Goal: Information Seeking & Learning: Learn about a topic

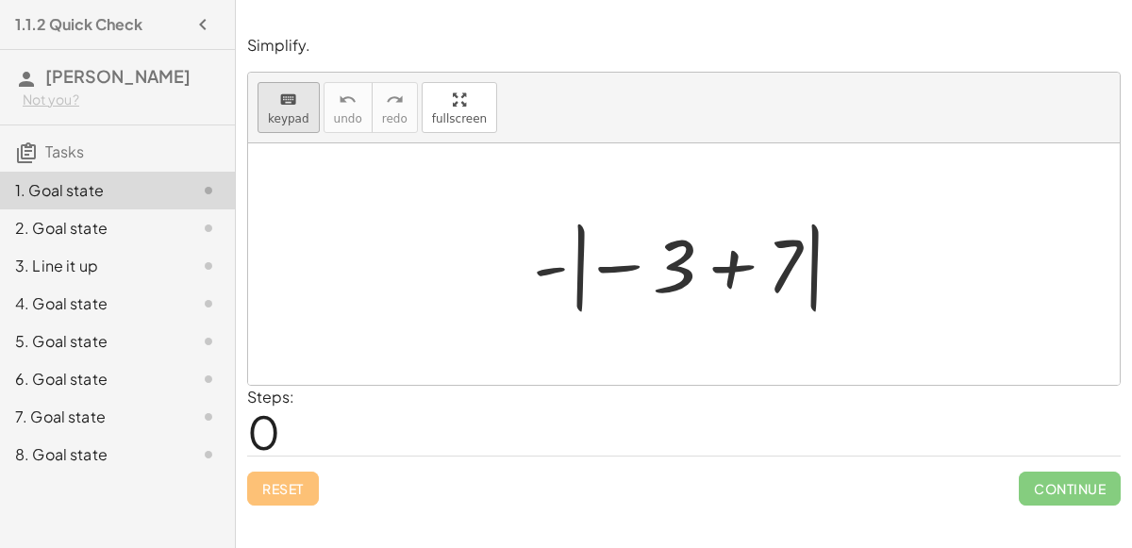
click at [299, 124] on button "keyboard keypad" at bounding box center [289, 107] width 62 height 51
click at [576, 267] on div at bounding box center [692, 264] width 336 height 105
drag, startPoint x: 644, startPoint y: 261, endPoint x: 573, endPoint y: 269, distance: 72.1
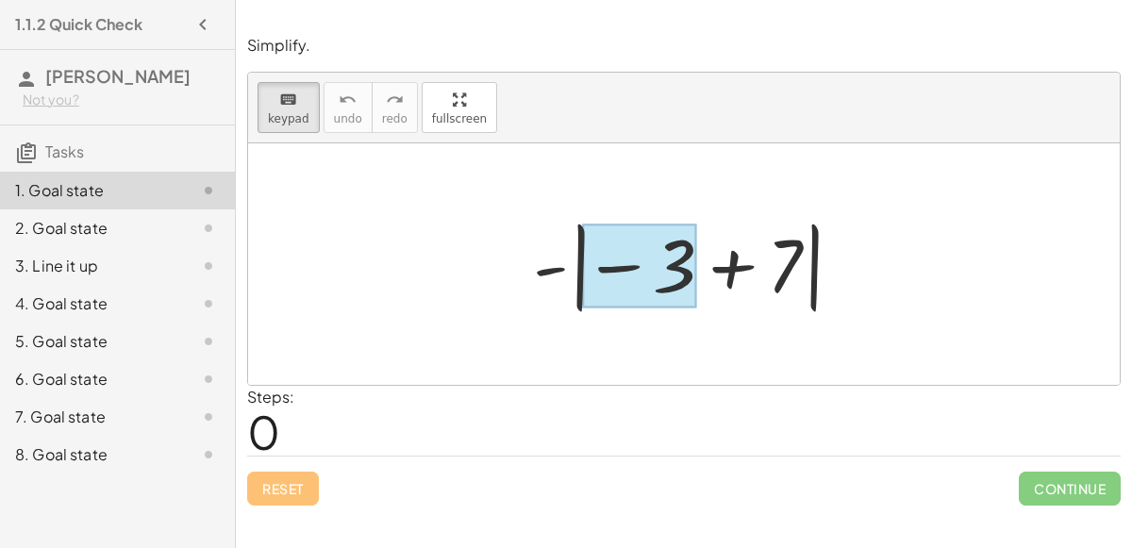
click at [624, 266] on div at bounding box center [639, 267] width 113 height 84
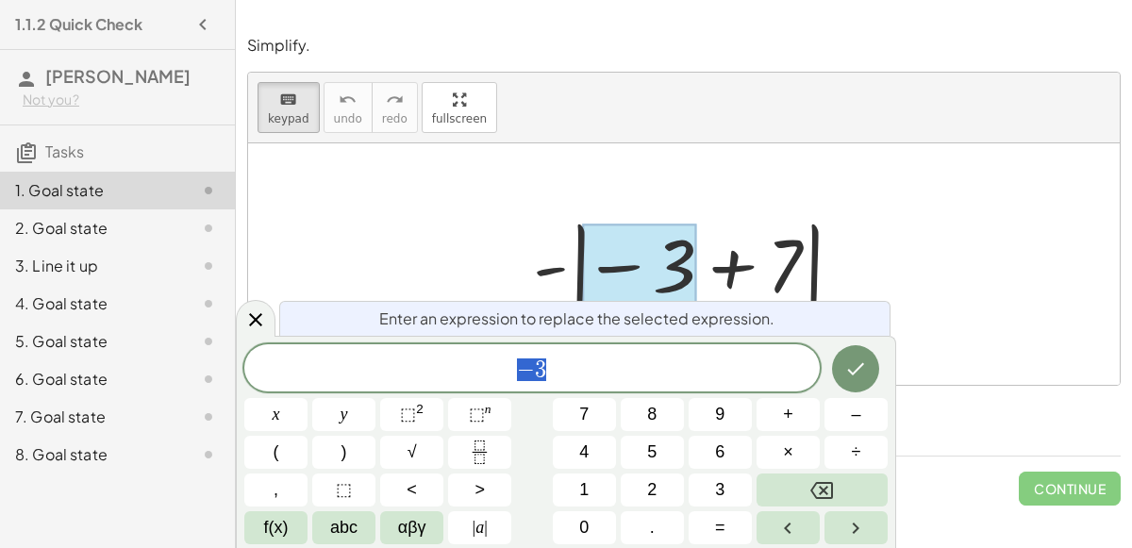
click at [875, 264] on div at bounding box center [684, 264] width 872 height 242
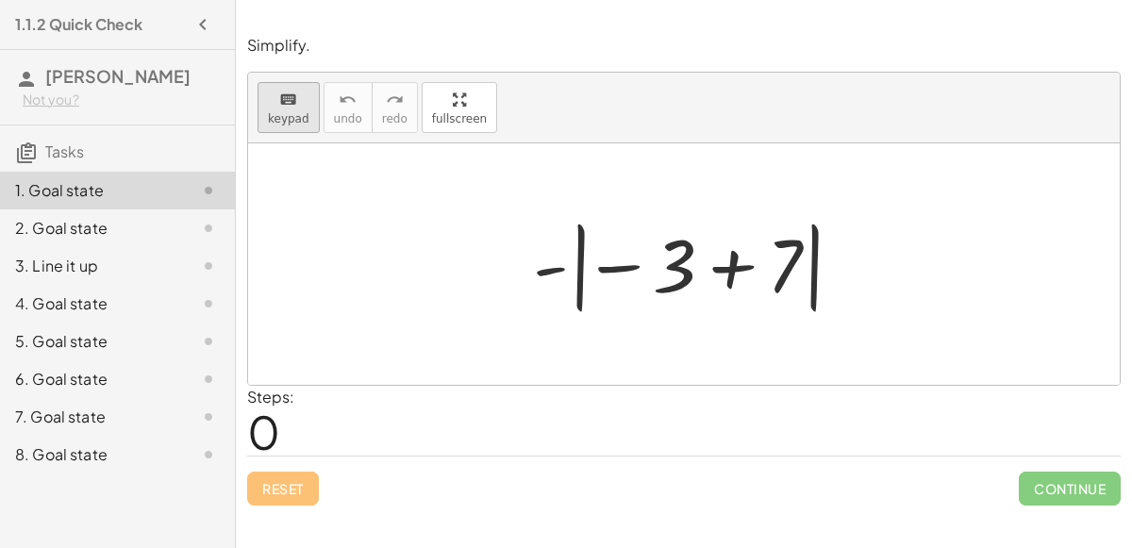
click at [301, 112] on span "keypad" at bounding box center [289, 118] width 42 height 13
click at [736, 270] on div at bounding box center [692, 264] width 336 height 105
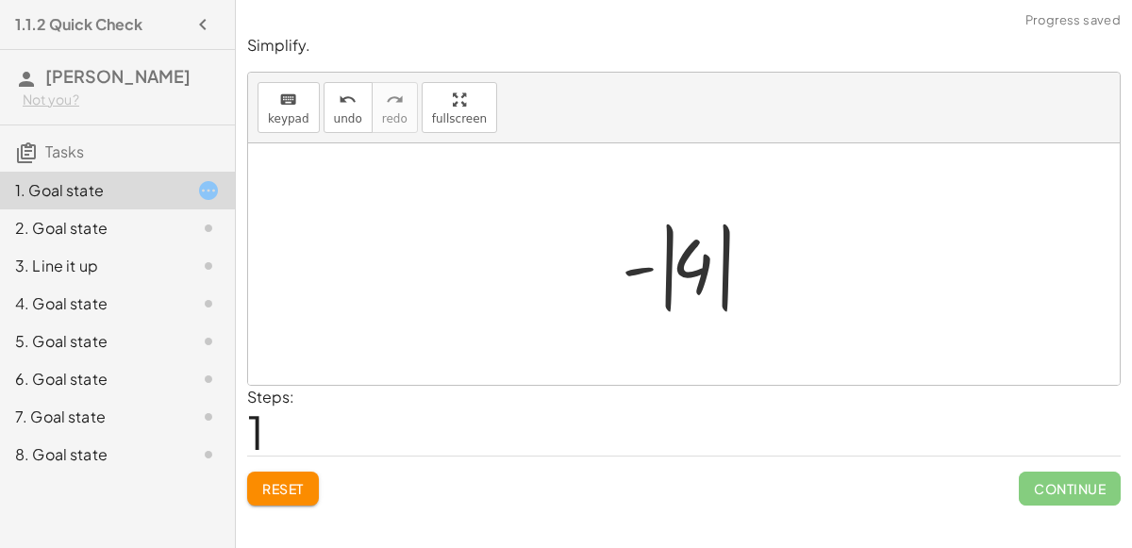
click at [689, 273] on div at bounding box center [691, 264] width 158 height 105
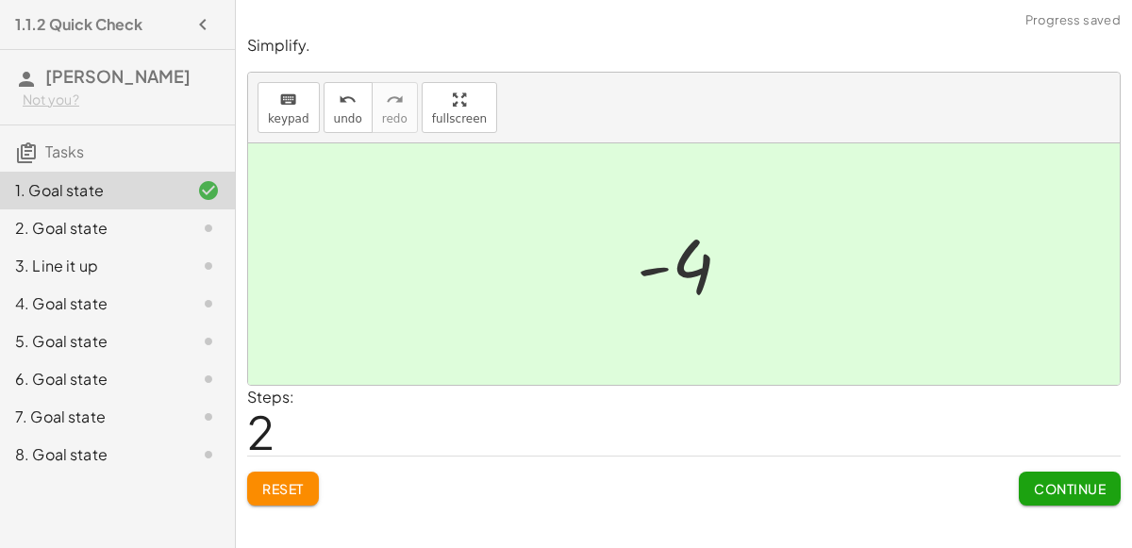
click at [1050, 475] on button "Continue" at bounding box center [1070, 489] width 102 height 34
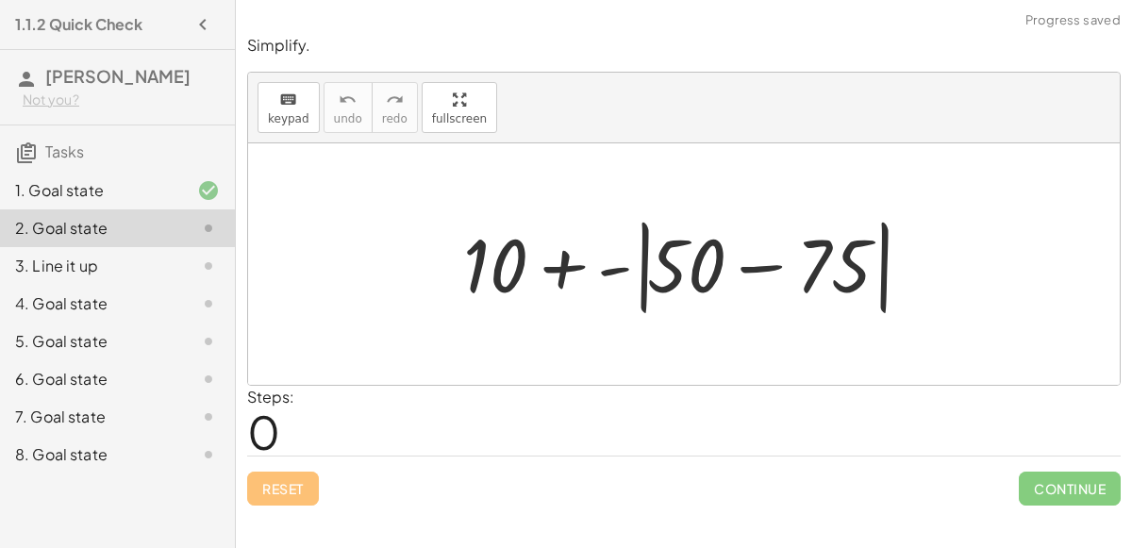
click at [763, 275] on div at bounding box center [691, 264] width 475 height 108
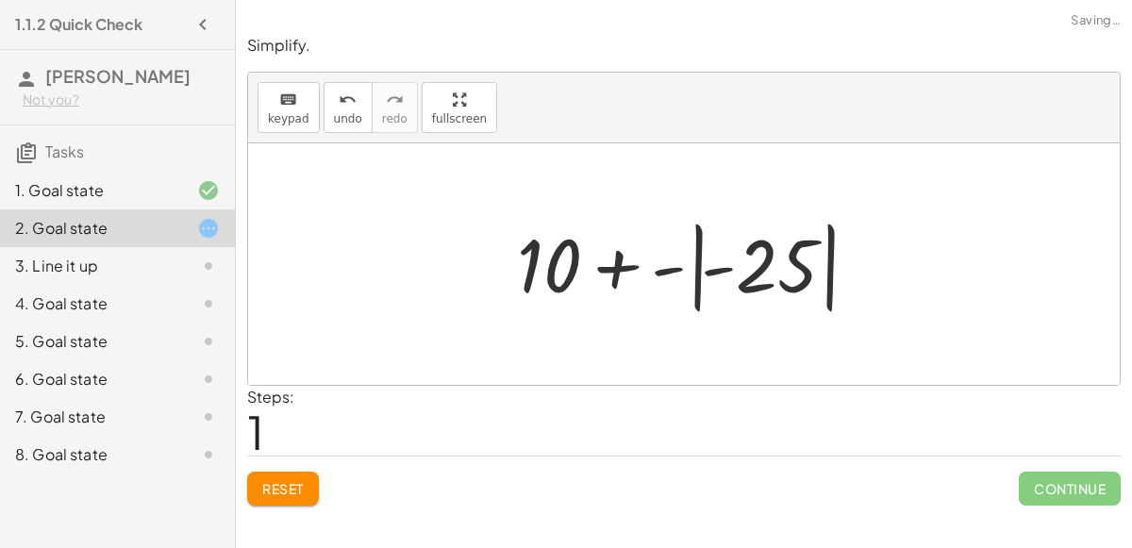
click at [738, 265] on div at bounding box center [692, 264] width 368 height 105
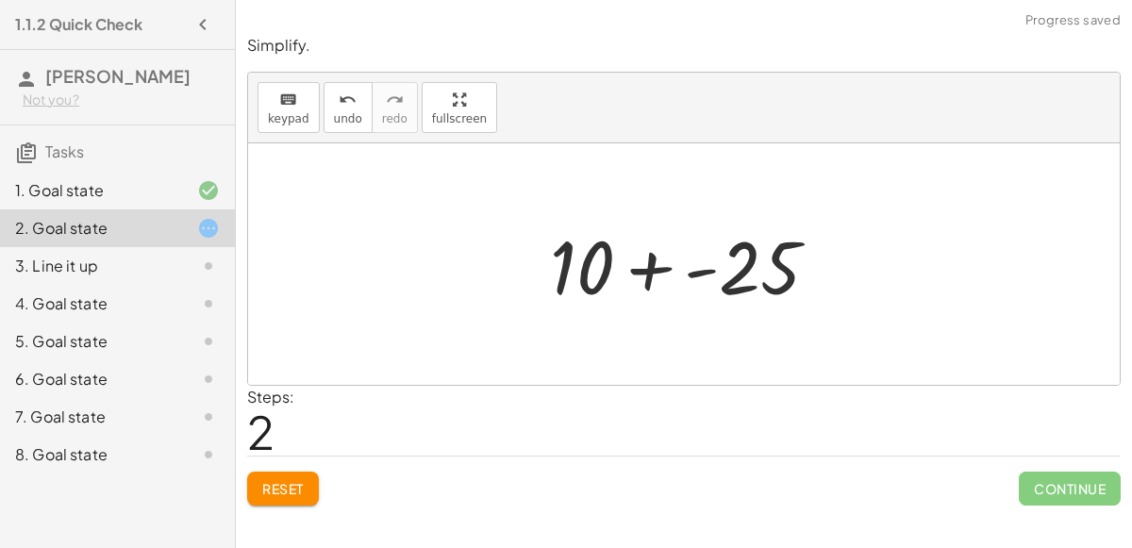
click at [656, 266] on div at bounding box center [692, 264] width 303 height 97
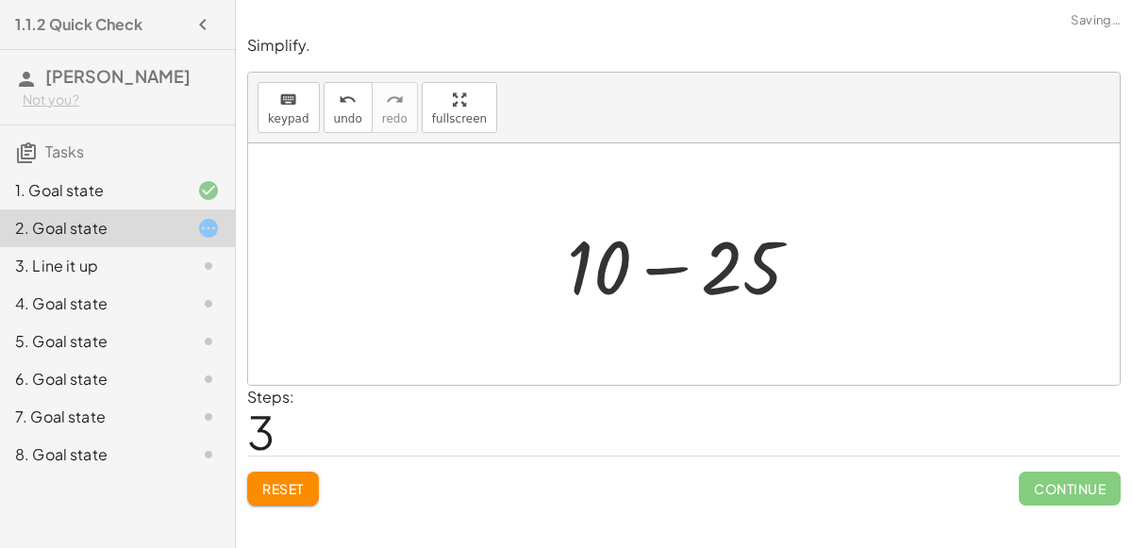
click at [676, 269] on div at bounding box center [692, 264] width 268 height 97
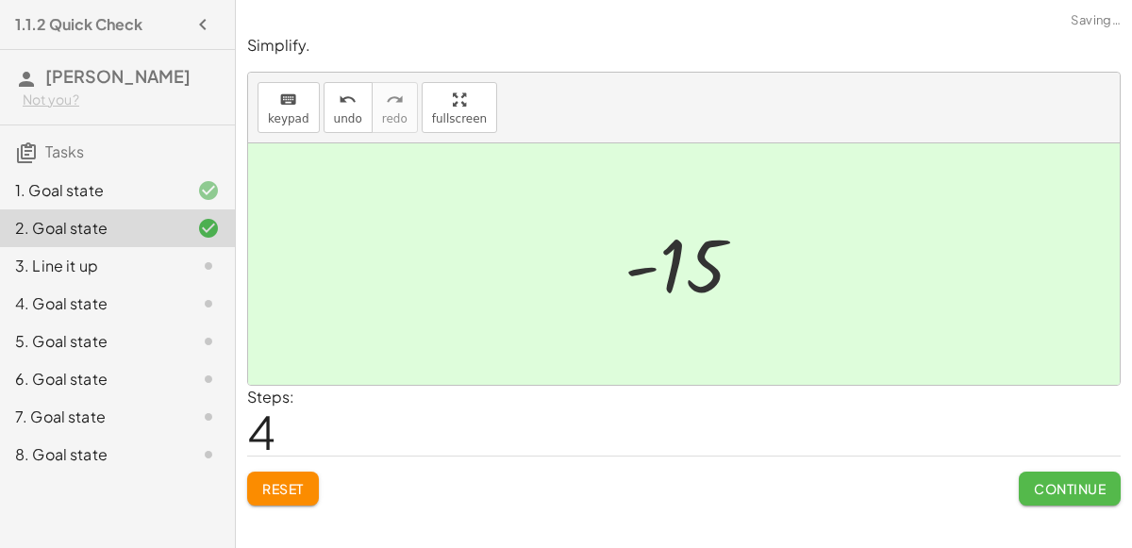
click at [1048, 481] on span "Continue" at bounding box center [1070, 488] width 72 height 17
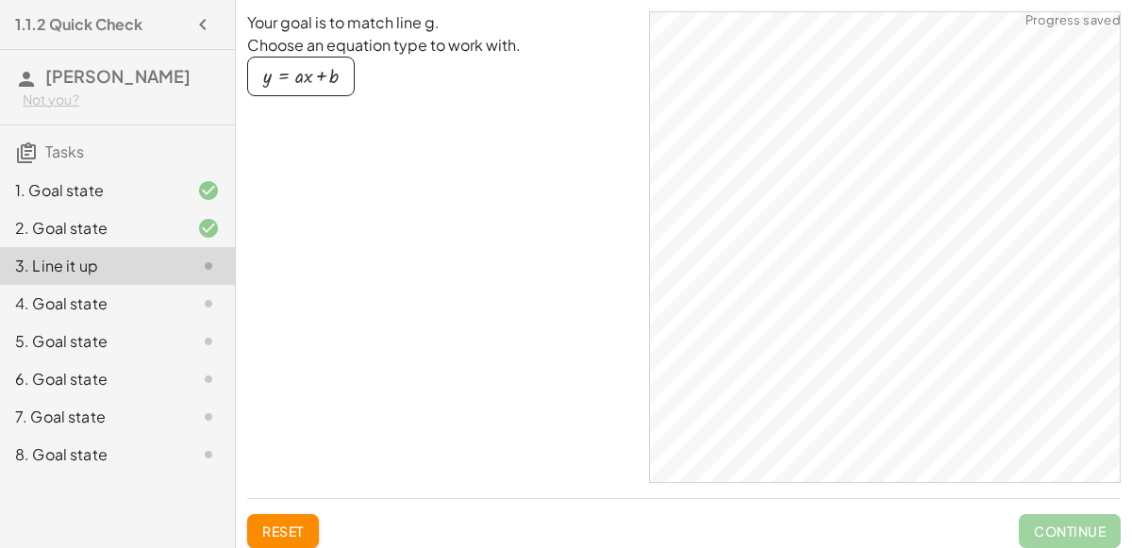
scroll to position [15, 0]
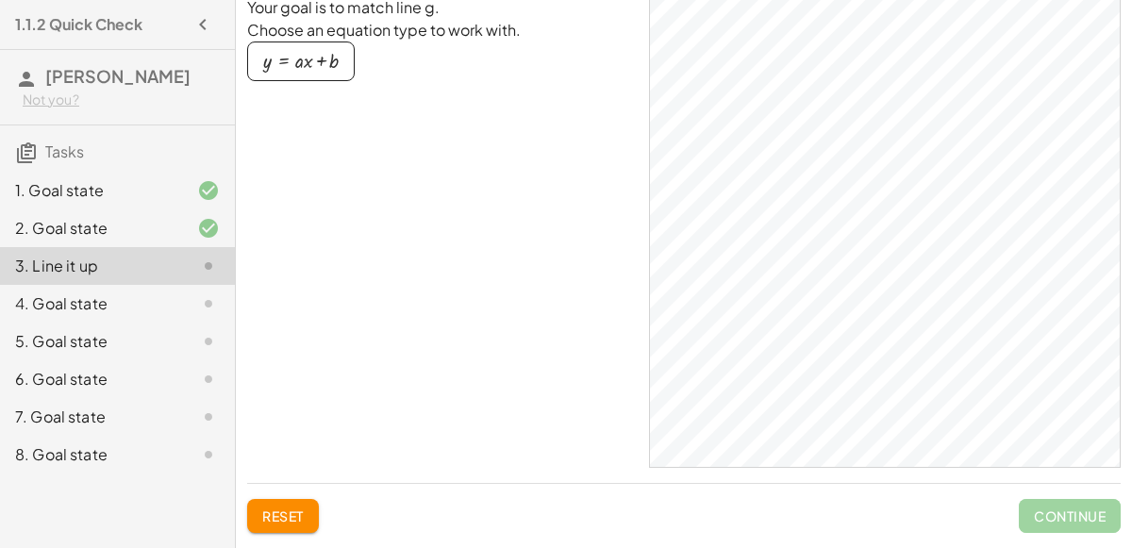
click at [328, 62] on div "button" at bounding box center [300, 61] width 75 height 21
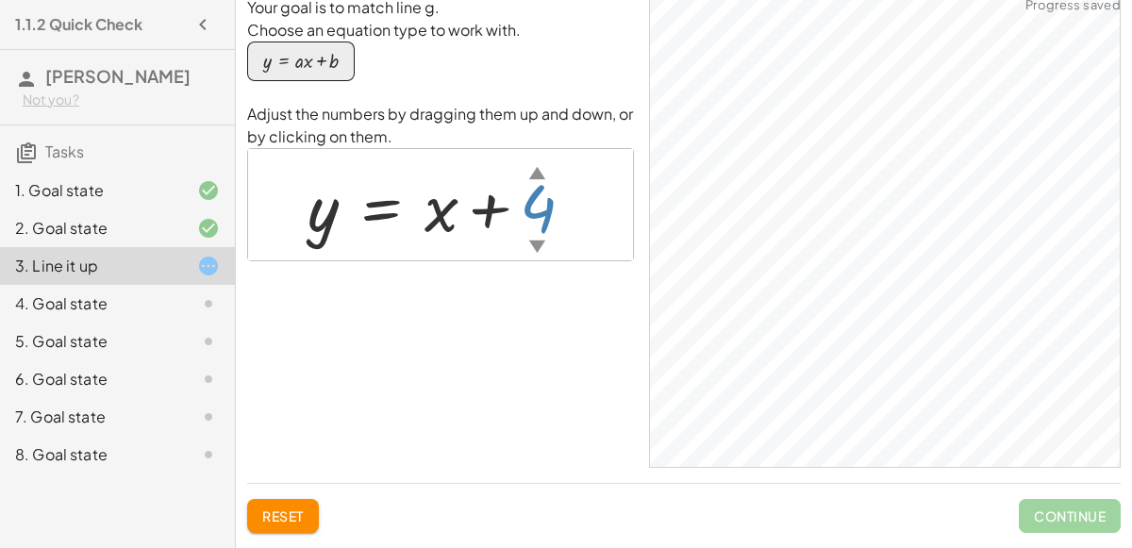
click at [533, 241] on div "▼" at bounding box center [537, 246] width 16 height 24
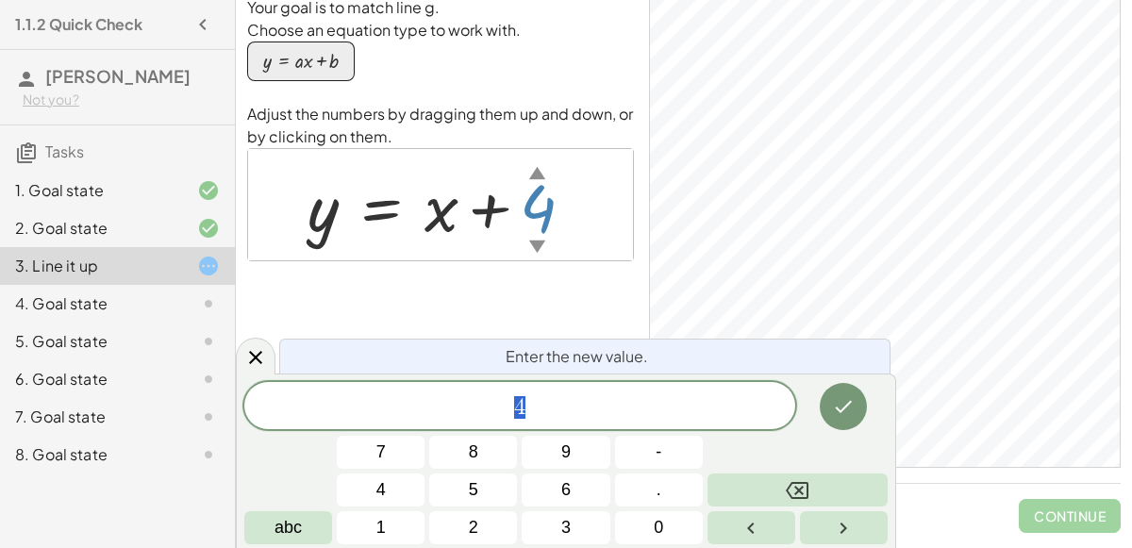
click at [534, 294] on div "Your goal is to match line g. Choose an equation type to work with. y = + · a ·…" at bounding box center [440, 232] width 387 height 472
click at [543, 384] on div "4 ​" at bounding box center [519, 405] width 551 height 47
click at [249, 343] on div at bounding box center [256, 356] width 40 height 37
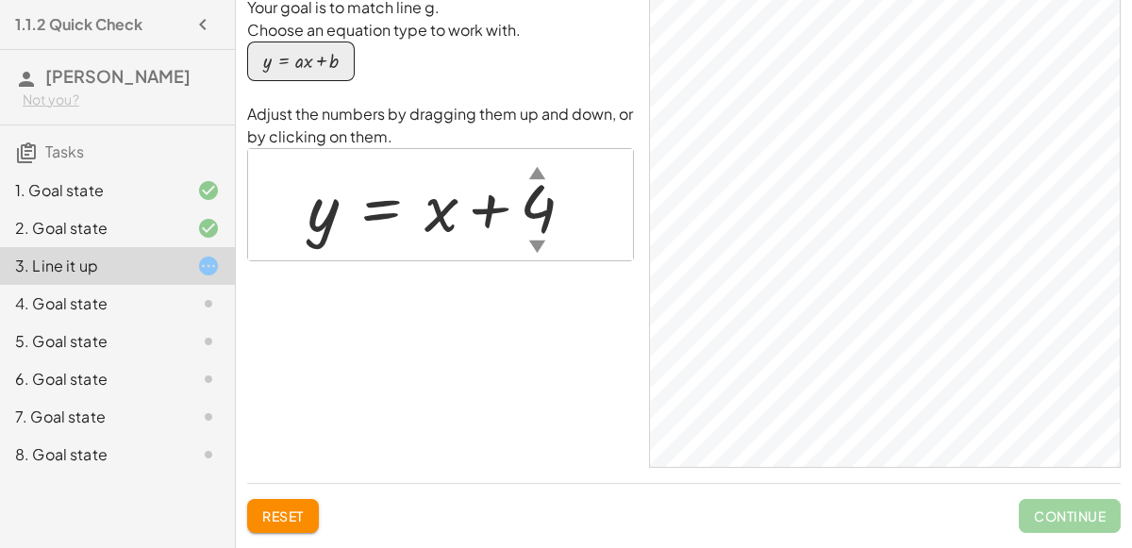
click at [440, 222] on div at bounding box center [448, 205] width 300 height 86
click at [479, 337] on div "Your goal is to match line g. Choose an equation type to work with. y = + · a ·…" at bounding box center [440, 232] width 387 height 472
click at [535, 174] on div "▲" at bounding box center [537, 172] width 16 height 24
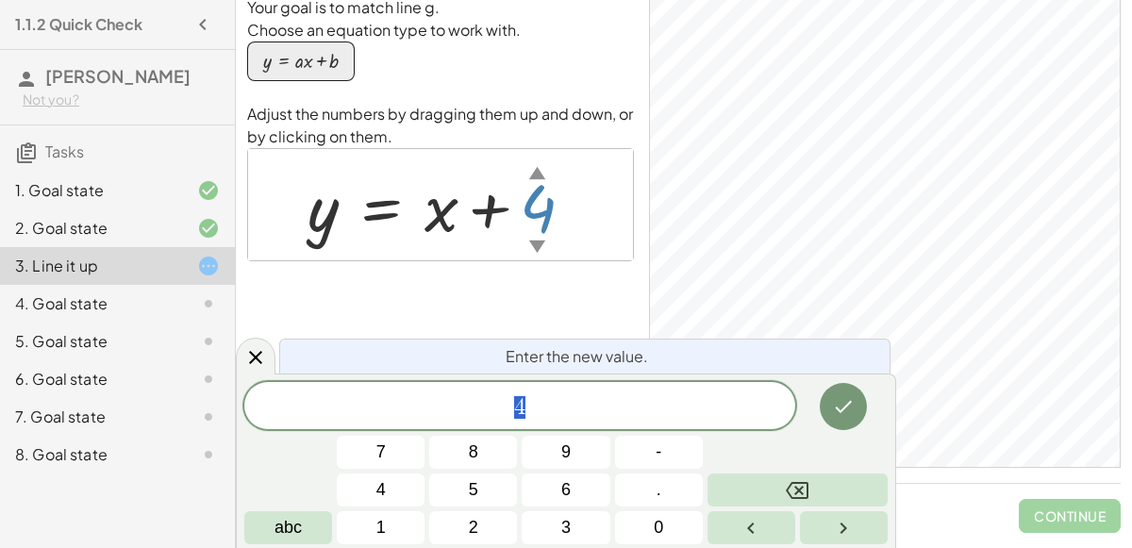
click at [535, 174] on div "▲" at bounding box center [537, 172] width 16 height 24
click at [526, 376] on div "Enter the new value. 4 7 8 9 4 5 6 1 2 3 - . 0 abc" at bounding box center [566, 461] width 660 height 175
click at [530, 409] on span "4" at bounding box center [519, 407] width 551 height 26
click at [242, 351] on div at bounding box center [256, 356] width 40 height 37
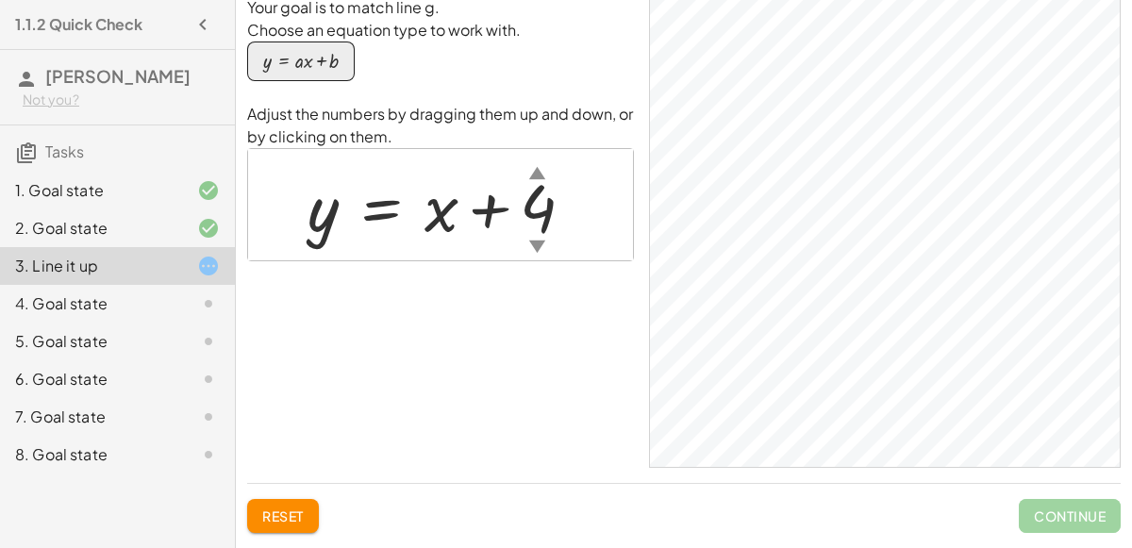
click at [545, 285] on div "Your goal is to match line g. Choose an equation type to work with. y = + · a ·…" at bounding box center [440, 232] width 387 height 472
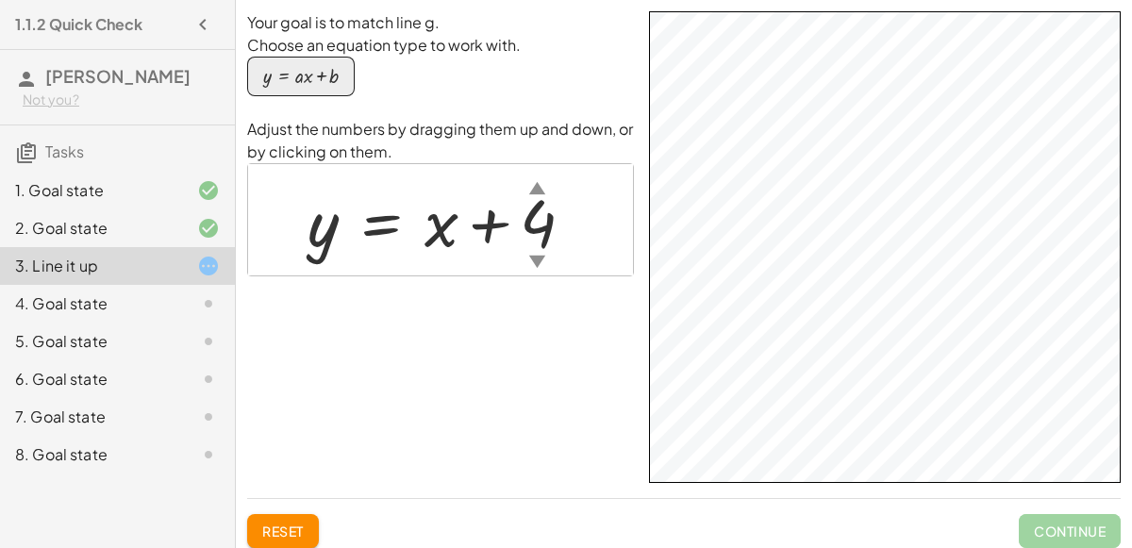
click at [537, 338] on div "Your goal is to match line g. Choose an equation type to work with. y = + · a ·…" at bounding box center [440, 247] width 387 height 472
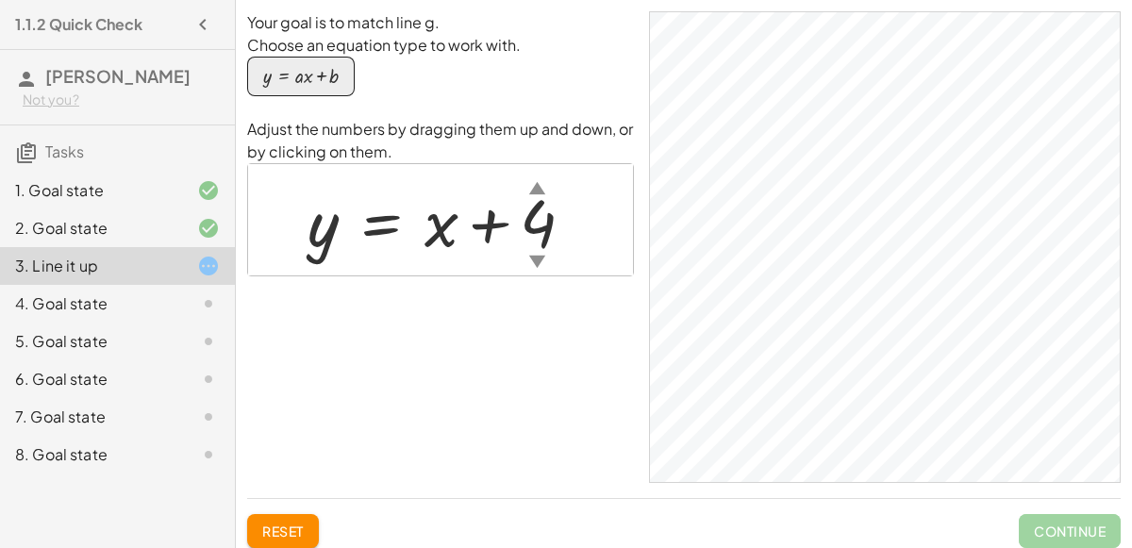
click at [549, 221] on div at bounding box center [448, 220] width 300 height 86
click at [526, 249] on div "▼" at bounding box center [534, 261] width 16 height 24
click at [537, 258] on div "▼" at bounding box center [537, 261] width 16 height 24
click at [536, 187] on div "▲" at bounding box center [537, 187] width 16 height 24
click at [525, 201] on div at bounding box center [441, 220] width 287 height 86
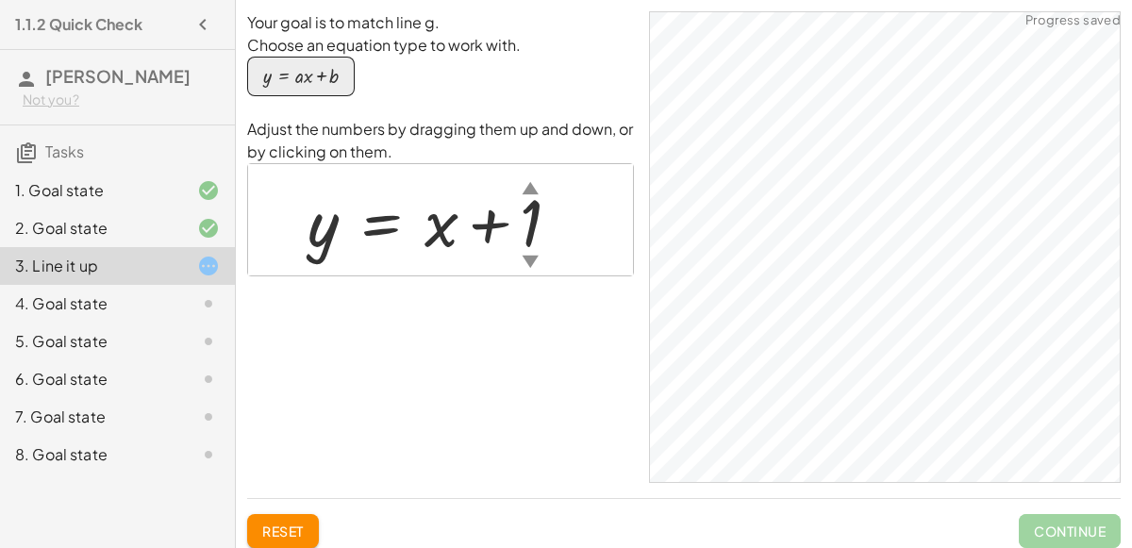
click at [534, 195] on div "▲" at bounding box center [531, 187] width 16 height 24
click at [448, 223] on div at bounding box center [446, 220] width 297 height 86
click at [336, 225] on div at bounding box center [446, 220] width 297 height 86
drag, startPoint x: 534, startPoint y: 217, endPoint x: 585, endPoint y: 225, distance: 51.6
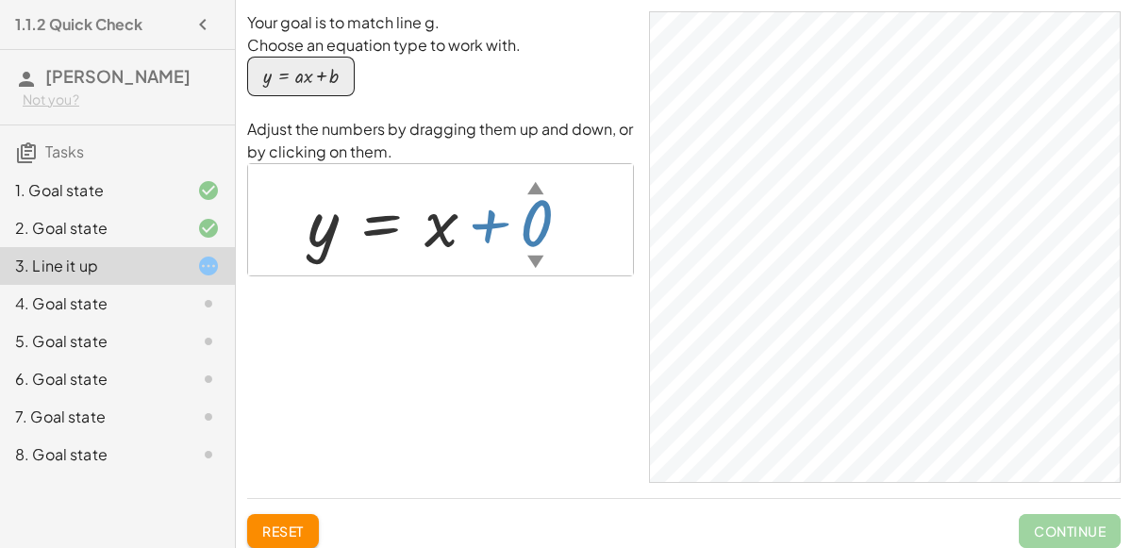
click at [585, 225] on div at bounding box center [446, 220] width 297 height 86
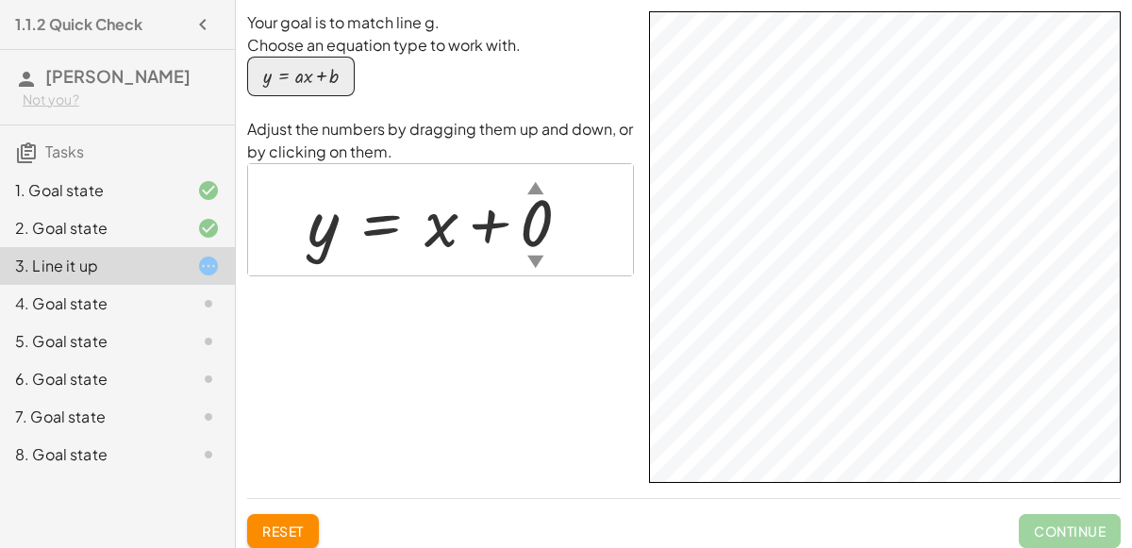
click at [536, 252] on div "▼" at bounding box center [535, 261] width 16 height 24
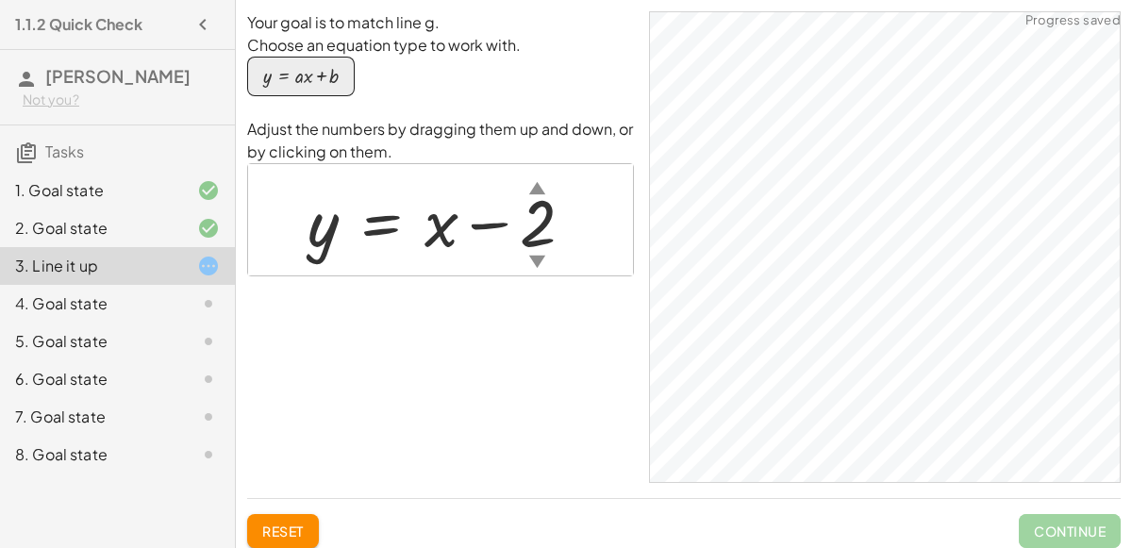
click at [542, 250] on div "▼" at bounding box center [537, 261] width 16 height 24
click at [533, 250] on div "▼" at bounding box center [537, 261] width 16 height 24
click at [537, 227] on div at bounding box center [447, 220] width 299 height 86
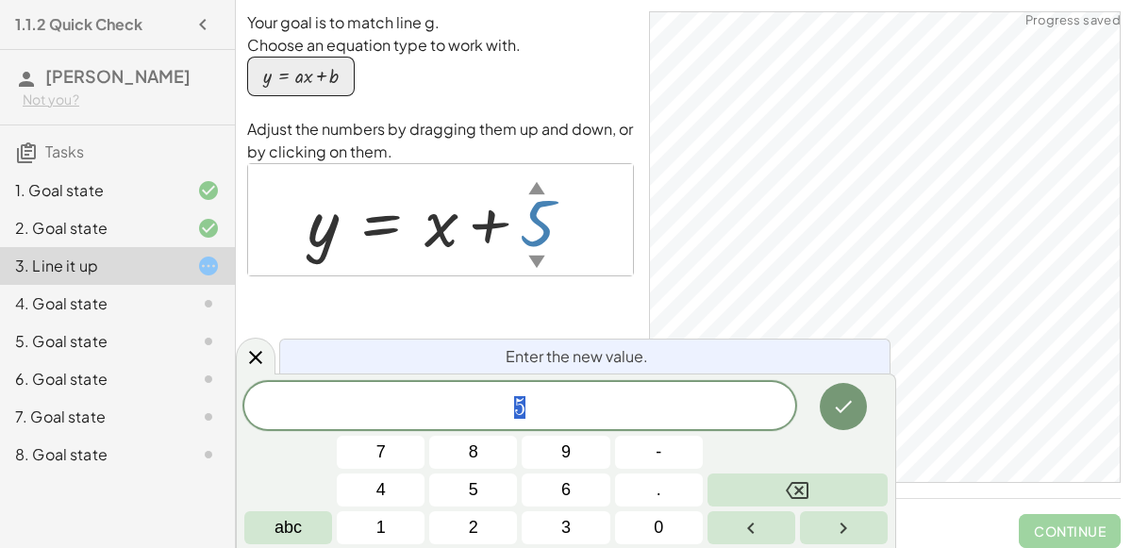
click at [111, 360] on div "4. Goal state" at bounding box center [117, 379] width 235 height 38
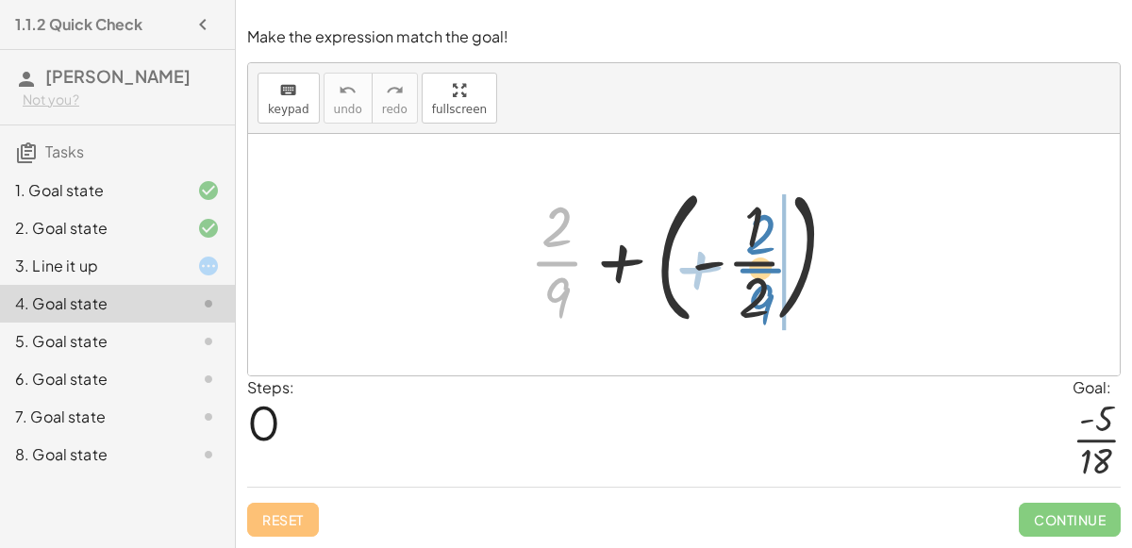
drag, startPoint x: 555, startPoint y: 249, endPoint x: 779, endPoint y: 262, distance: 224.9
click at [779, 262] on div at bounding box center [691, 254] width 342 height 157
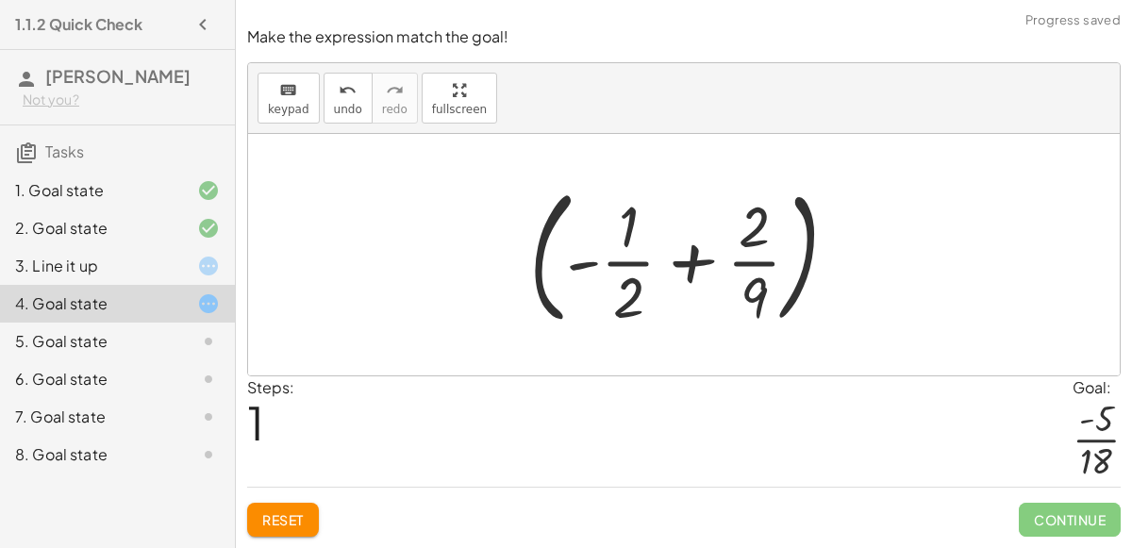
click at [696, 261] on div at bounding box center [691, 254] width 342 height 157
click at [747, 295] on div at bounding box center [691, 254] width 342 height 157
click at [636, 271] on div at bounding box center [691, 254] width 342 height 157
drag, startPoint x: 619, startPoint y: 309, endPoint x: 762, endPoint y: 304, distance: 143.5
click at [762, 304] on div at bounding box center [691, 254] width 342 height 157
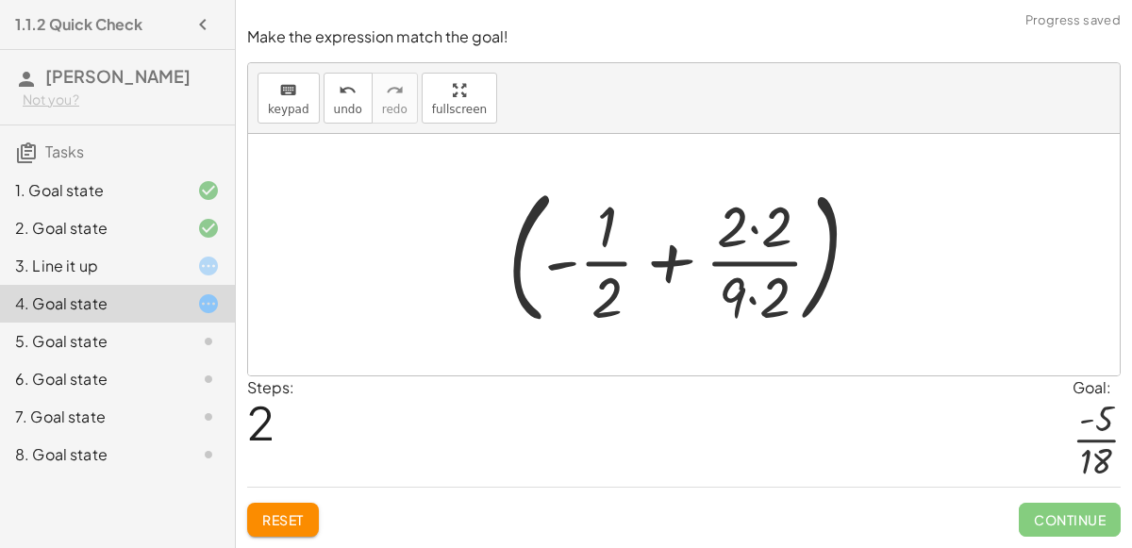
click at [744, 266] on div at bounding box center [692, 254] width 388 height 157
drag, startPoint x: 733, startPoint y: 302, endPoint x: 564, endPoint y: 300, distance: 168.9
click at [564, 300] on div at bounding box center [692, 254] width 388 height 157
drag, startPoint x: 734, startPoint y: 298, endPoint x: 582, endPoint y: 306, distance: 152.1
click at [582, 306] on div at bounding box center [692, 254] width 388 height 157
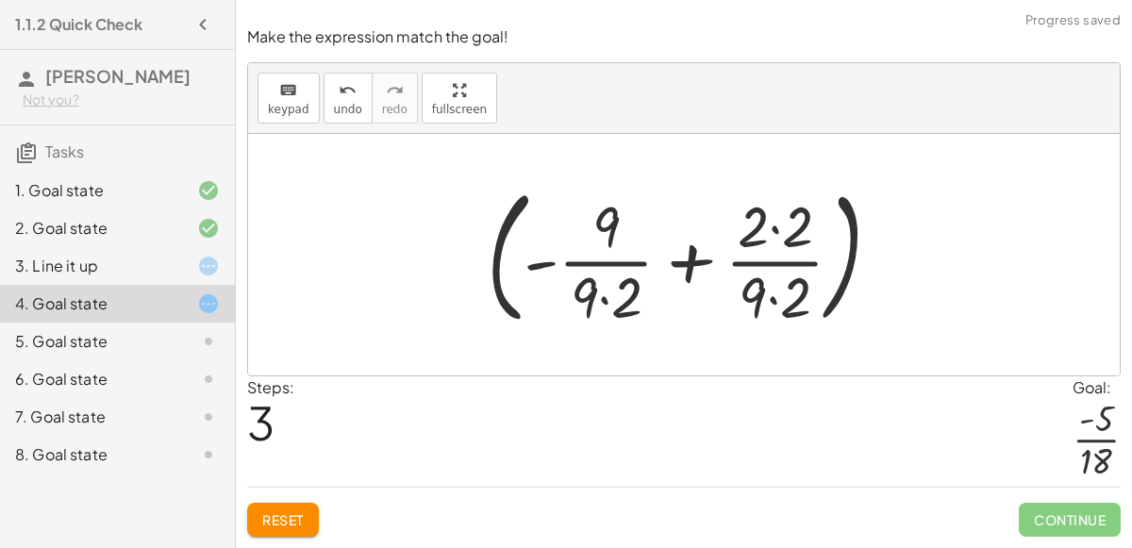
click at [691, 264] on div at bounding box center [691, 254] width 428 height 157
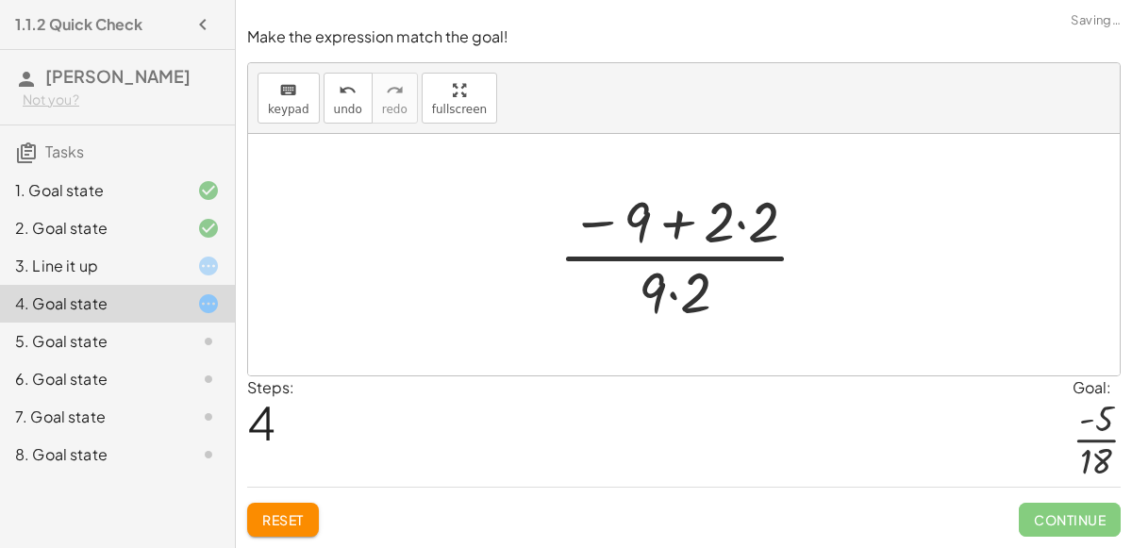
click at [673, 229] on div at bounding box center [691, 254] width 285 height 145
click at [675, 287] on div at bounding box center [691, 254] width 285 height 145
click at [673, 223] on div at bounding box center [691, 254] width 285 height 145
click at [729, 225] on div at bounding box center [691, 254] width 285 height 145
click at [745, 225] on div at bounding box center [691, 254] width 285 height 145
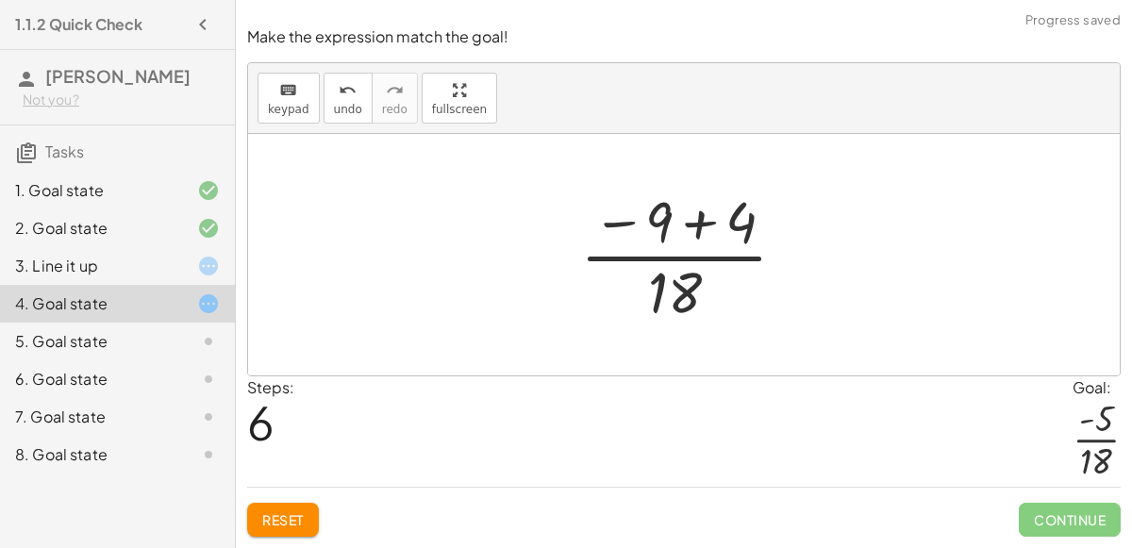
click at [694, 225] on div at bounding box center [691, 254] width 241 height 145
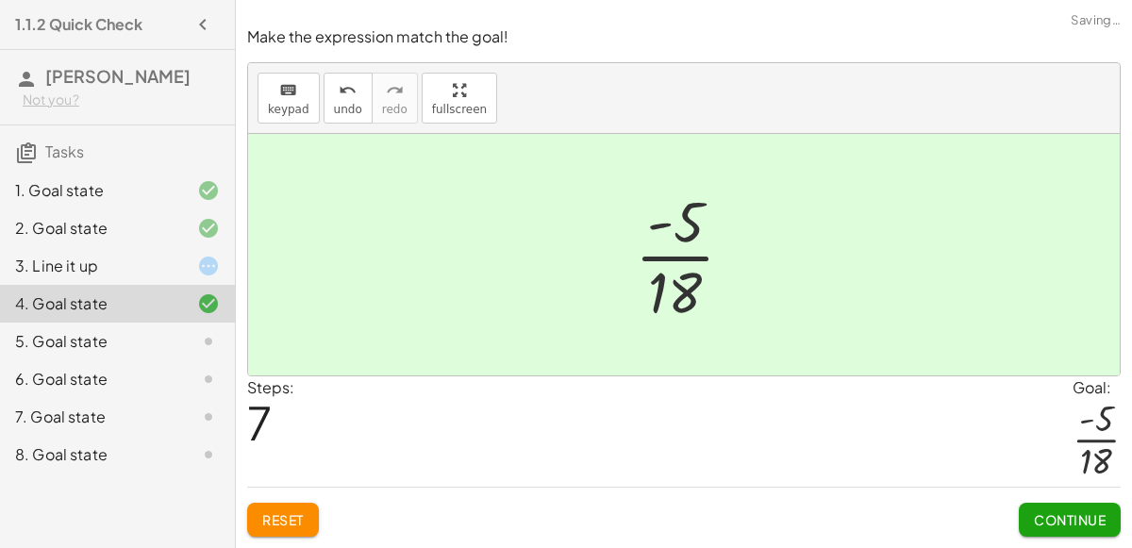
click at [1067, 525] on span "Continue" at bounding box center [1070, 519] width 72 height 17
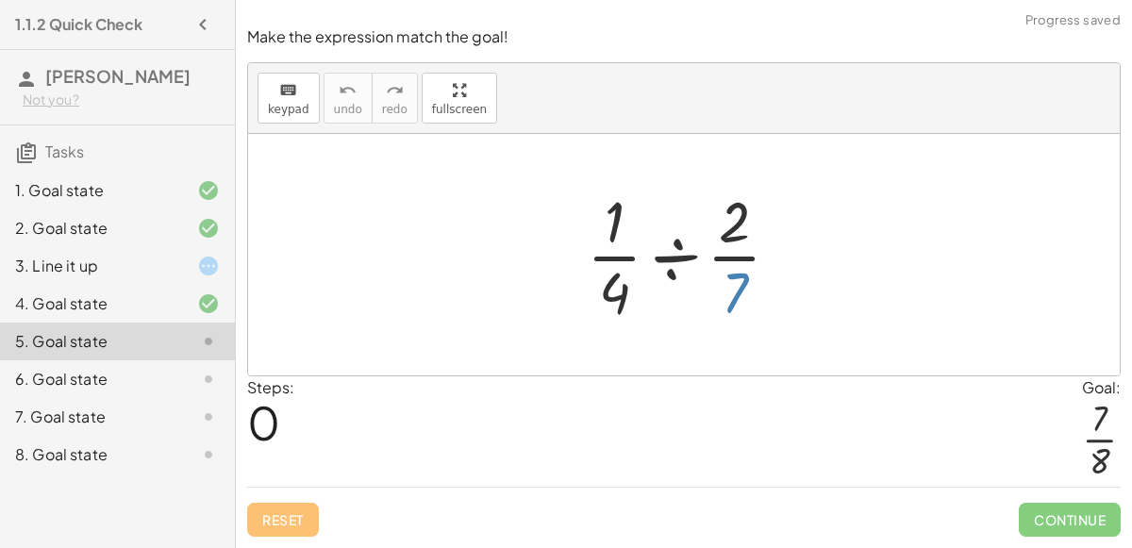
click at [740, 284] on div at bounding box center [690, 254] width 227 height 145
drag, startPoint x: 745, startPoint y: 285, endPoint x: 761, endPoint y: 291, distance: 17.0
click at [761, 291] on div at bounding box center [690, 254] width 227 height 145
drag, startPoint x: 615, startPoint y: 309, endPoint x: 737, endPoint y: 295, distance: 122.4
click at [737, 295] on div at bounding box center [690, 254] width 227 height 145
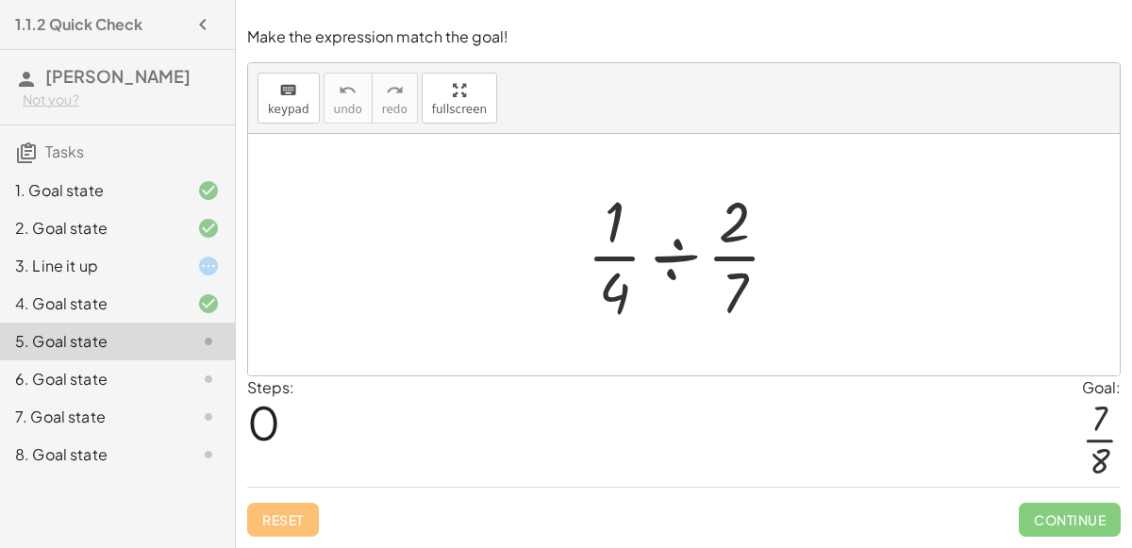
click at [677, 261] on div at bounding box center [690, 254] width 227 height 145
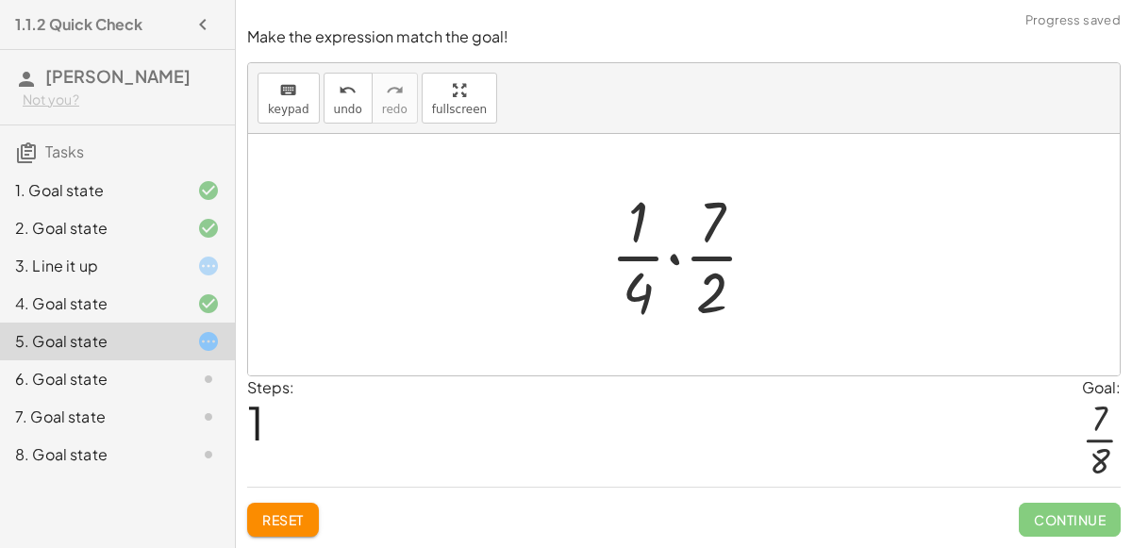
click at [675, 260] on div at bounding box center [691, 254] width 181 height 145
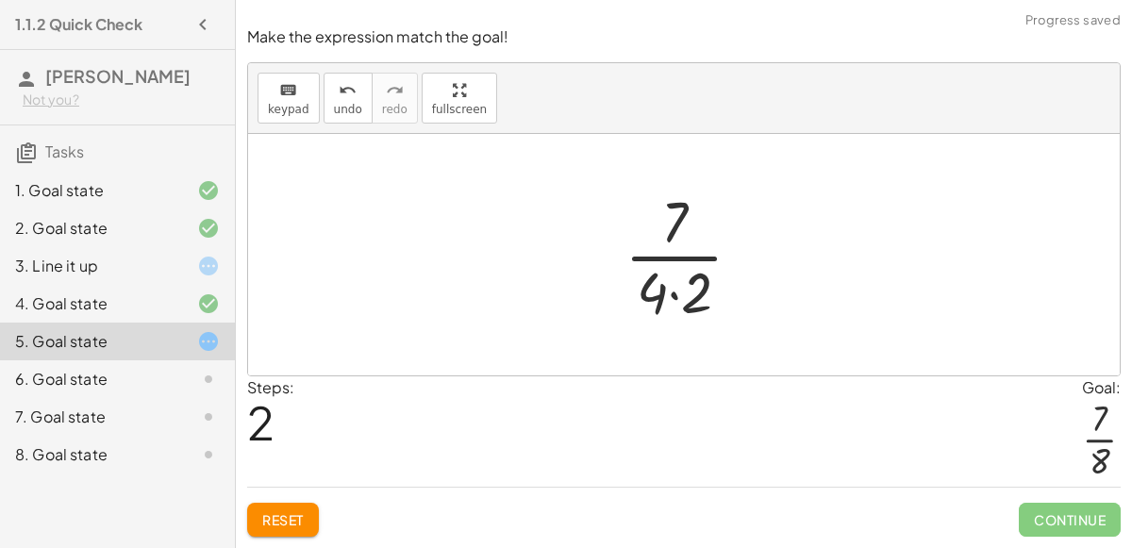
click at [674, 301] on div at bounding box center [691, 254] width 152 height 145
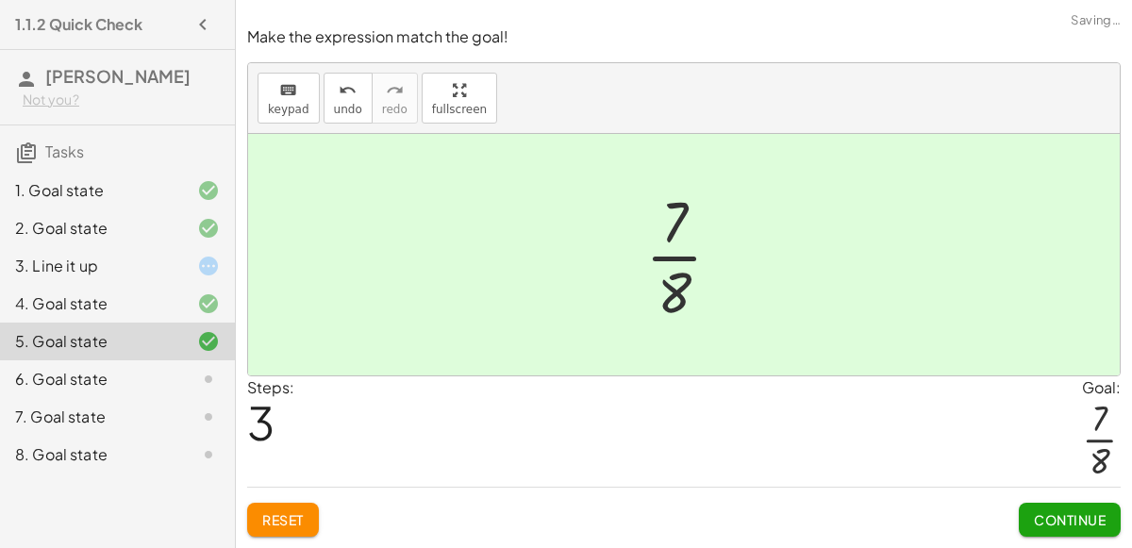
click at [1065, 527] on span "Continue" at bounding box center [1070, 519] width 72 height 17
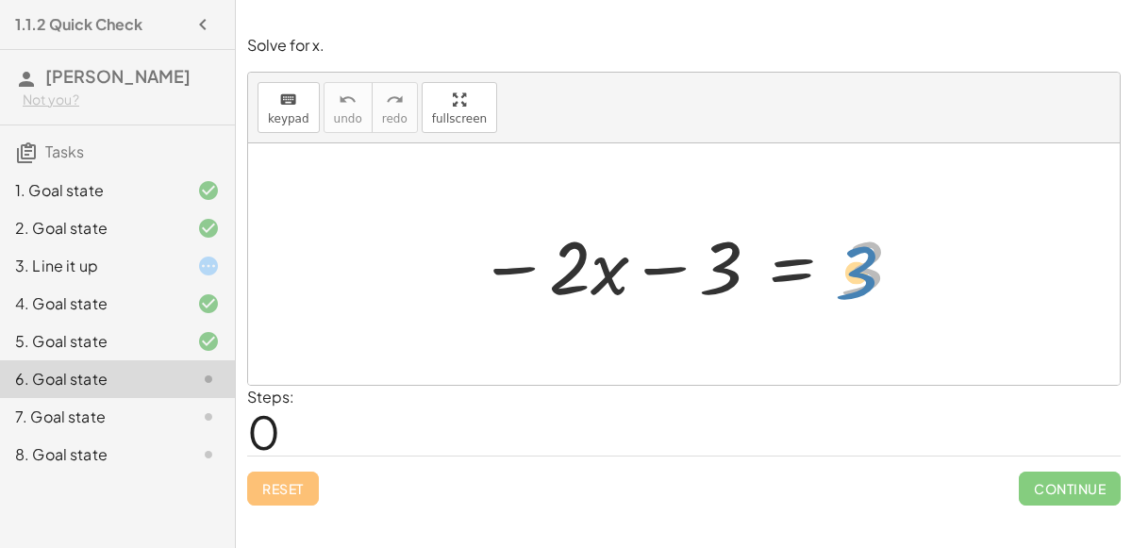
click at [862, 267] on div at bounding box center [691, 264] width 444 height 97
click at [671, 265] on div at bounding box center [691, 264] width 444 height 97
click at [793, 259] on div at bounding box center [691, 264] width 444 height 97
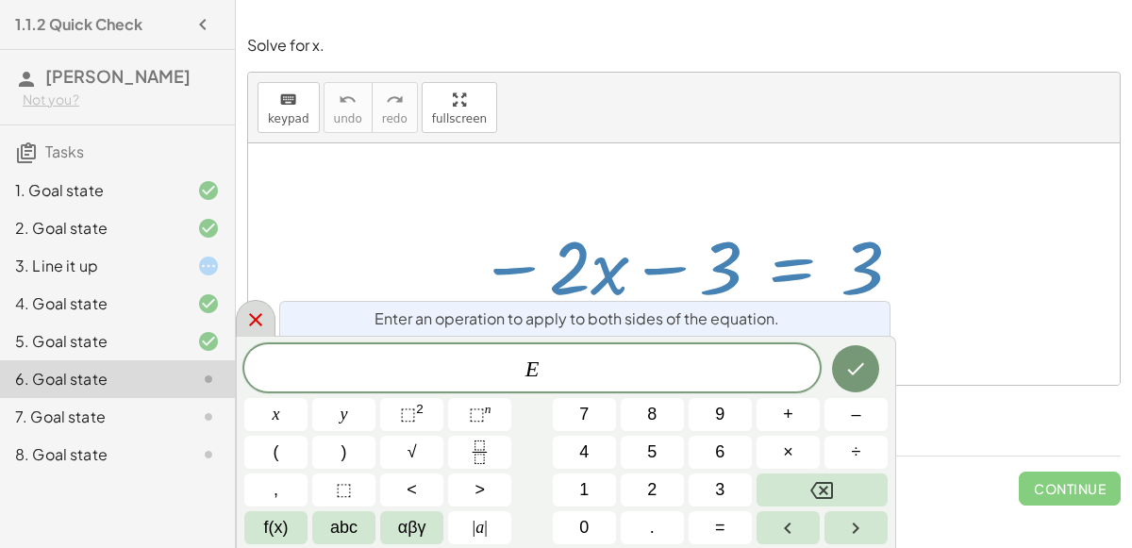
click at [259, 309] on icon at bounding box center [255, 320] width 23 height 23
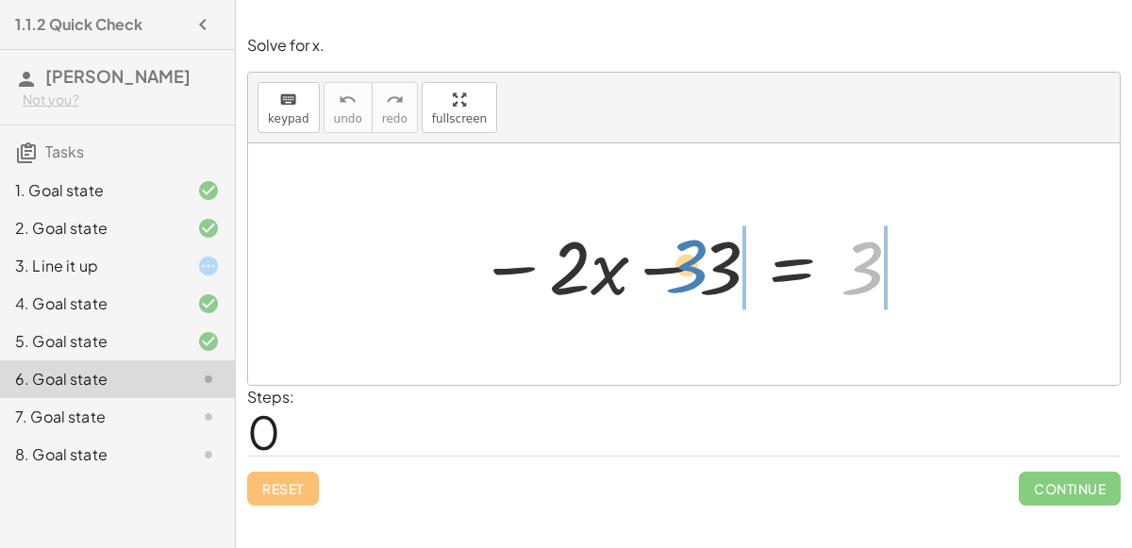
drag, startPoint x: 869, startPoint y: 269, endPoint x: 697, endPoint y: 264, distance: 171.8
click at [697, 264] on div at bounding box center [691, 264] width 444 height 97
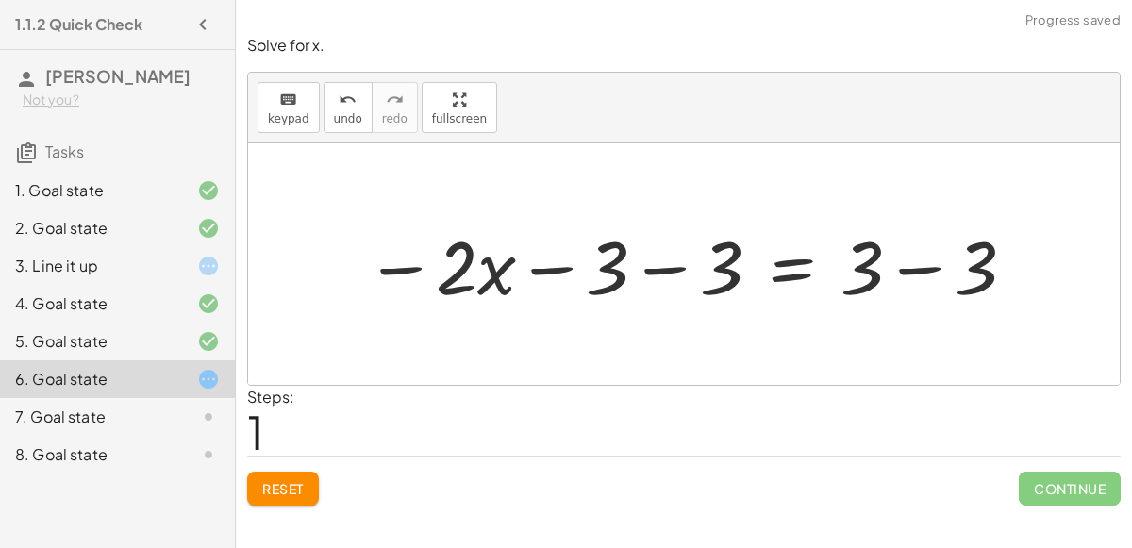
click at [675, 263] on div at bounding box center [692, 264] width 672 height 97
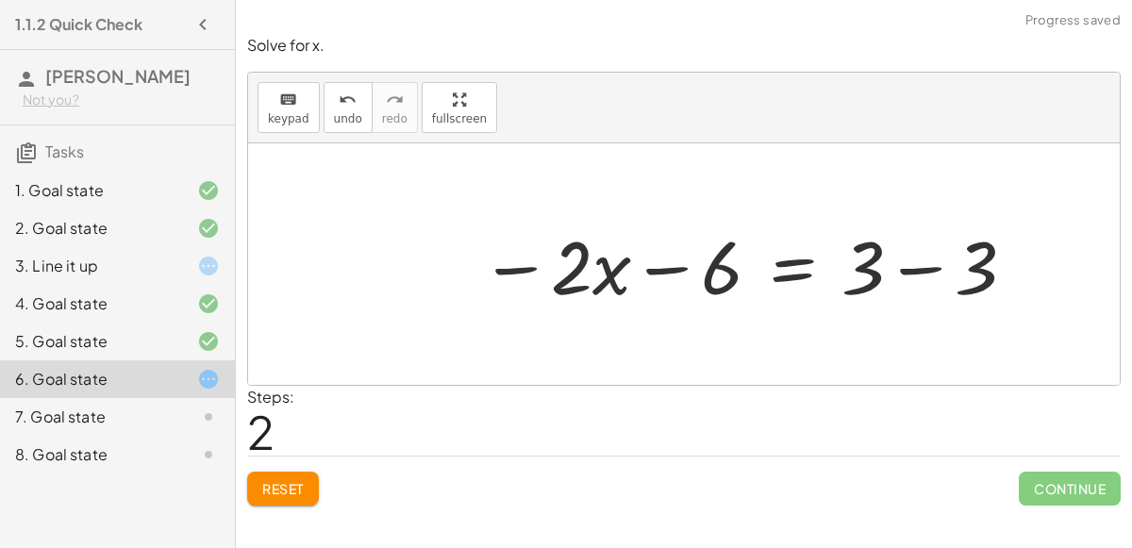
click at [926, 272] on div at bounding box center [749, 264] width 557 height 97
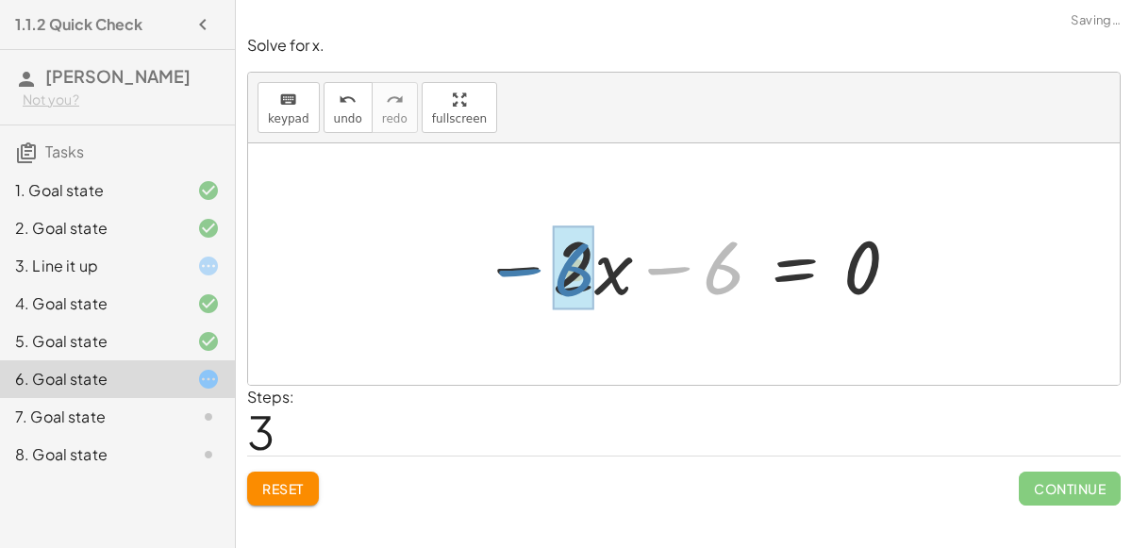
drag, startPoint x: 725, startPoint y: 270, endPoint x: 583, endPoint y: 274, distance: 142.5
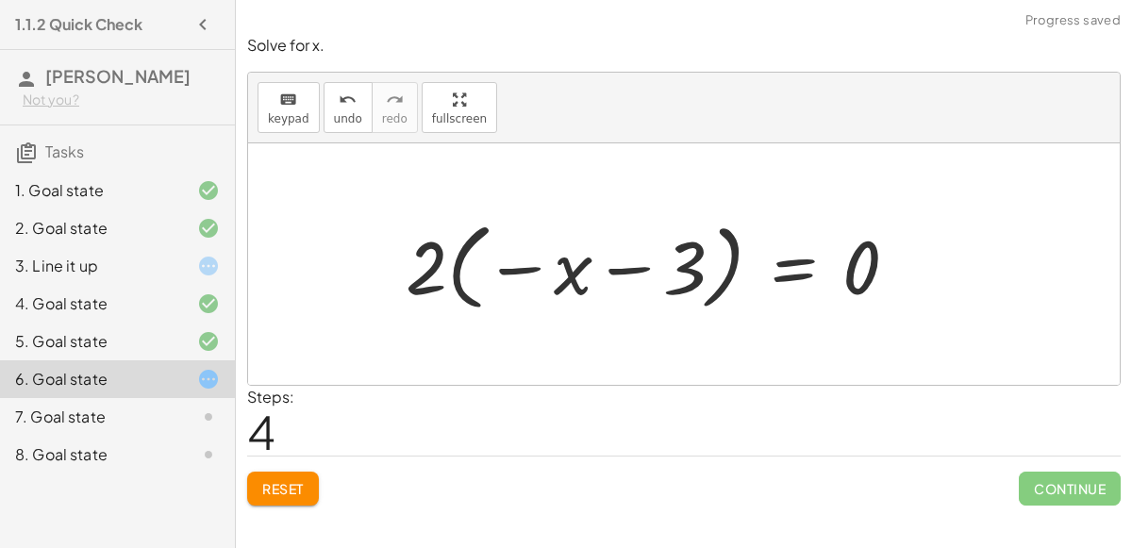
click at [609, 266] on div at bounding box center [659, 264] width 526 height 105
drag, startPoint x: 414, startPoint y: 251, endPoint x: 588, endPoint y: 259, distance: 173.8
click at [588, 259] on div at bounding box center [659, 264] width 526 height 105
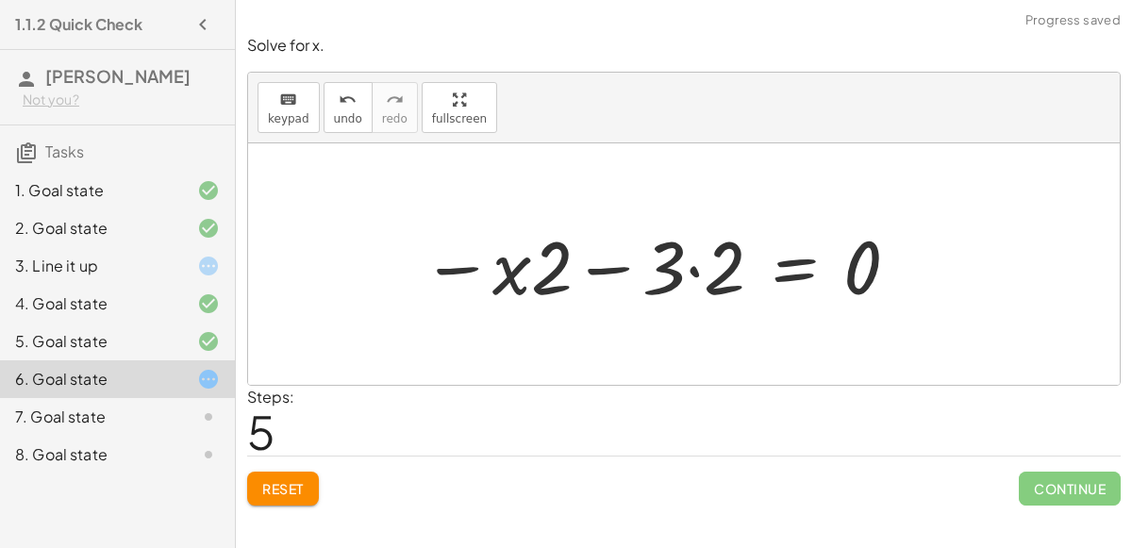
click at [617, 269] on div at bounding box center [661, 264] width 498 height 97
click at [685, 269] on div at bounding box center [661, 264] width 498 height 97
click at [691, 267] on div at bounding box center [661, 264] width 498 height 97
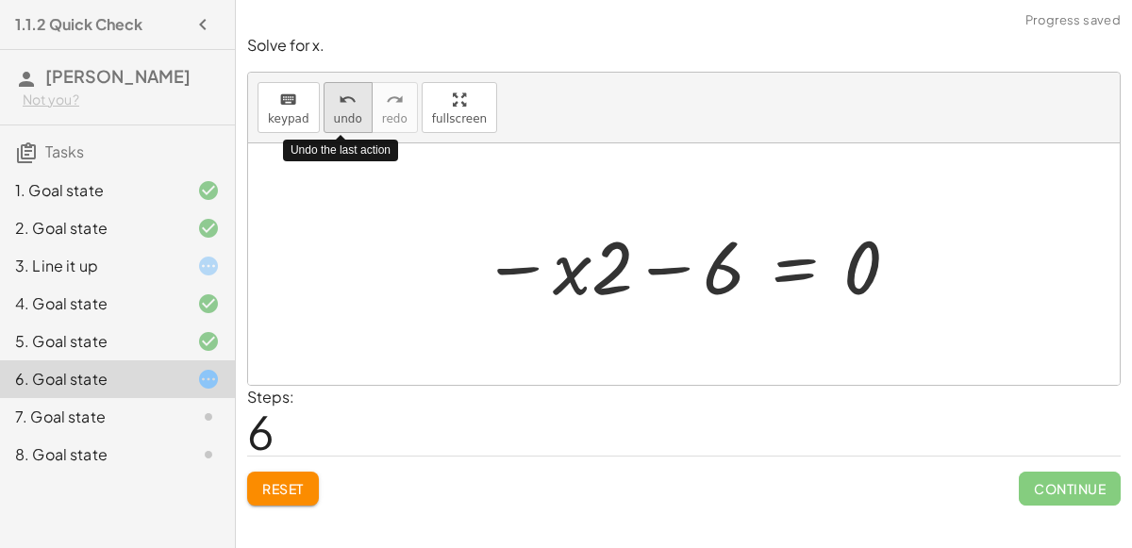
click at [355, 87] on button "undo undo" at bounding box center [348, 107] width 49 height 51
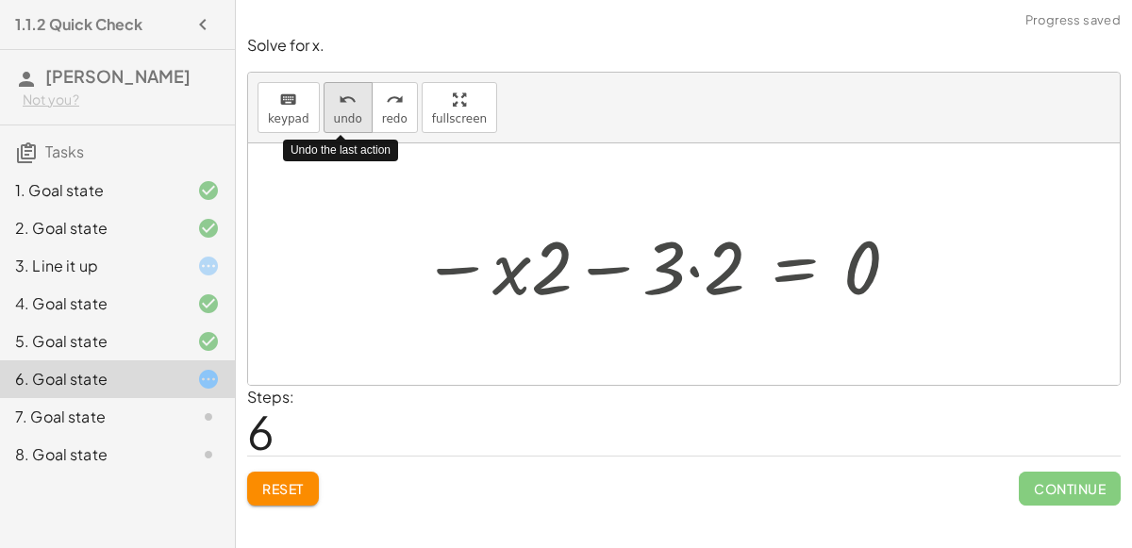
click at [355, 87] on button "undo undo" at bounding box center [348, 107] width 49 height 51
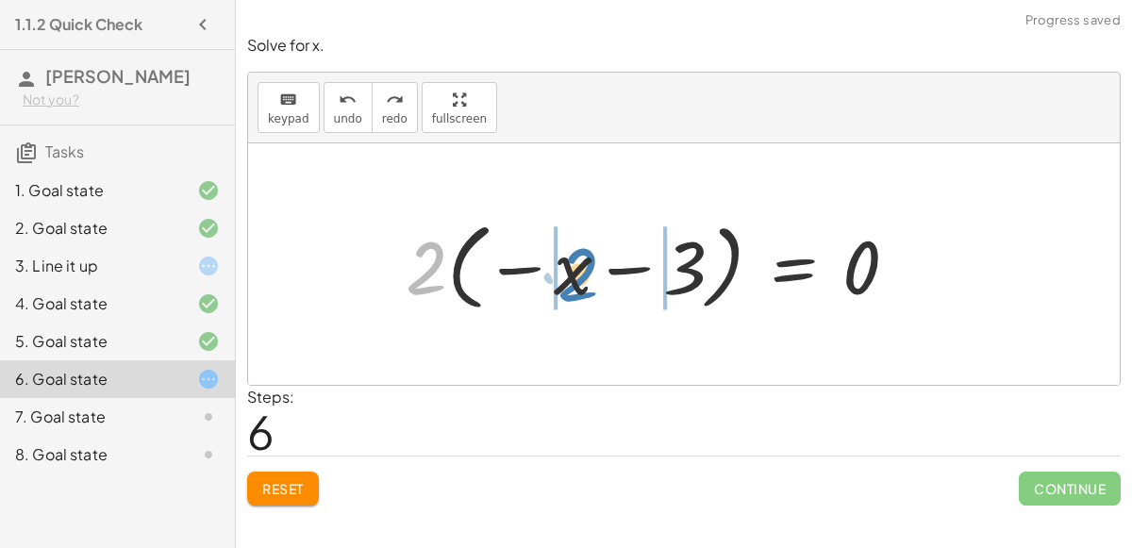
drag, startPoint x: 430, startPoint y: 259, endPoint x: 580, endPoint y: 265, distance: 150.1
click at [580, 265] on div at bounding box center [659, 264] width 526 height 105
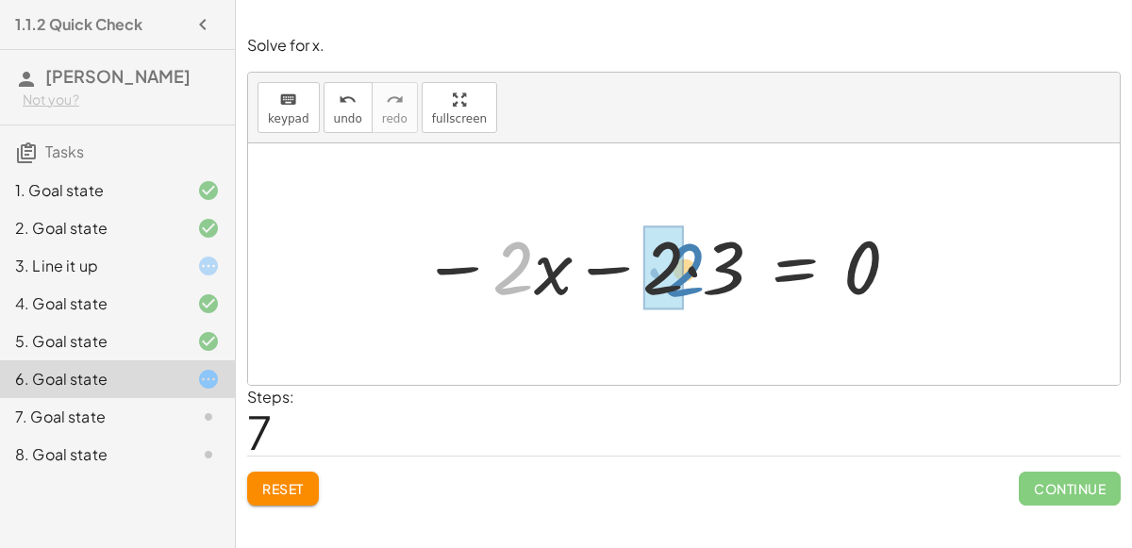
drag, startPoint x: 501, startPoint y: 275, endPoint x: 668, endPoint y: 275, distance: 167.0
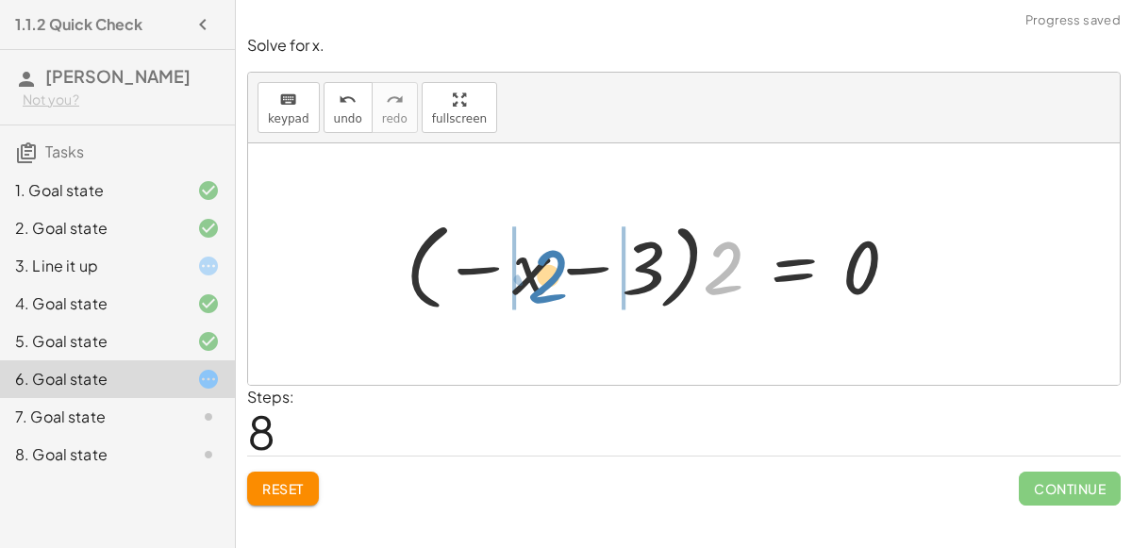
drag, startPoint x: 725, startPoint y: 263, endPoint x: 532, endPoint y: 269, distance: 192.5
click at [532, 269] on div at bounding box center [659, 264] width 526 height 105
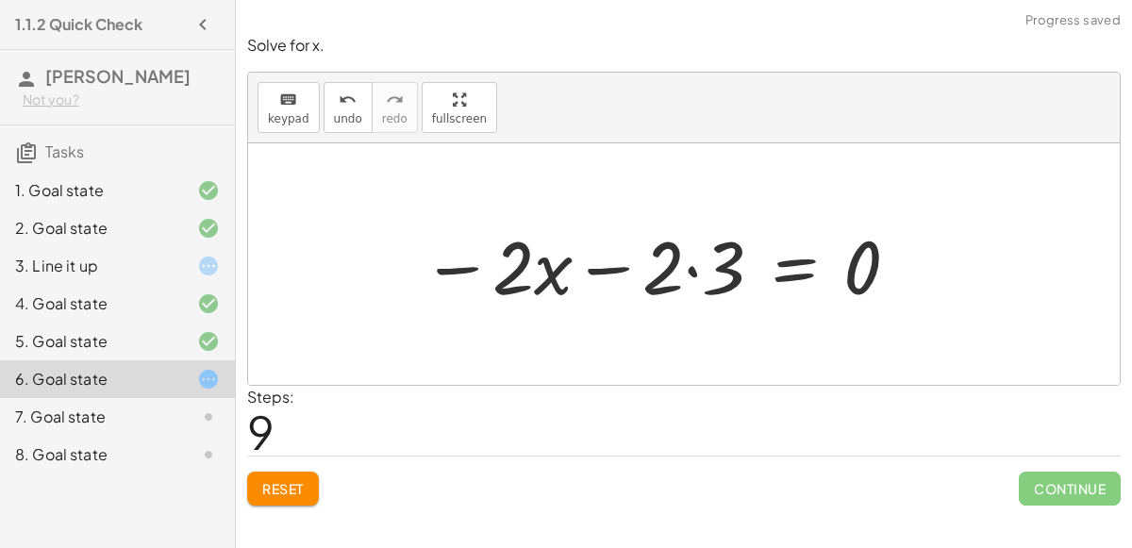
click at [685, 265] on div at bounding box center [661, 264] width 498 height 97
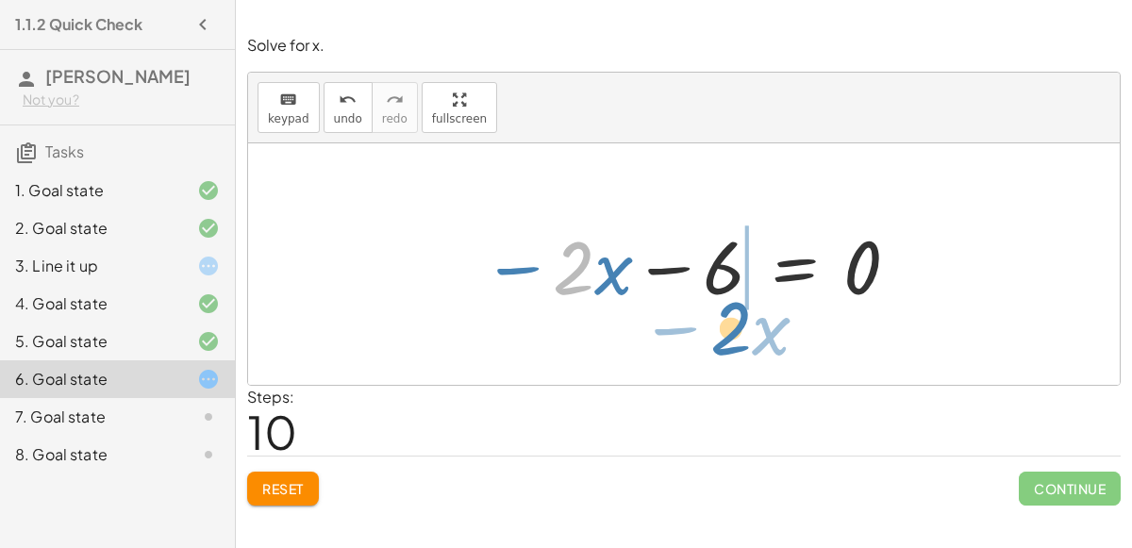
drag, startPoint x: 567, startPoint y: 259, endPoint x: 725, endPoint y: 320, distance: 168.7
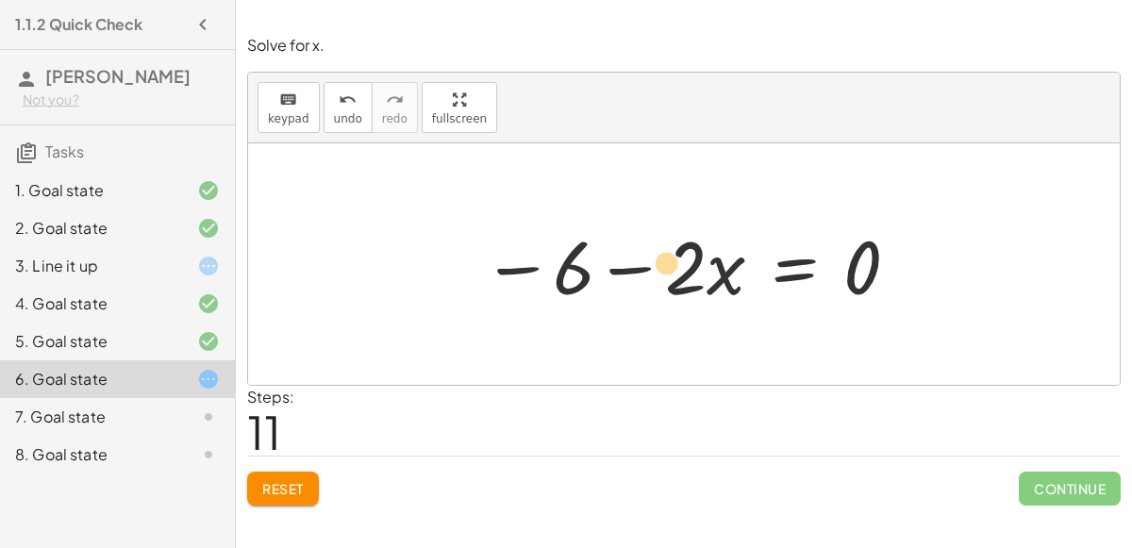
drag, startPoint x: 681, startPoint y: 275, endPoint x: 670, endPoint y: 276, distance: 11.4
click at [670, 276] on div at bounding box center [692, 264] width 438 height 97
click at [638, 267] on div at bounding box center [692, 264] width 438 height 97
drag, startPoint x: 637, startPoint y: 268, endPoint x: 626, endPoint y: 271, distance: 10.8
click at [626, 271] on div at bounding box center [692, 264] width 438 height 97
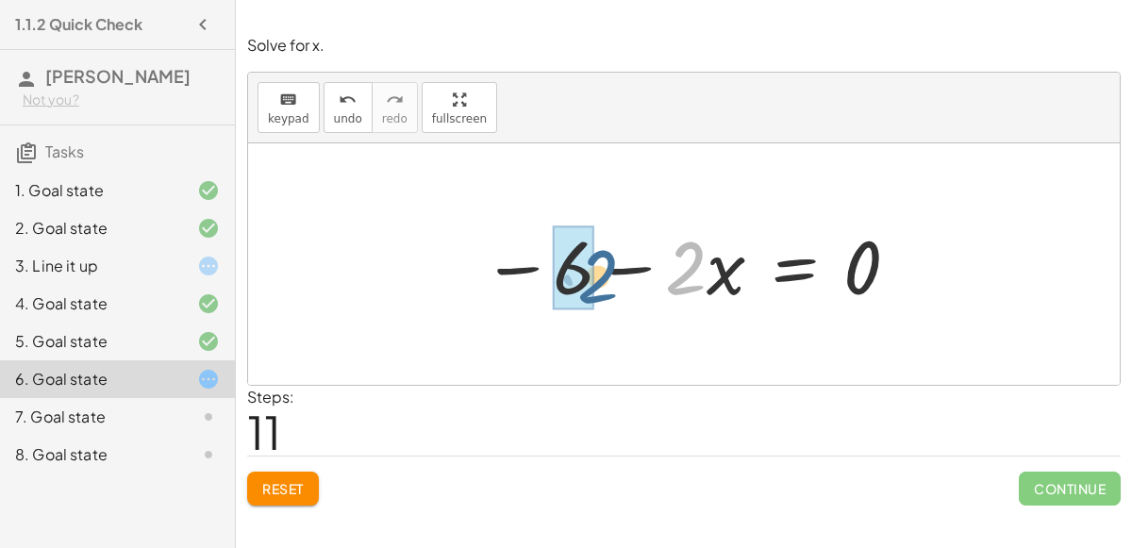
drag, startPoint x: 690, startPoint y: 267, endPoint x: 585, endPoint y: 271, distance: 104.8
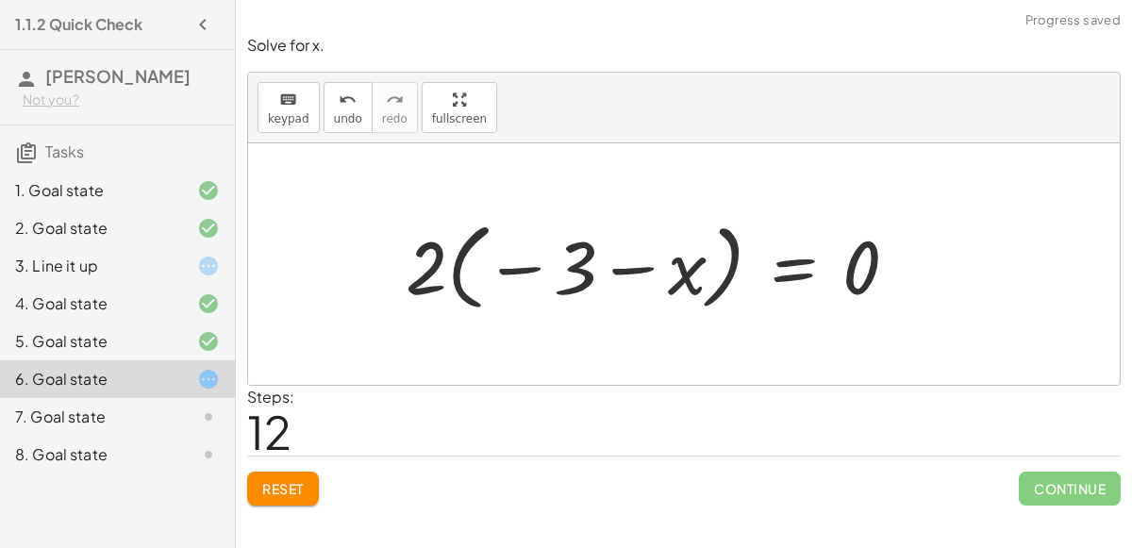
click at [581, 262] on div at bounding box center [659, 264] width 526 height 105
click at [529, 264] on div at bounding box center [659, 264] width 526 height 105
click at [784, 269] on div at bounding box center [659, 264] width 526 height 105
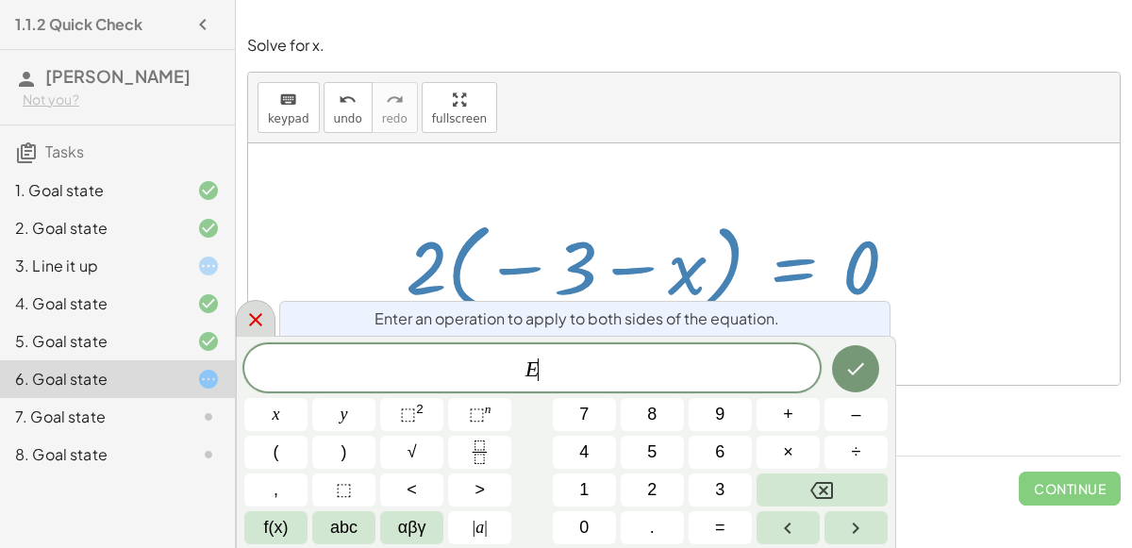
click at [249, 319] on icon at bounding box center [255, 320] width 23 height 23
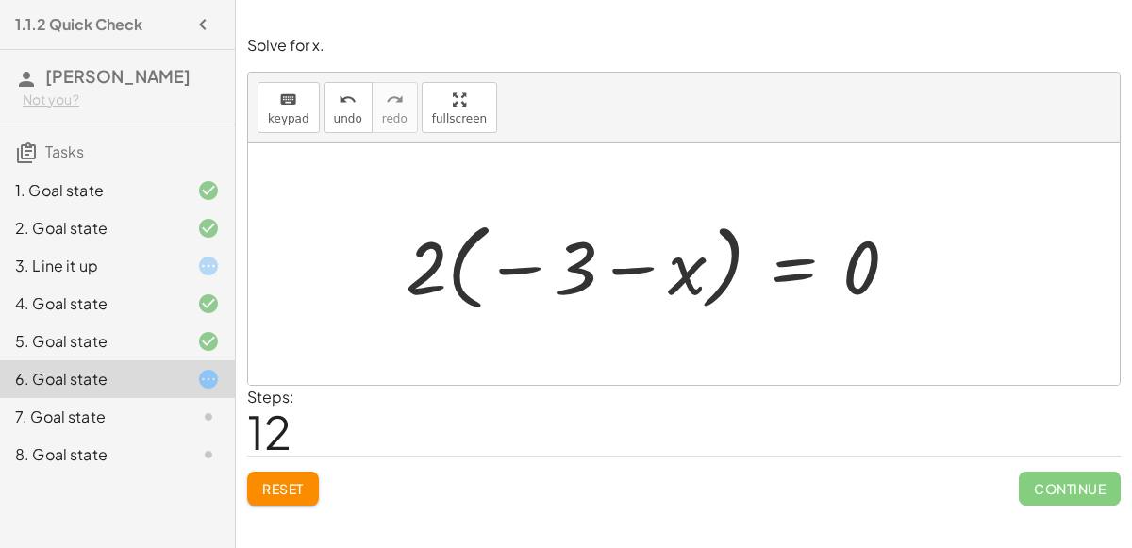
click at [431, 272] on div at bounding box center [659, 264] width 526 height 105
drag, startPoint x: 631, startPoint y: 270, endPoint x: 604, endPoint y: 273, distance: 27.5
click at [604, 273] on div at bounding box center [659, 264] width 526 height 105
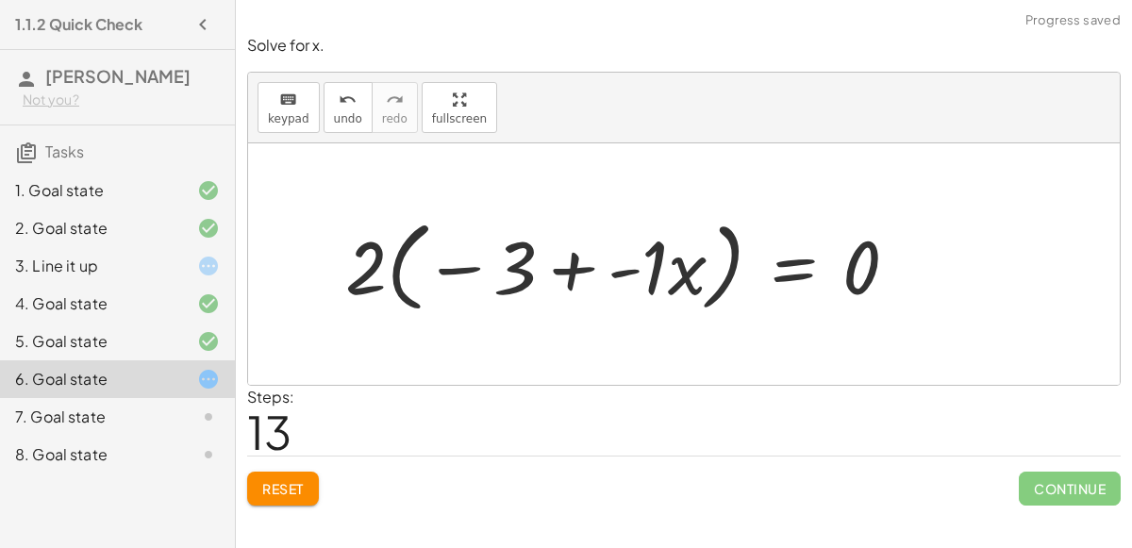
click at [559, 263] on div at bounding box center [629, 264] width 587 height 108
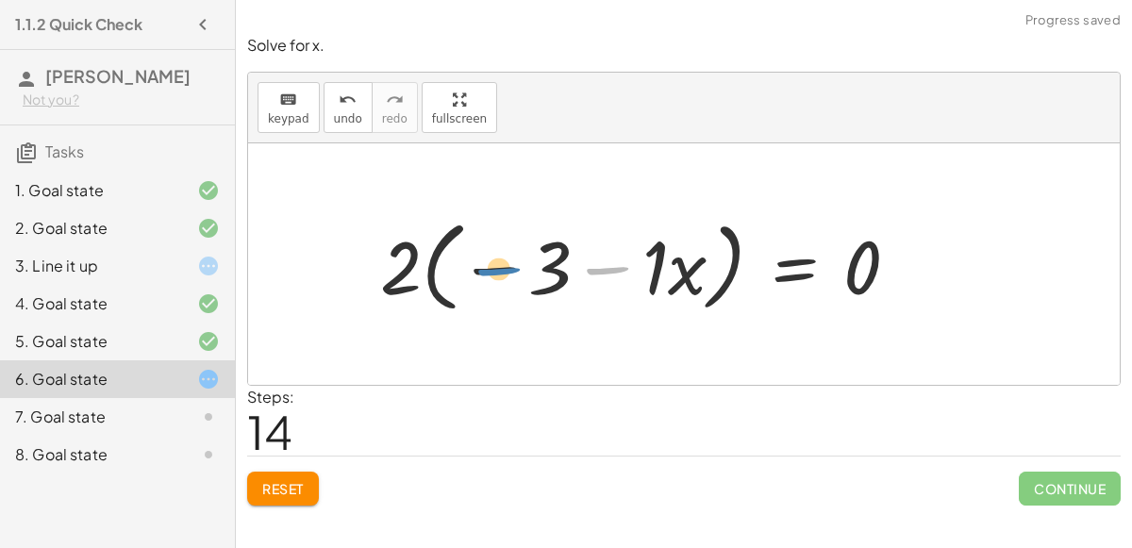
drag, startPoint x: 600, startPoint y: 268, endPoint x: 492, endPoint y: 271, distance: 107.6
click at [492, 271] on div at bounding box center [647, 264] width 553 height 108
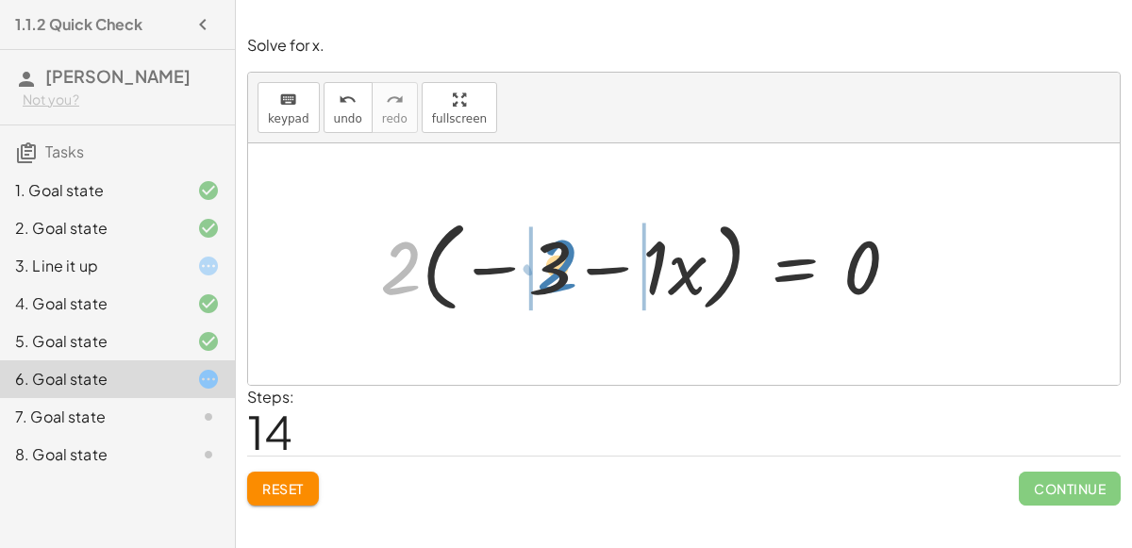
drag, startPoint x: 401, startPoint y: 260, endPoint x: 556, endPoint y: 258, distance: 154.7
click at [556, 258] on div at bounding box center [647, 264] width 553 height 108
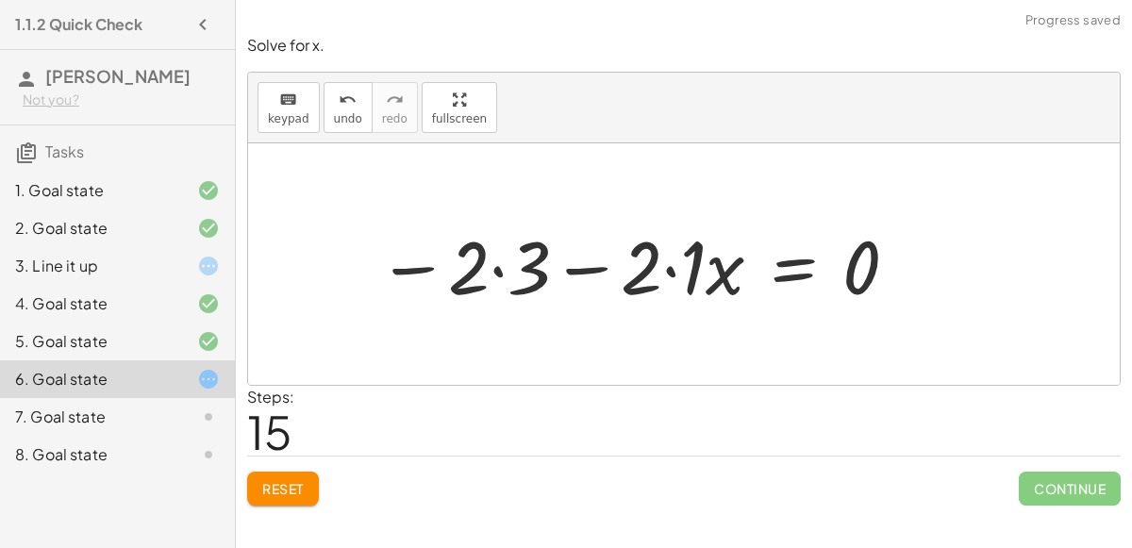
click at [670, 261] on div at bounding box center [639, 264] width 542 height 97
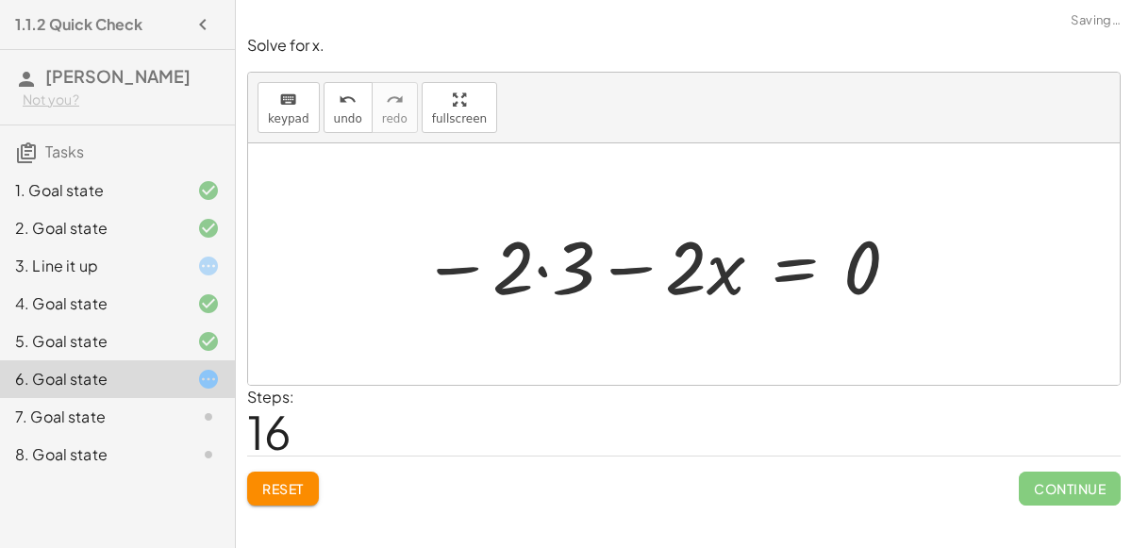
click at [541, 267] on div at bounding box center [661, 264] width 498 height 97
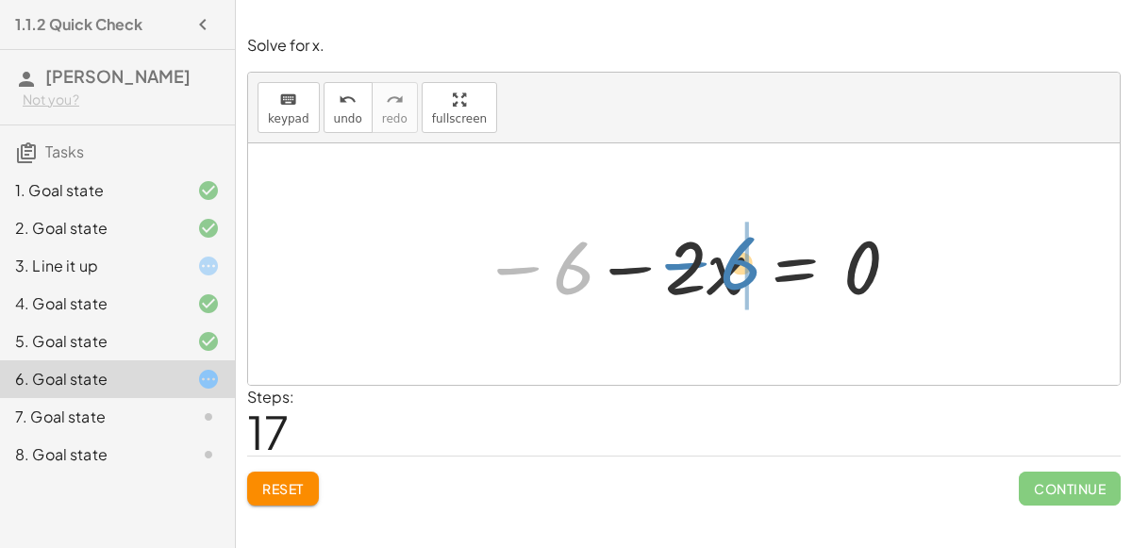
drag, startPoint x: 562, startPoint y: 285, endPoint x: 728, endPoint y: 282, distance: 166.1
click at [728, 282] on div at bounding box center [692, 264] width 438 height 97
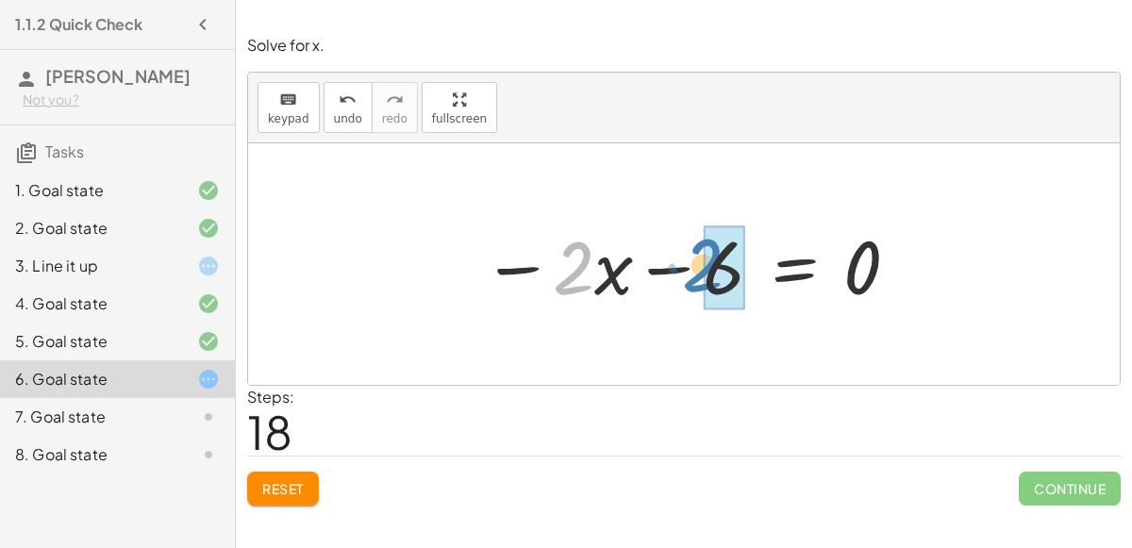
drag, startPoint x: 571, startPoint y: 269, endPoint x: 705, endPoint y: 266, distance: 134.0
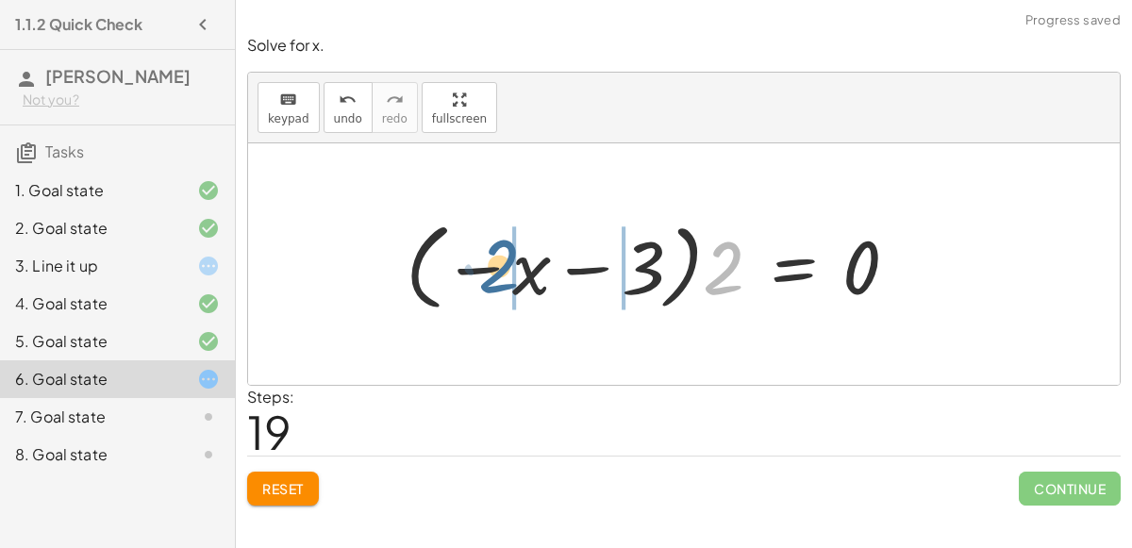
drag, startPoint x: 714, startPoint y: 265, endPoint x: 490, endPoint y: 265, distance: 224.5
click at [490, 265] on div at bounding box center [659, 264] width 526 height 105
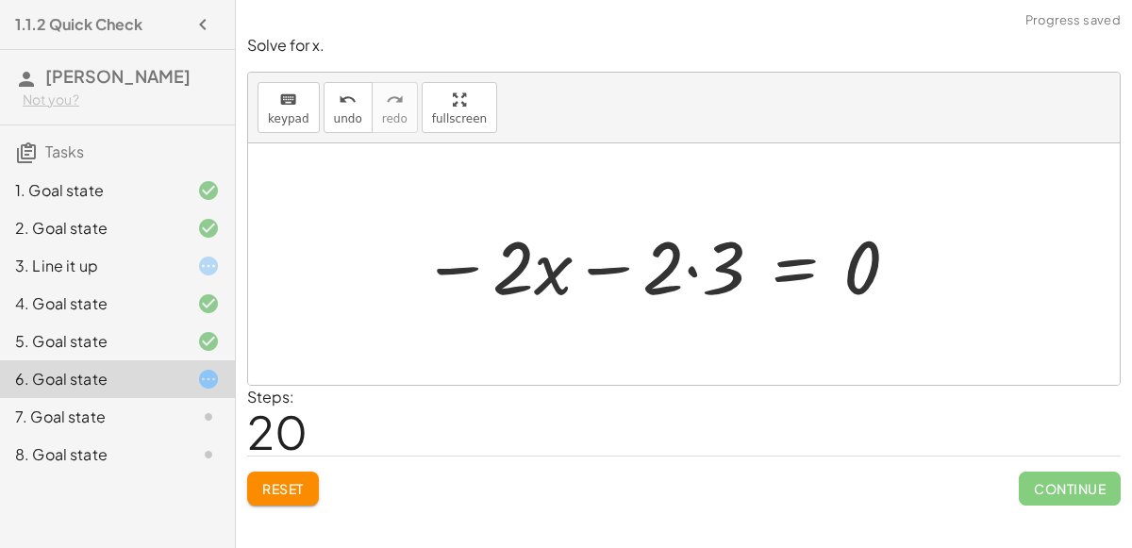
click at [703, 268] on div at bounding box center [661, 264] width 498 height 97
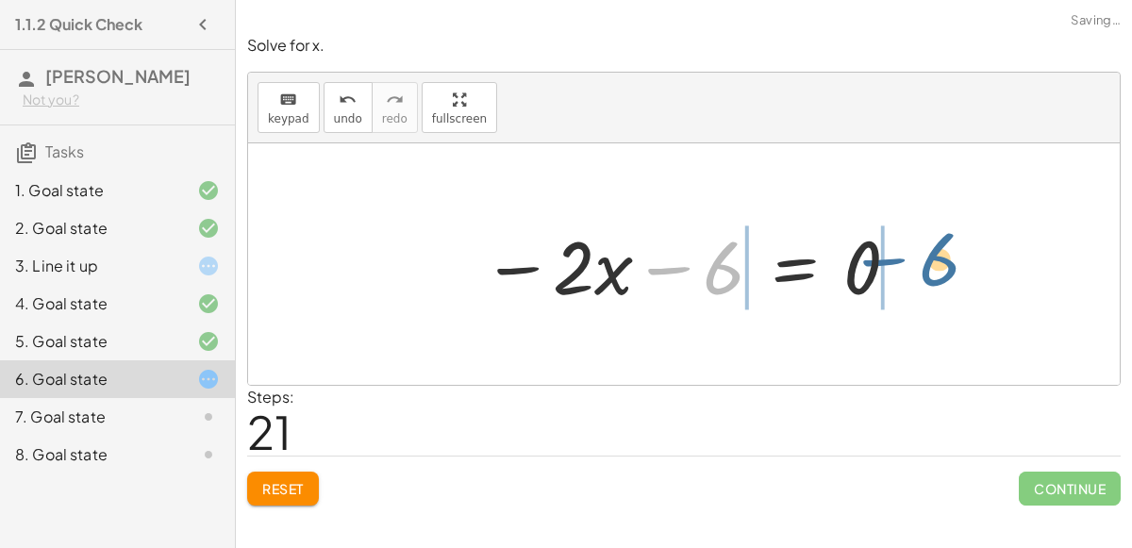
drag, startPoint x: 706, startPoint y: 271, endPoint x: 915, endPoint y: 260, distance: 209.7
click at [915, 260] on div "− · 2 · x − 3 = 3 − · 2 · x − 3 − 3 = + 3 − 3 − · 2 · x − 6 = + 3 − 3 − · 2 · x…" at bounding box center [684, 264] width 872 height 242
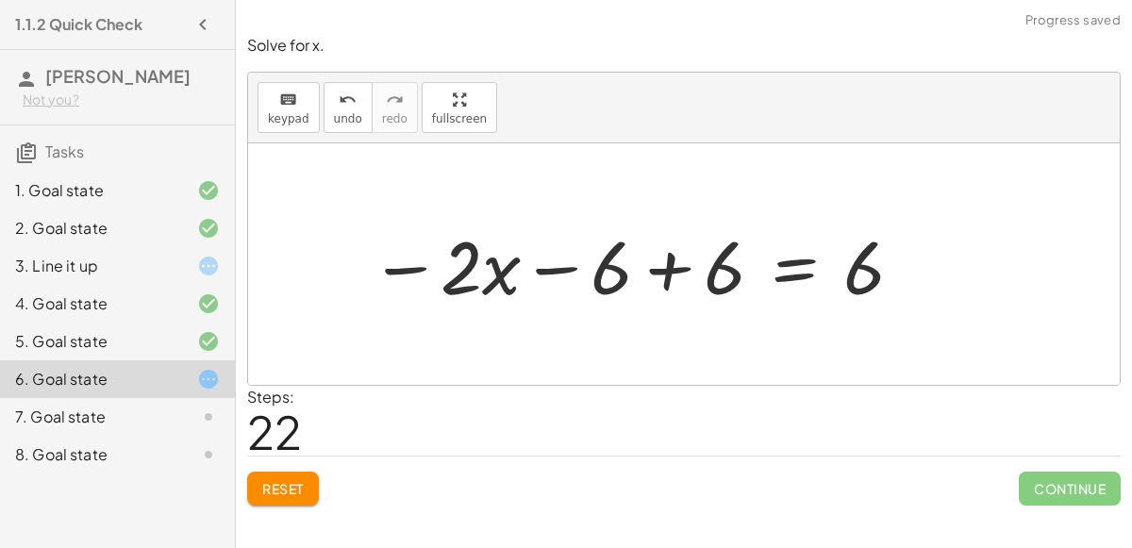
click at [674, 261] on div at bounding box center [637, 264] width 555 height 97
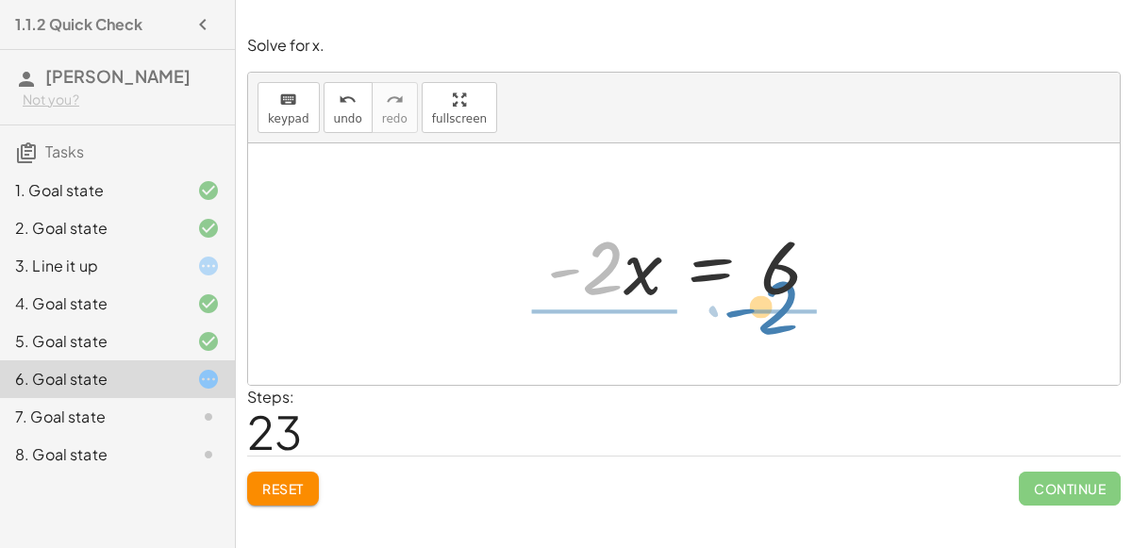
drag, startPoint x: 604, startPoint y: 279, endPoint x: 780, endPoint y: 318, distance: 180.6
click at [780, 318] on div "− · 2 · x − 3 = 3 − · 2 · x − 3 − 3 = + 3 − 3 − · 2 · x − 6 = + 3 − 3 − · 2 · x…" at bounding box center [684, 264] width 872 height 242
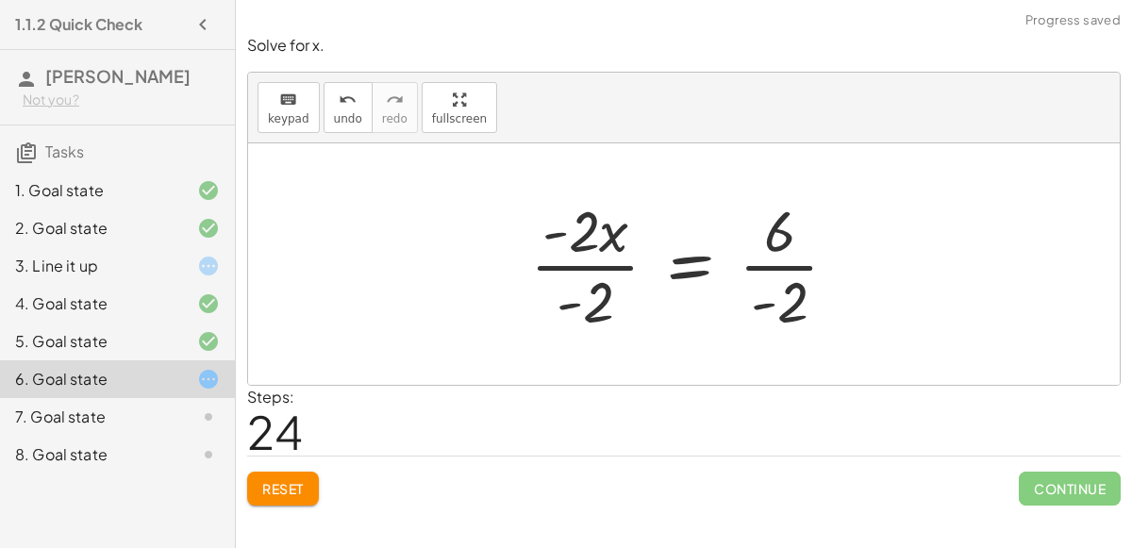
click at [681, 271] on div at bounding box center [692, 264] width 342 height 145
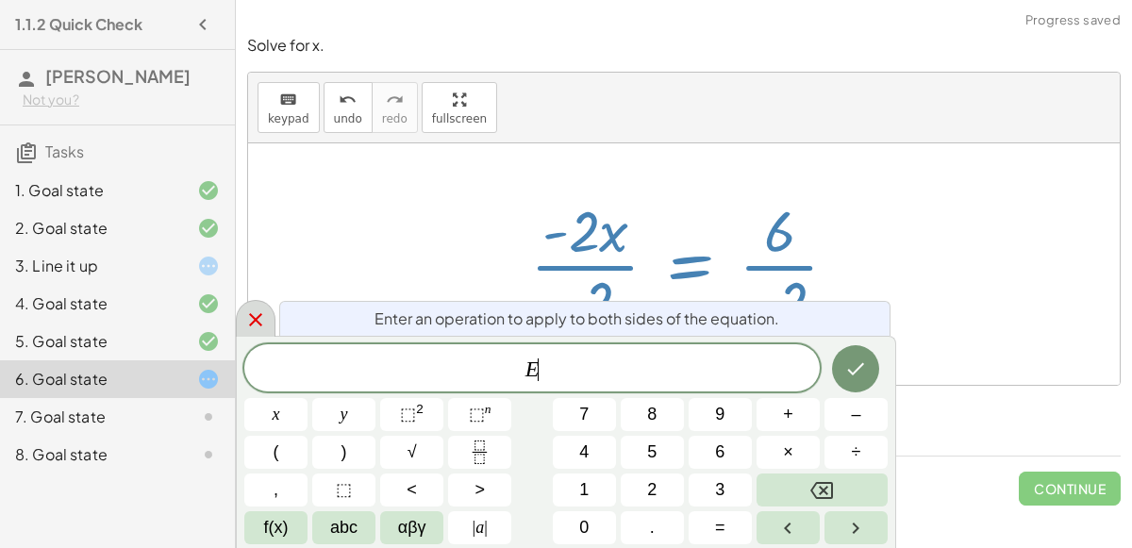
click at [236, 314] on div at bounding box center [256, 318] width 40 height 37
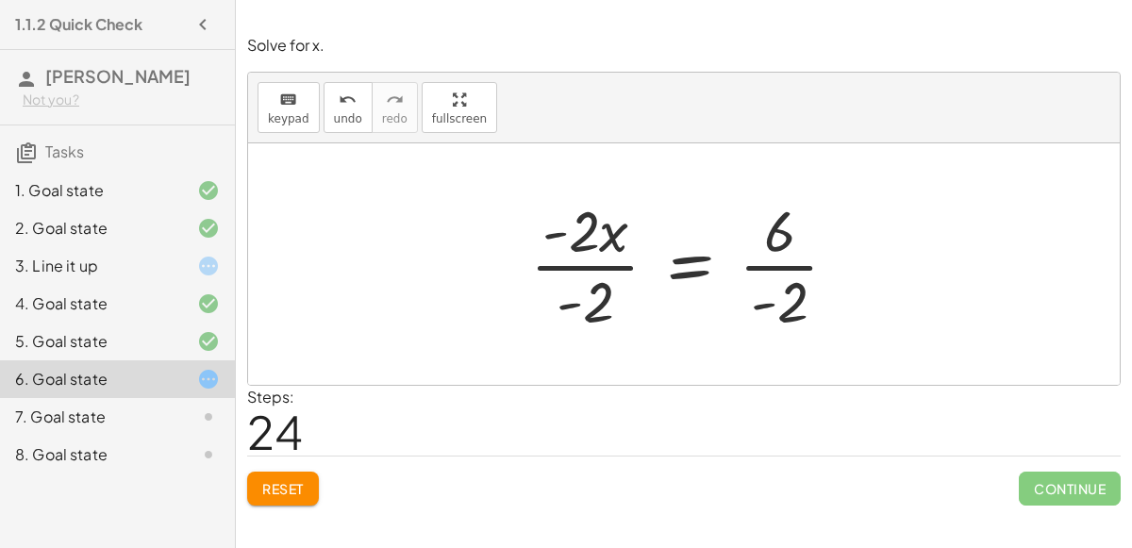
click at [578, 245] on div at bounding box center [692, 264] width 342 height 145
click at [592, 270] on div at bounding box center [692, 264] width 342 height 145
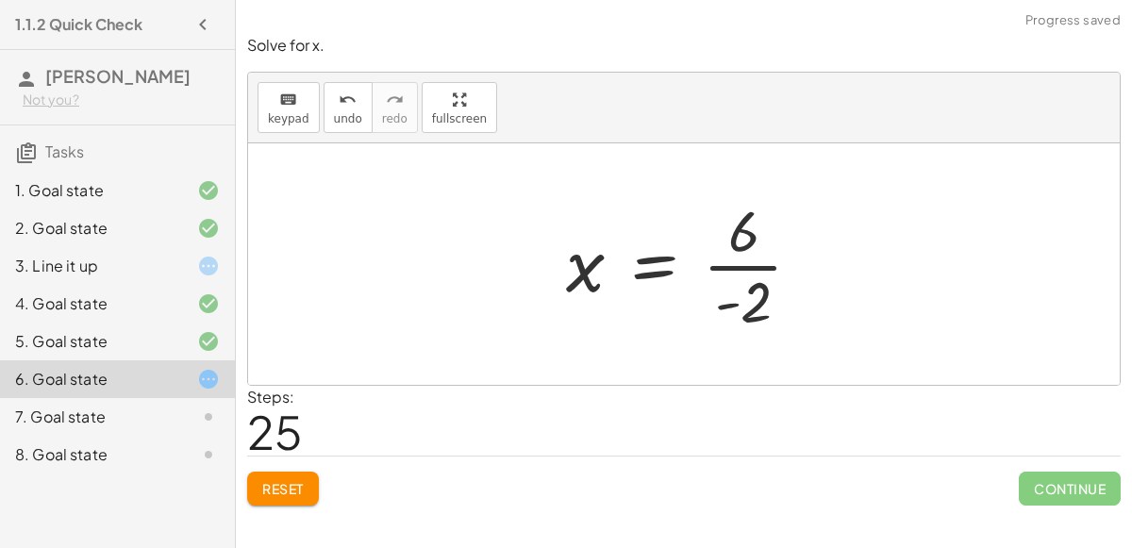
click at [736, 266] on div at bounding box center [692, 264] width 270 height 145
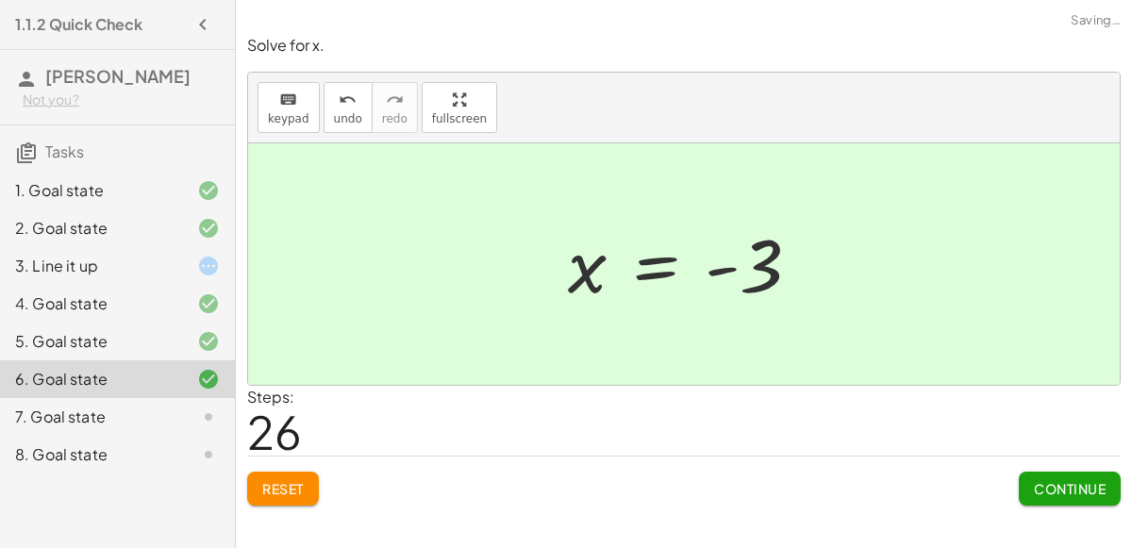
click at [1086, 483] on span "Continue" at bounding box center [1070, 488] width 72 height 17
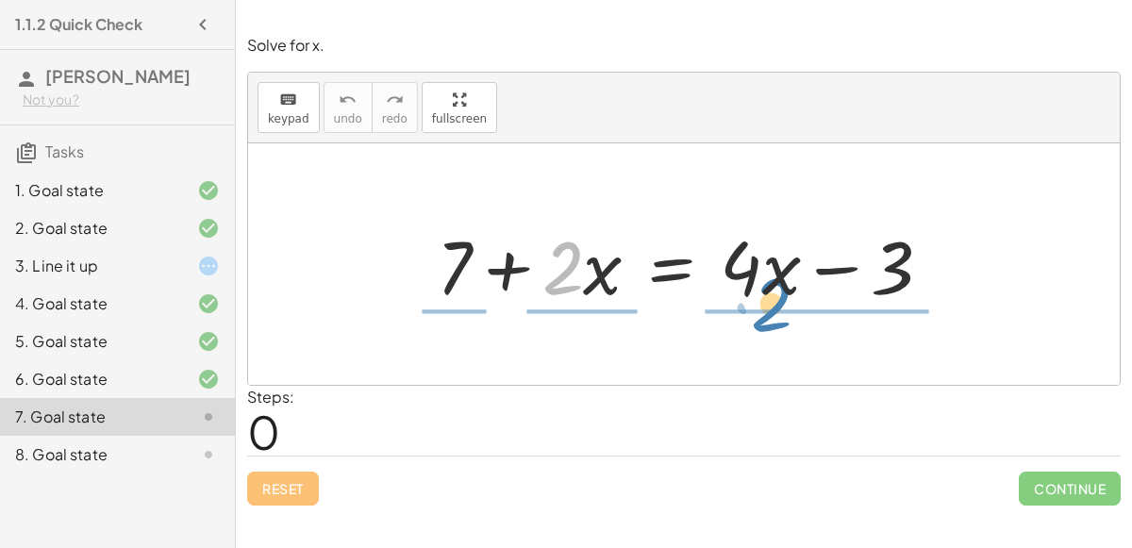
drag, startPoint x: 572, startPoint y: 276, endPoint x: 763, endPoint y: 323, distance: 197.0
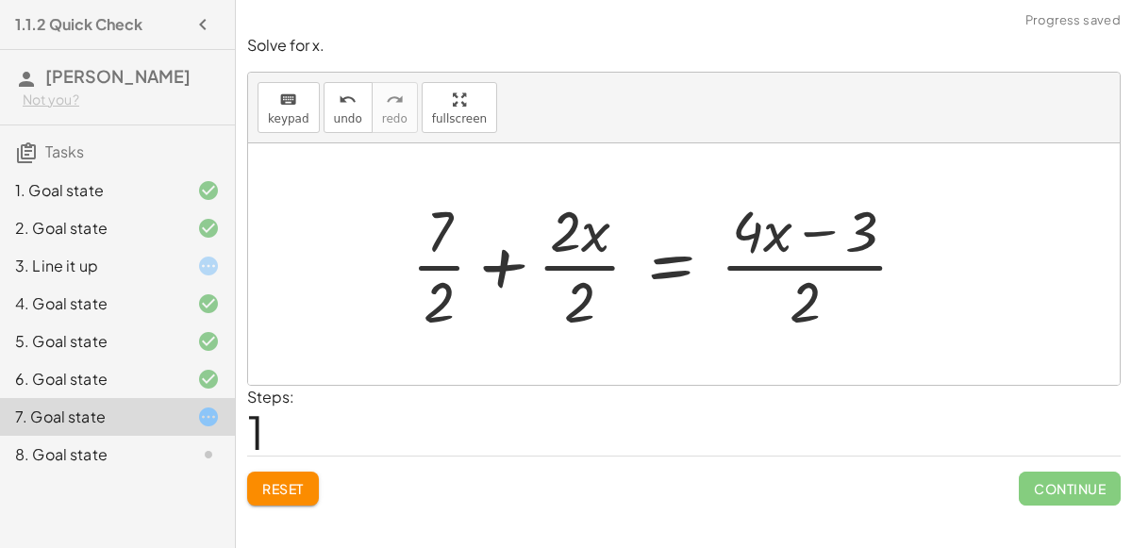
click at [579, 264] on div at bounding box center [667, 264] width 530 height 145
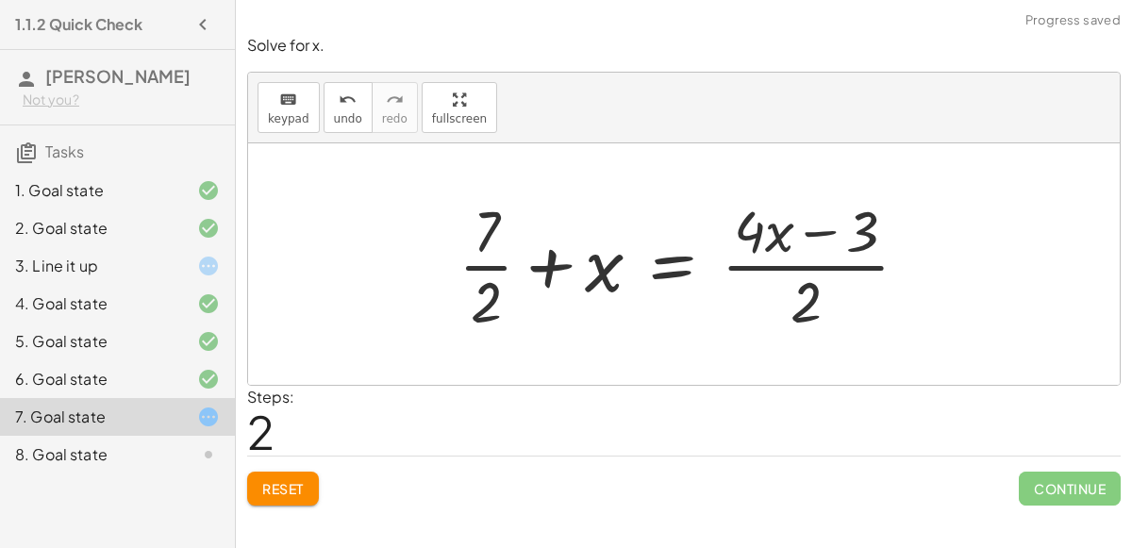
click at [835, 264] on div at bounding box center [691, 264] width 485 height 145
click at [476, 264] on div at bounding box center [691, 264] width 485 height 145
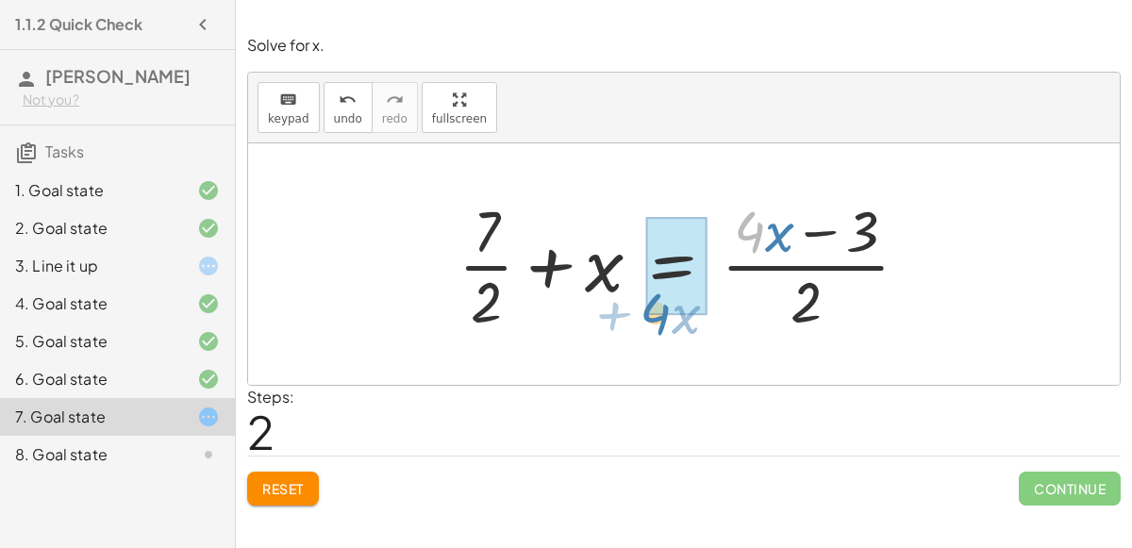
drag, startPoint x: 749, startPoint y: 225, endPoint x: 653, endPoint y: 309, distance: 127.7
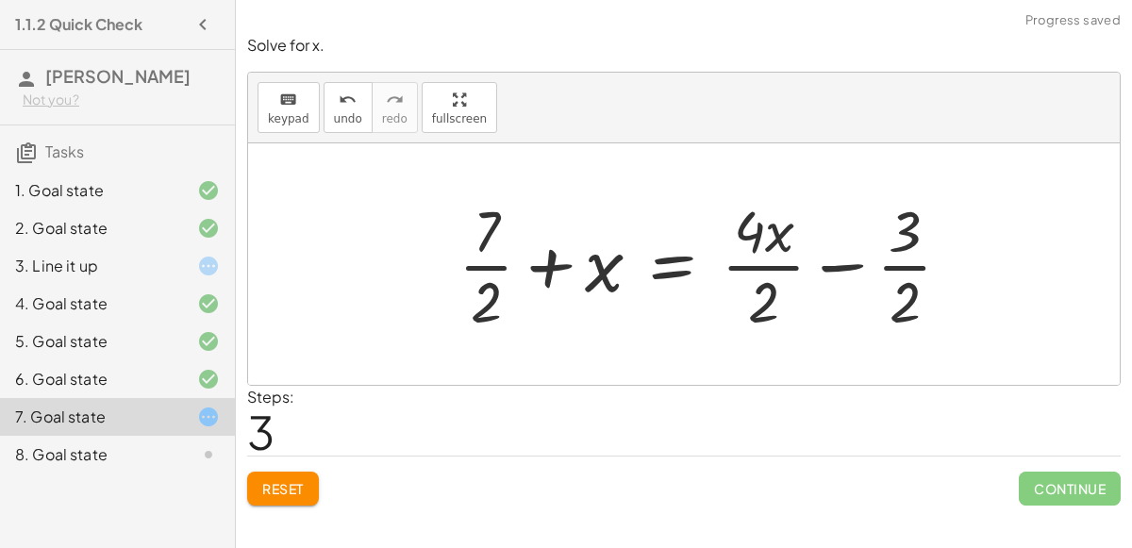
click at [777, 263] on div at bounding box center [712, 264] width 526 height 145
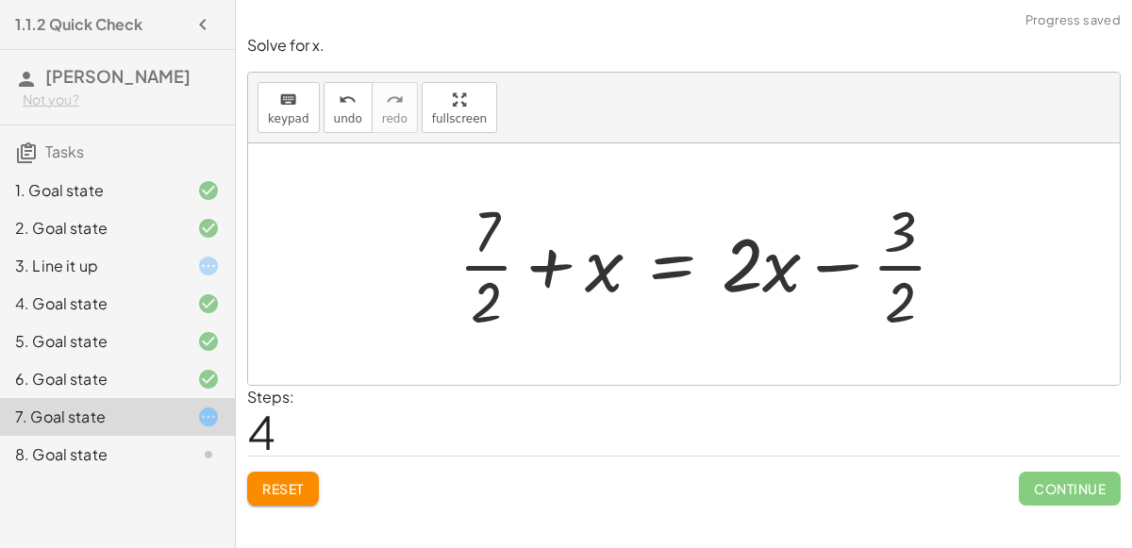
click at [546, 263] on div at bounding box center [710, 264] width 523 height 145
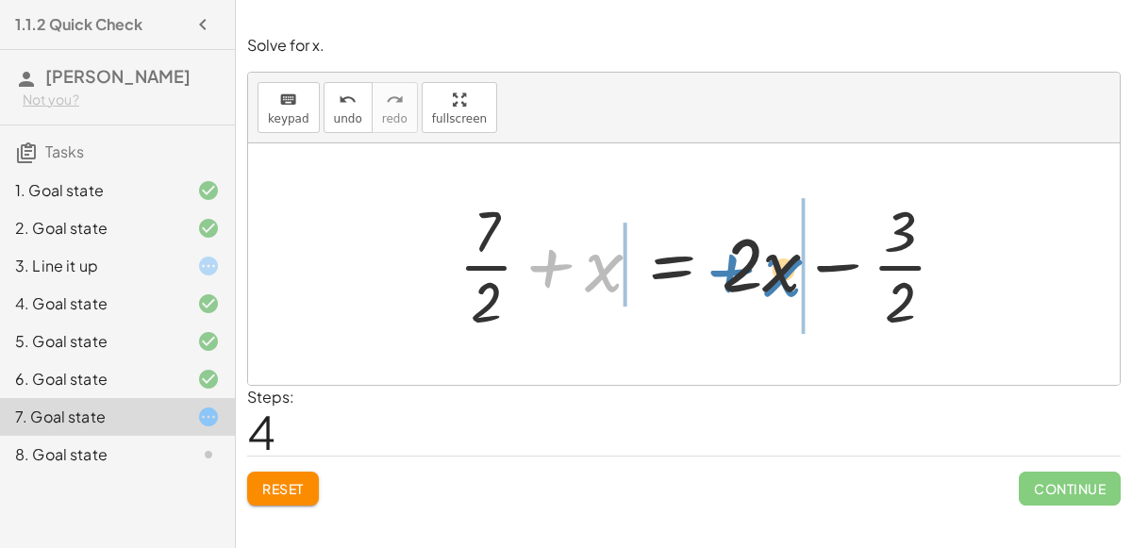
drag, startPoint x: 592, startPoint y: 268, endPoint x: 777, endPoint y: 272, distance: 185.9
click at [777, 272] on div at bounding box center [710, 264] width 523 height 145
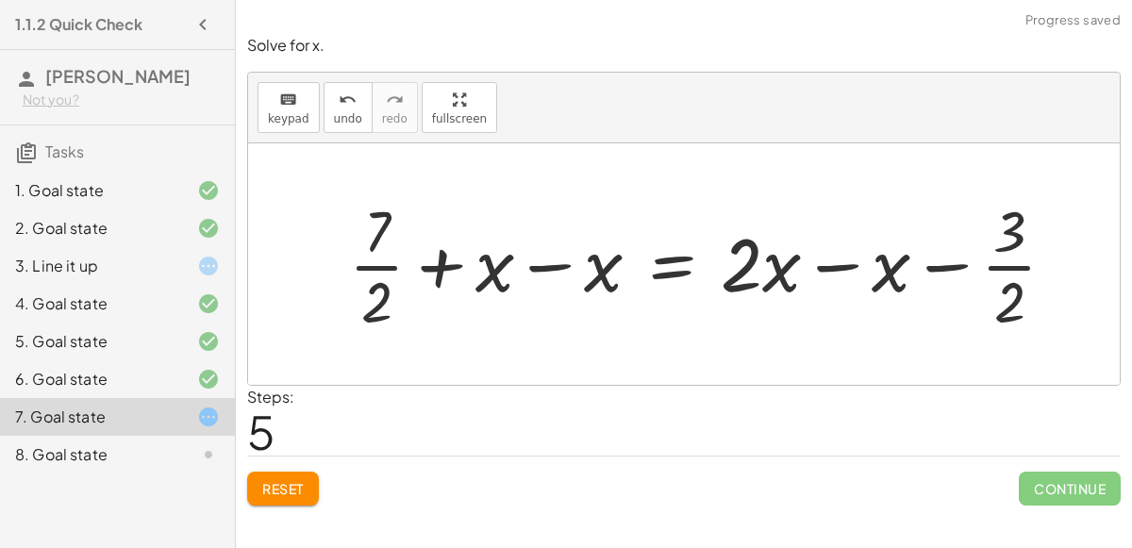
click at [552, 266] on div at bounding box center [710, 264] width 741 height 145
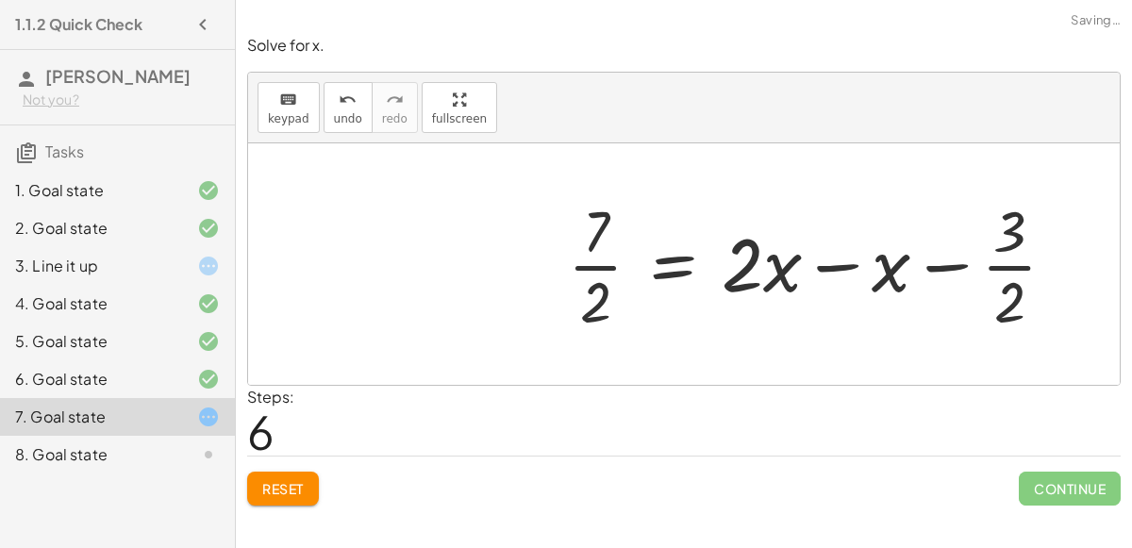
click at [830, 264] on div at bounding box center [820, 264] width 523 height 145
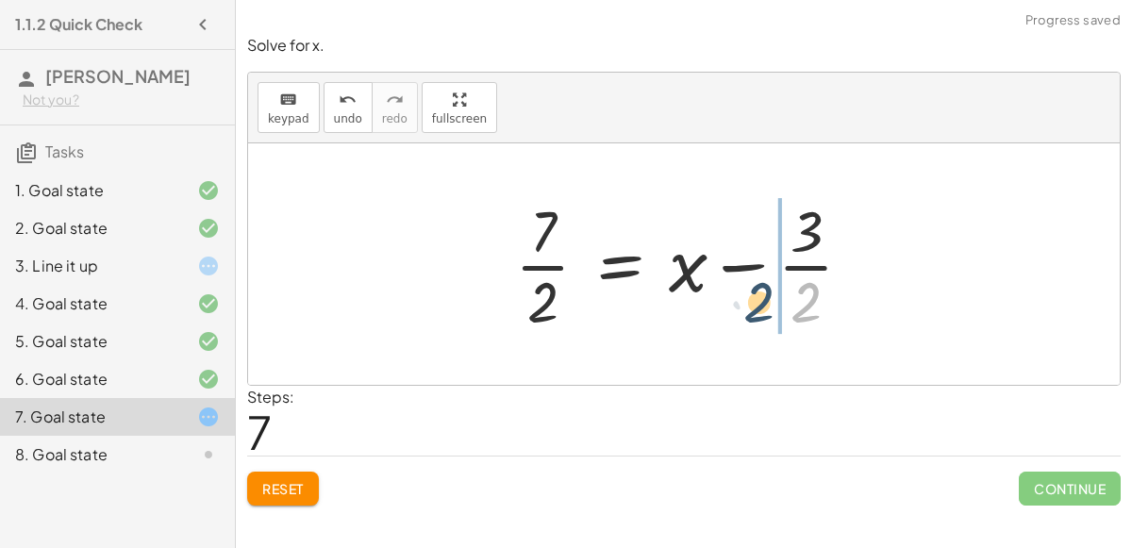
drag, startPoint x: 816, startPoint y: 293, endPoint x: 795, endPoint y: 292, distance: 20.8
click at [795, 292] on div at bounding box center [692, 264] width 372 height 145
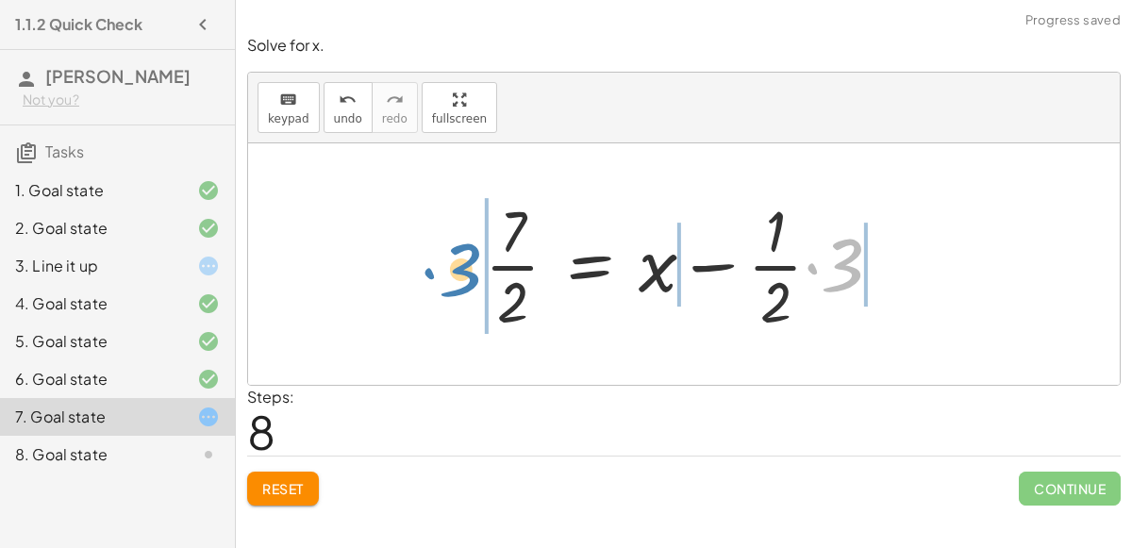
drag, startPoint x: 832, startPoint y: 260, endPoint x: 458, endPoint y: 263, distance: 374.6
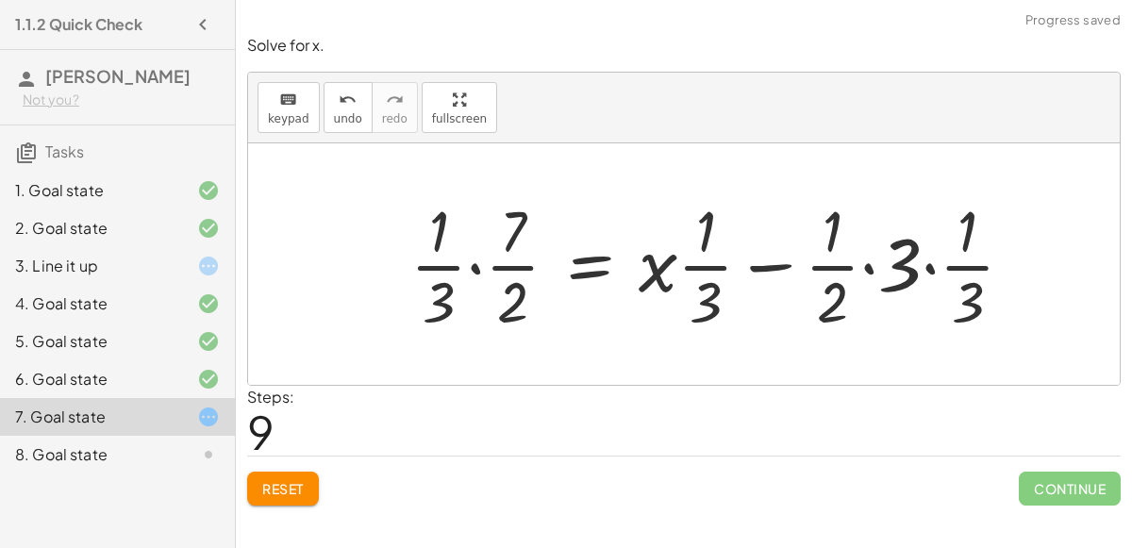
click at [865, 267] on div at bounding box center [720, 264] width 638 height 145
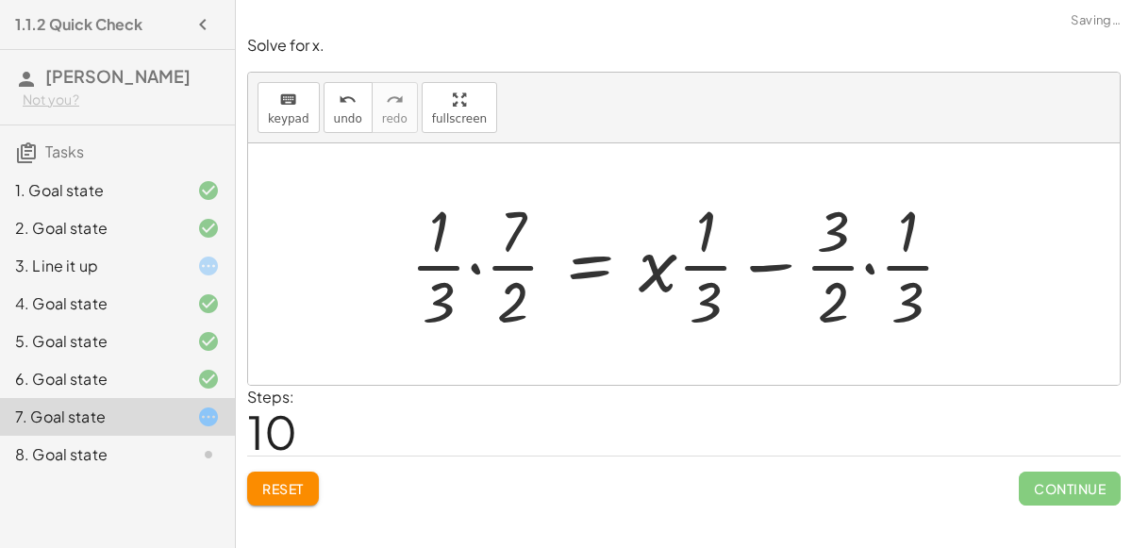
click at [863, 263] on div at bounding box center [690, 264] width 578 height 145
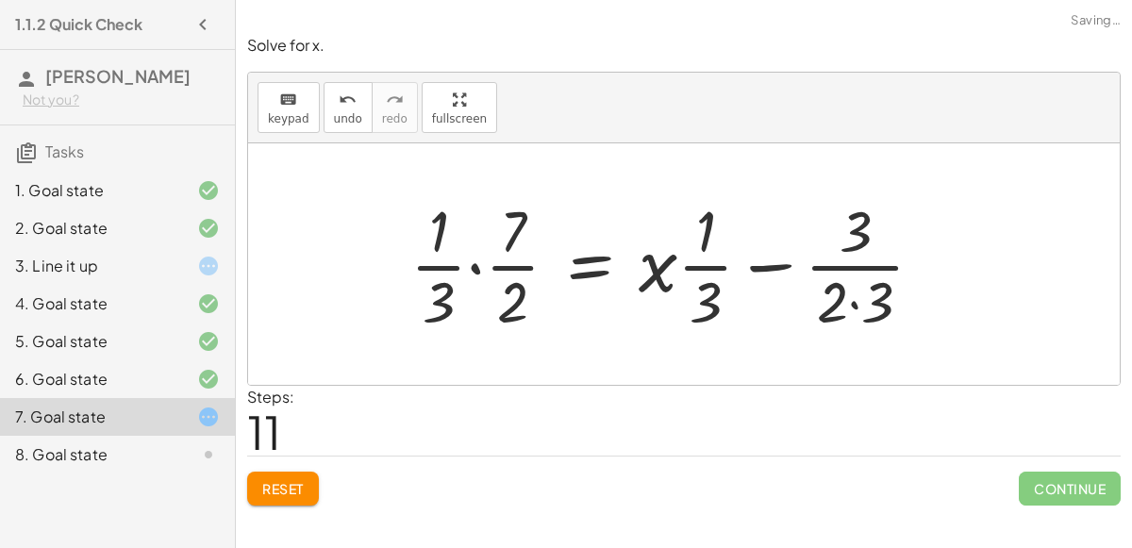
click at [780, 265] on div at bounding box center [674, 264] width 547 height 145
click at [470, 261] on div at bounding box center [674, 264] width 547 height 145
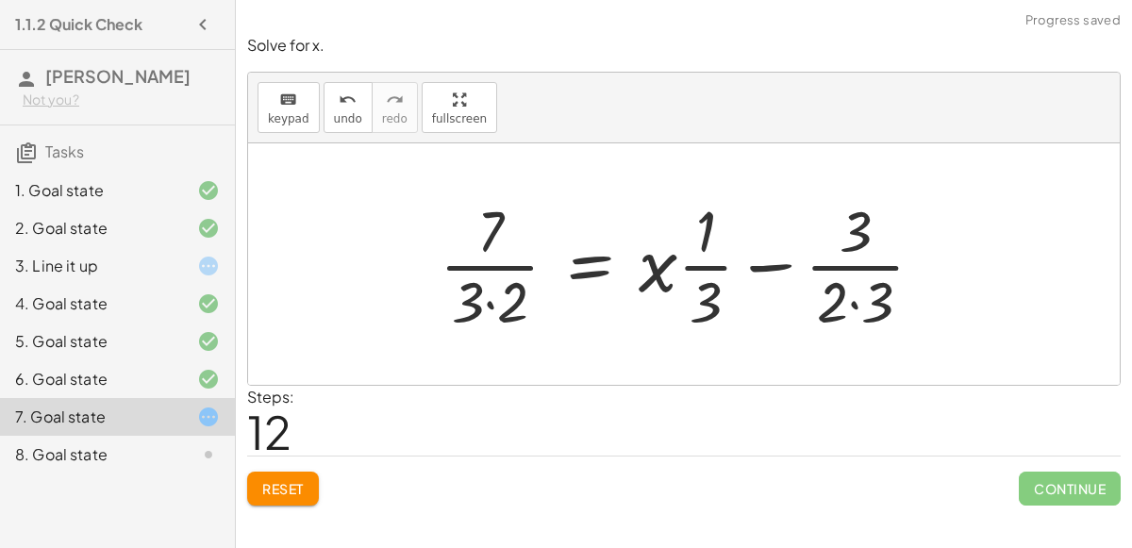
click at [486, 298] on div at bounding box center [689, 264] width 519 height 145
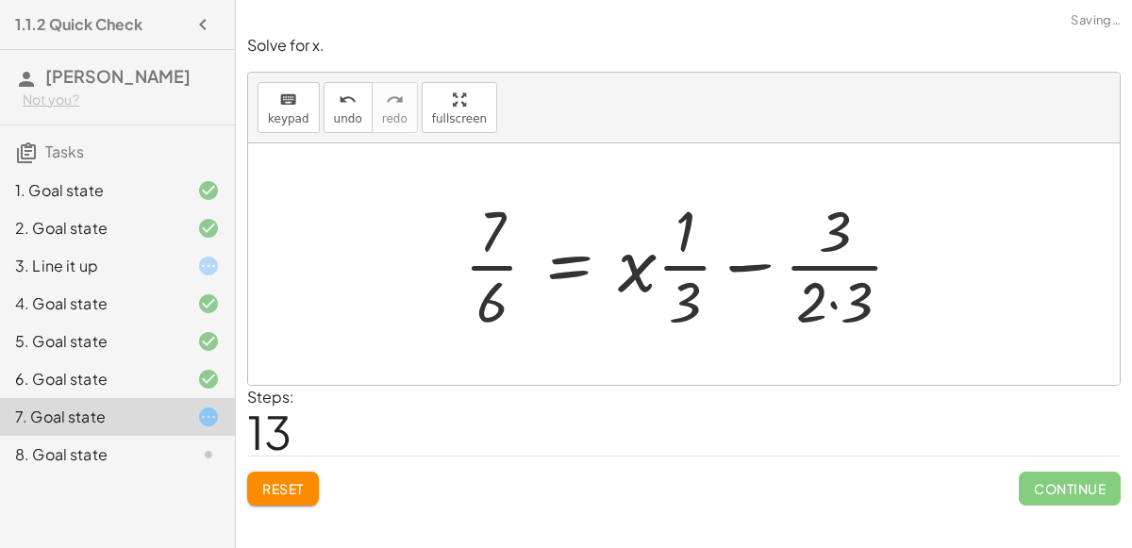
click at [489, 285] on div at bounding box center [692, 264] width 474 height 145
click at [489, 264] on div at bounding box center [692, 264] width 474 height 145
click at [739, 261] on div at bounding box center [692, 264] width 474 height 145
click at [856, 283] on div at bounding box center [692, 264] width 474 height 145
click at [841, 301] on div at bounding box center [692, 264] width 474 height 145
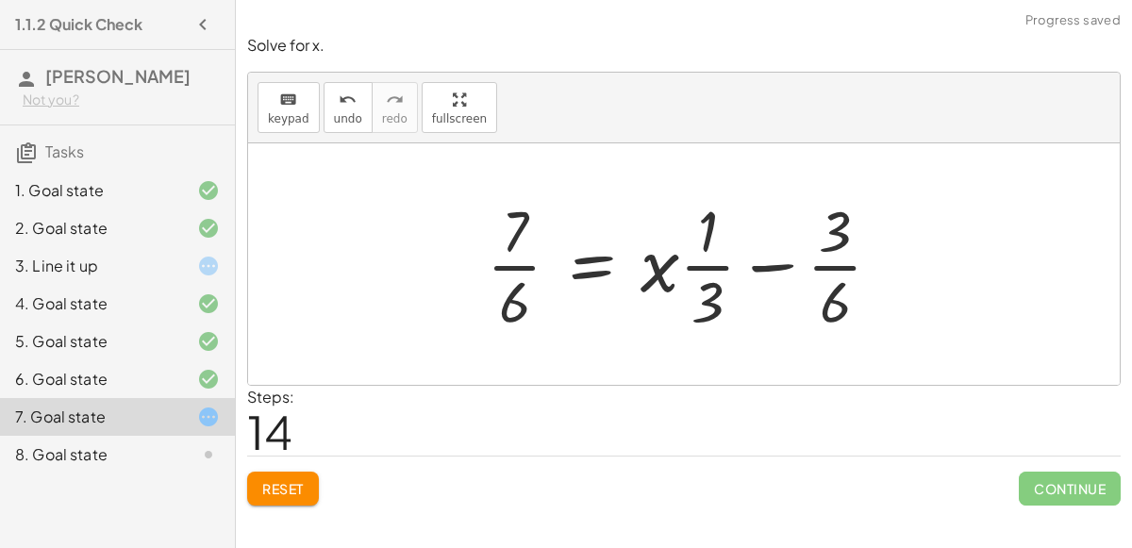
click at [834, 299] on div at bounding box center [691, 264] width 428 height 145
click at [831, 266] on div at bounding box center [690, 264] width 427 height 145
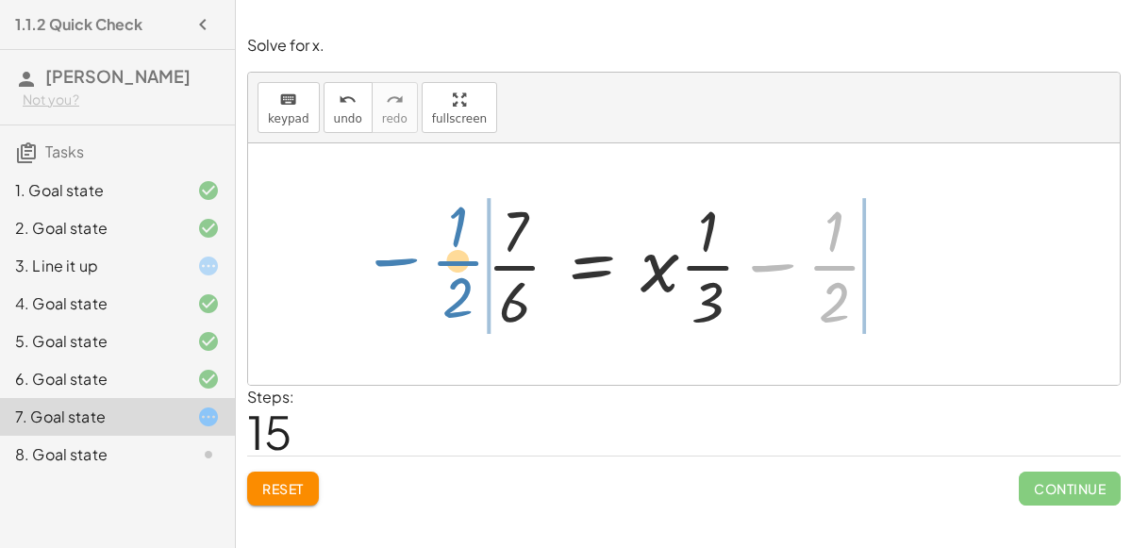
drag, startPoint x: 836, startPoint y: 267, endPoint x: 473, endPoint y: 263, distance: 363.2
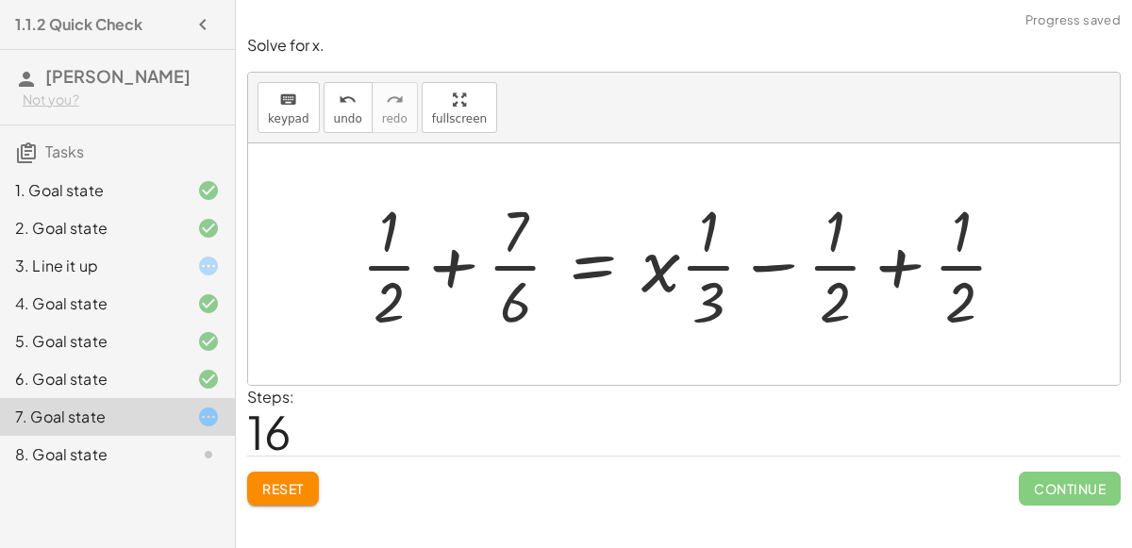
click at [452, 262] on div at bounding box center [691, 264] width 679 height 145
click at [892, 271] on div at bounding box center [691, 264] width 679 height 145
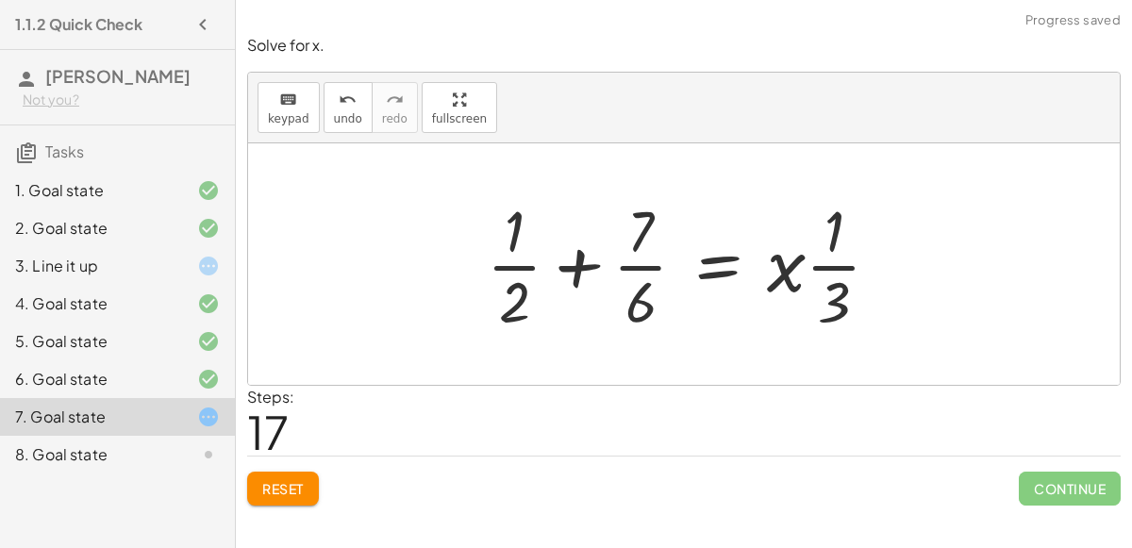
click at [642, 264] on div at bounding box center [690, 264] width 427 height 145
drag, startPoint x: 639, startPoint y: 225, endPoint x: 659, endPoint y: 293, distance: 71.9
click at [659, 293] on div at bounding box center [690, 264] width 427 height 145
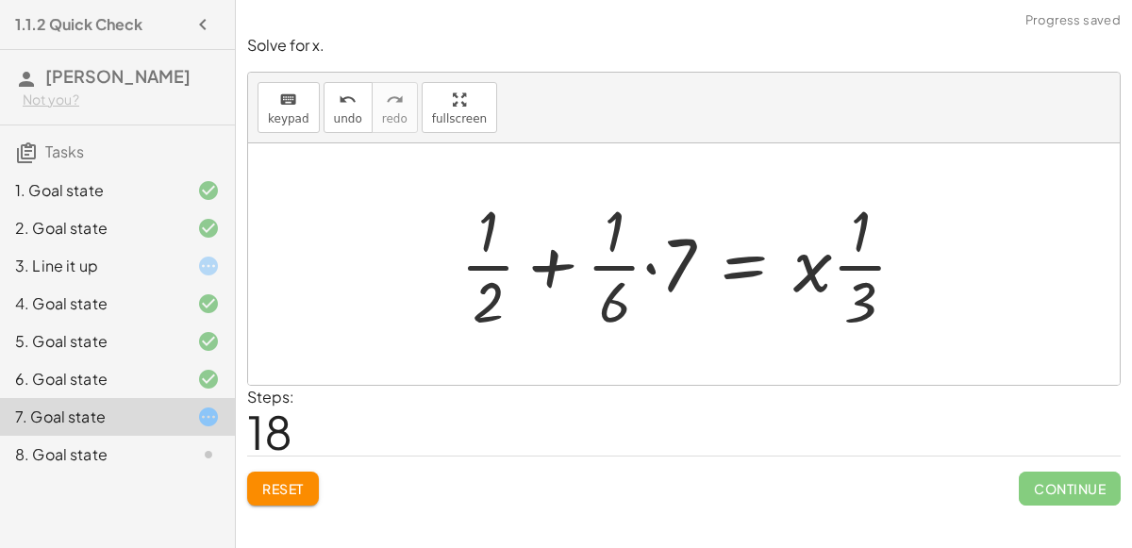
click at [620, 268] on div at bounding box center [691, 264] width 480 height 145
click at [560, 266] on div at bounding box center [691, 264] width 480 height 145
drag, startPoint x: 486, startPoint y: 292, endPoint x: 644, endPoint y: 302, distance: 158.8
click at [644, 302] on div at bounding box center [691, 264] width 480 height 145
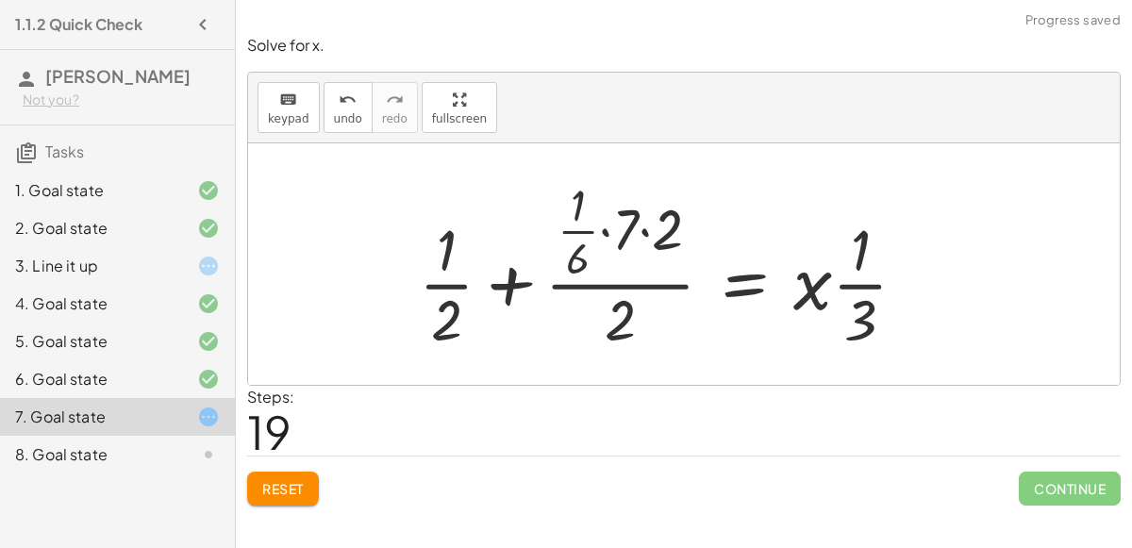
click at [621, 290] on div at bounding box center [670, 265] width 522 height 182
click at [642, 232] on div at bounding box center [670, 265] width 522 height 182
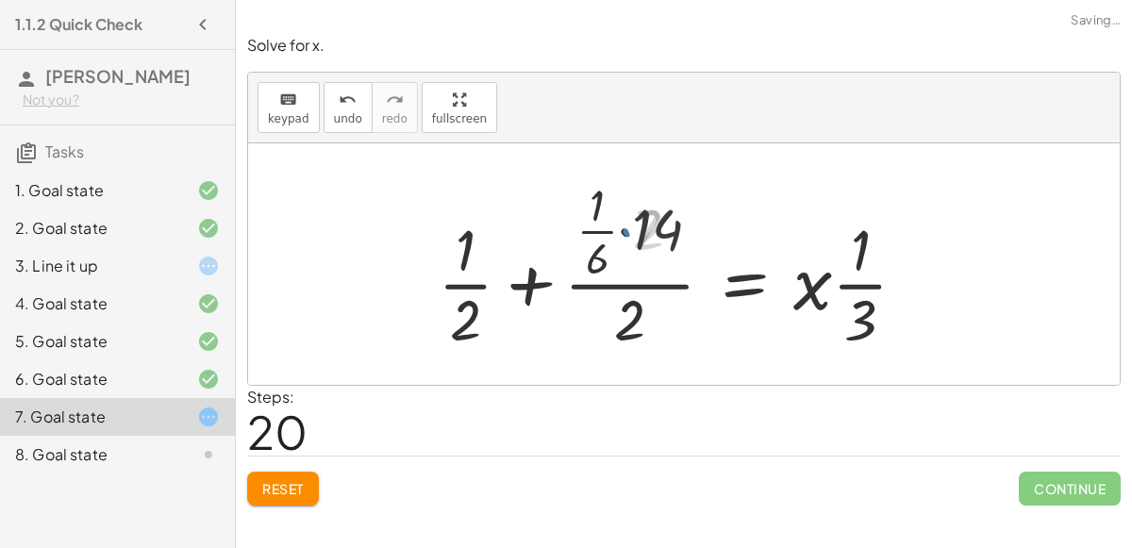
click at [627, 229] on div at bounding box center [680, 265] width 502 height 182
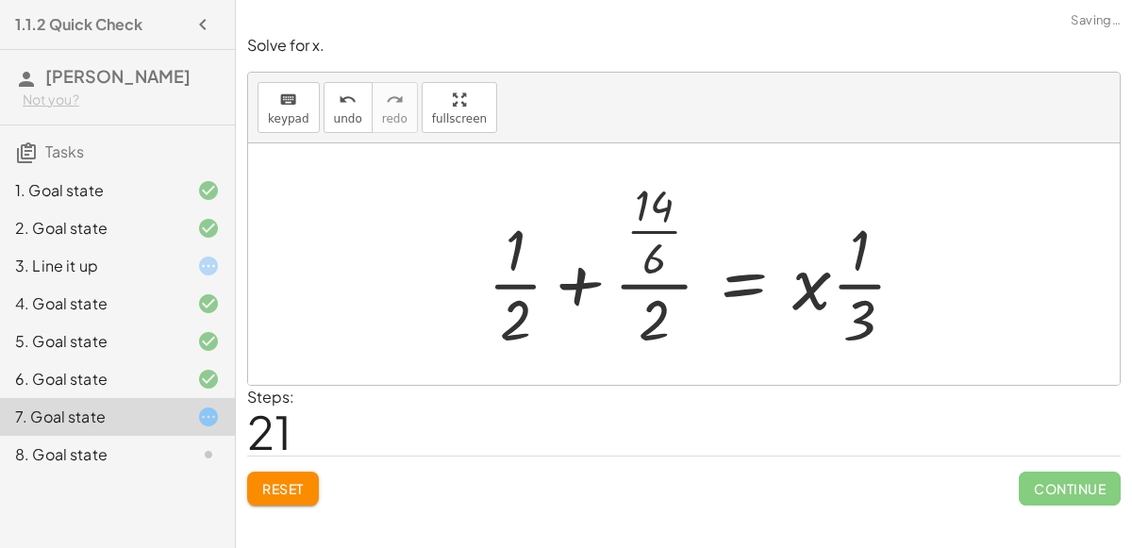
click at [643, 232] on div at bounding box center [704, 265] width 453 height 182
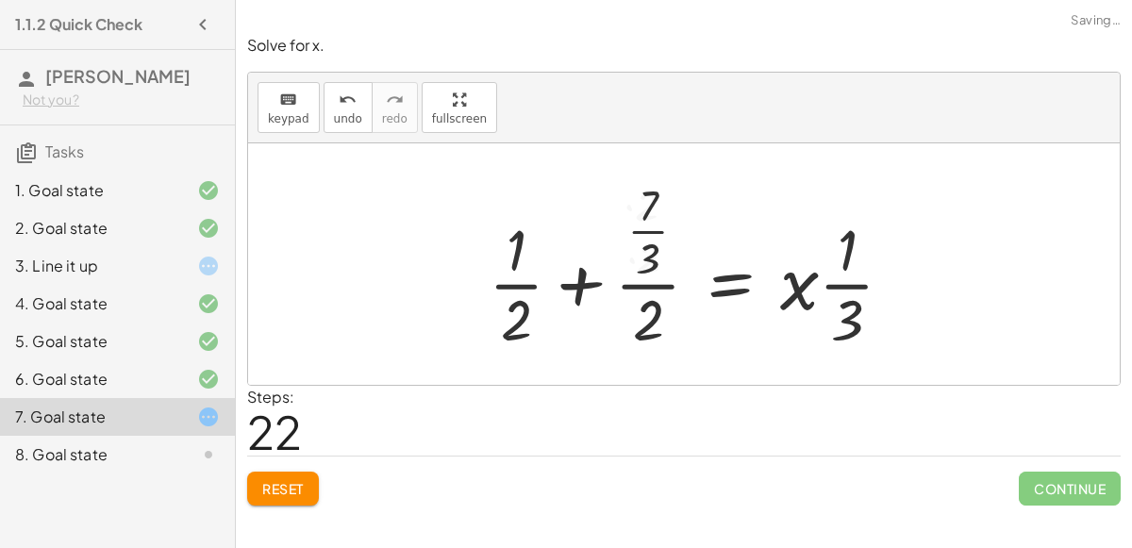
click at [644, 227] on div at bounding box center [698, 265] width 439 height 182
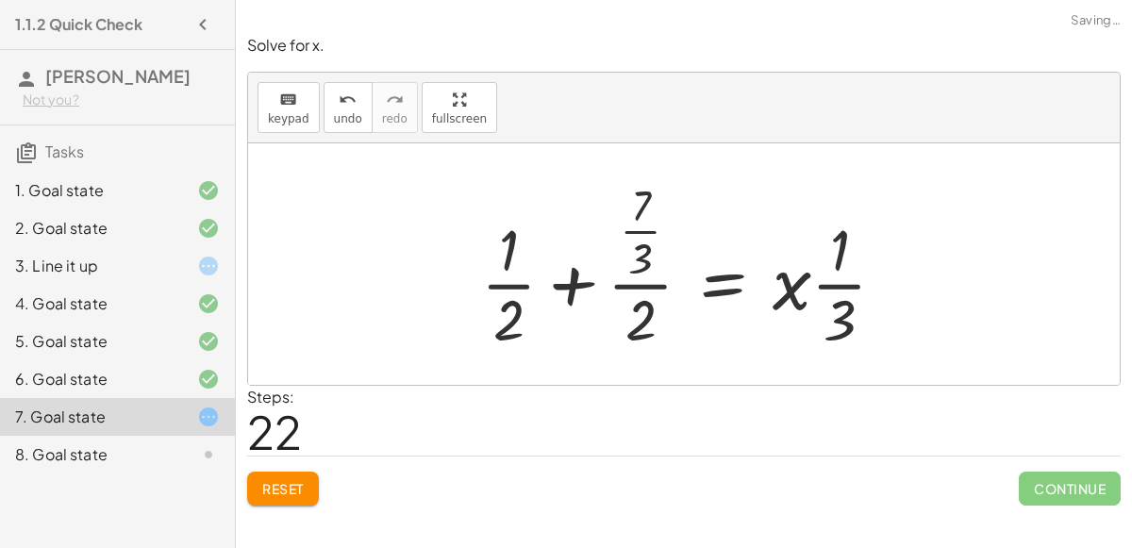
click at [635, 286] on div at bounding box center [691, 265] width 439 height 182
drag, startPoint x: 636, startPoint y: 258, endPoint x: 646, endPoint y: 308, distance: 51.1
click at [646, 308] on div at bounding box center [691, 265] width 439 height 182
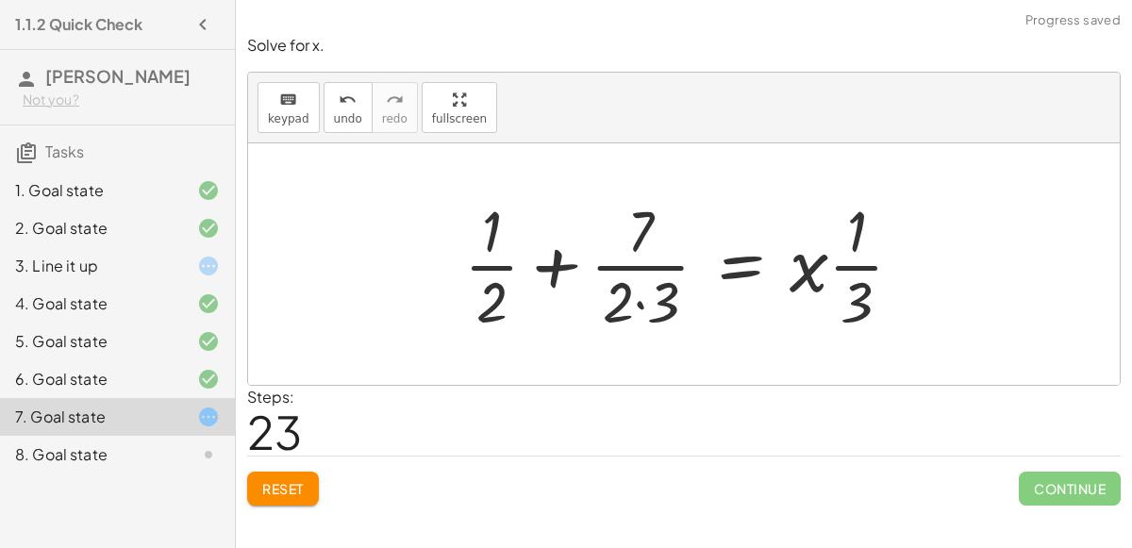
click at [639, 300] on div at bounding box center [691, 264] width 473 height 145
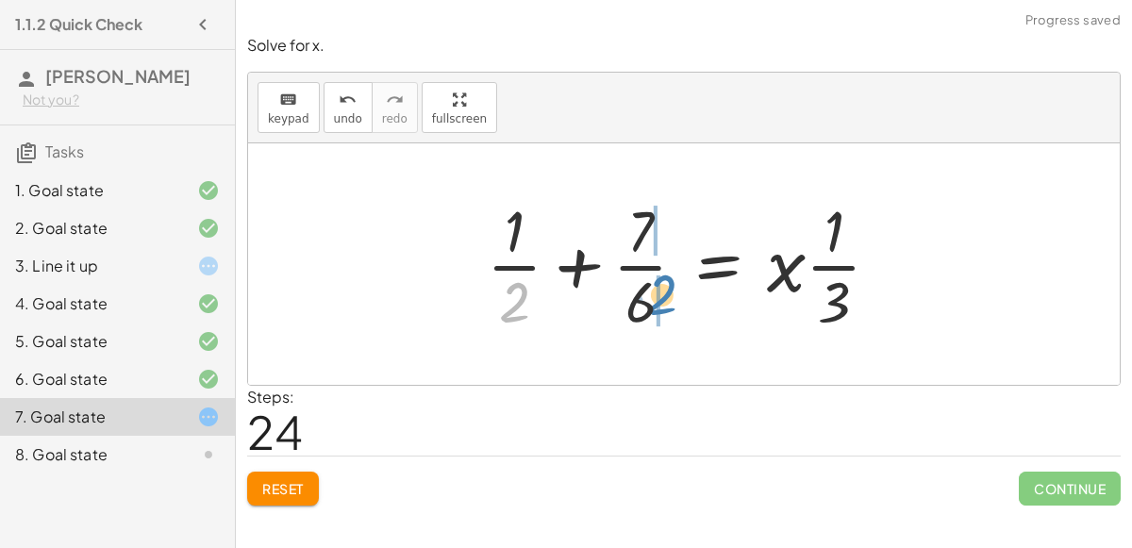
drag, startPoint x: 515, startPoint y: 292, endPoint x: 660, endPoint y: 283, distance: 145.5
click at [660, 283] on div at bounding box center [690, 264] width 427 height 145
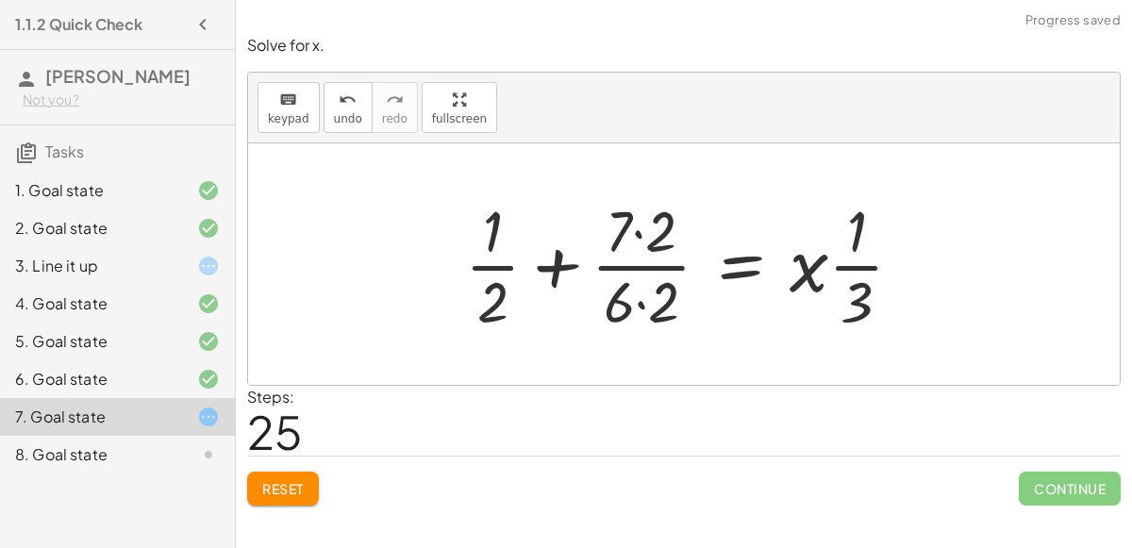
click at [633, 266] on div at bounding box center [692, 264] width 472 height 145
click at [642, 304] on div at bounding box center [692, 264] width 472 height 145
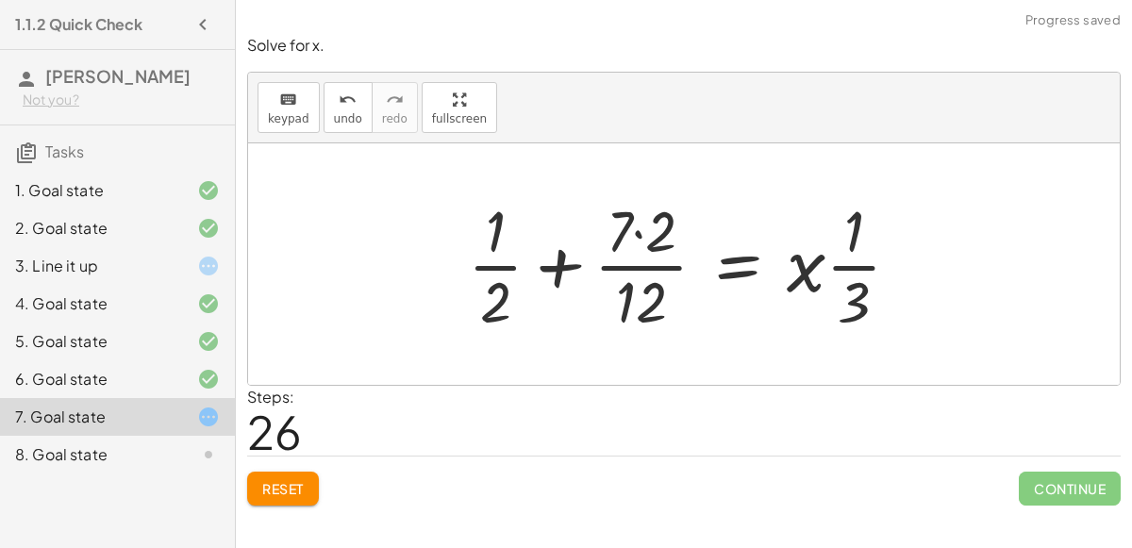
click at [641, 231] on div at bounding box center [692, 264] width 467 height 145
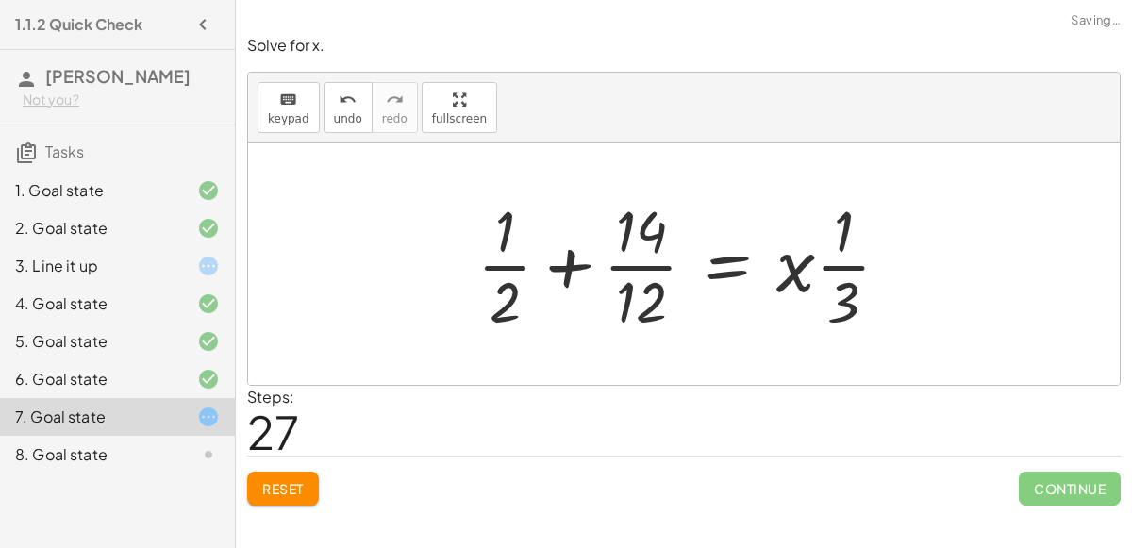
click at [640, 267] on div at bounding box center [691, 264] width 447 height 145
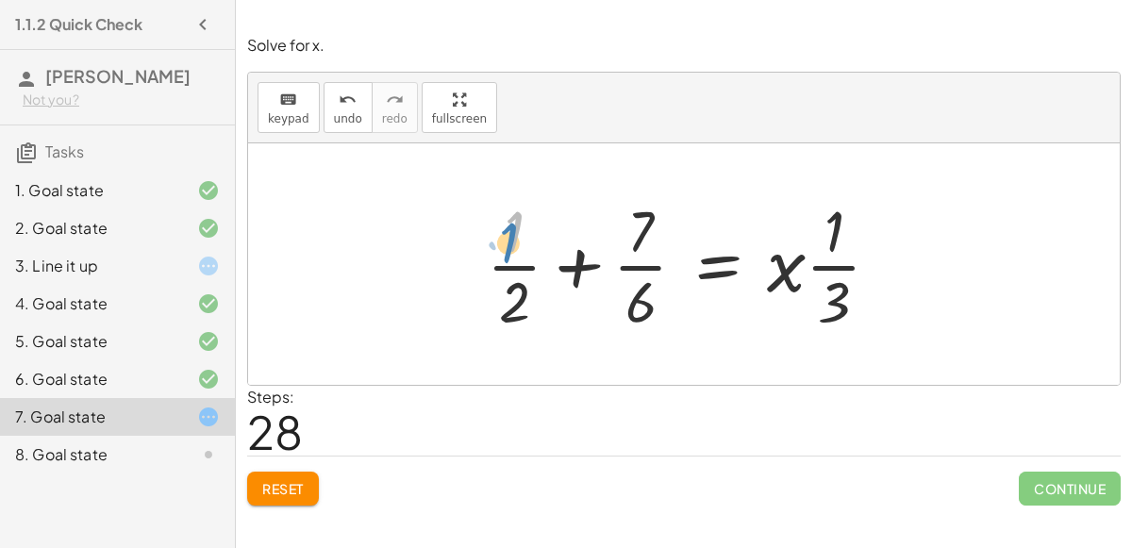
drag, startPoint x: 515, startPoint y: 245, endPoint x: 502, endPoint y: 258, distance: 18.0
click at [502, 258] on div at bounding box center [690, 264] width 427 height 145
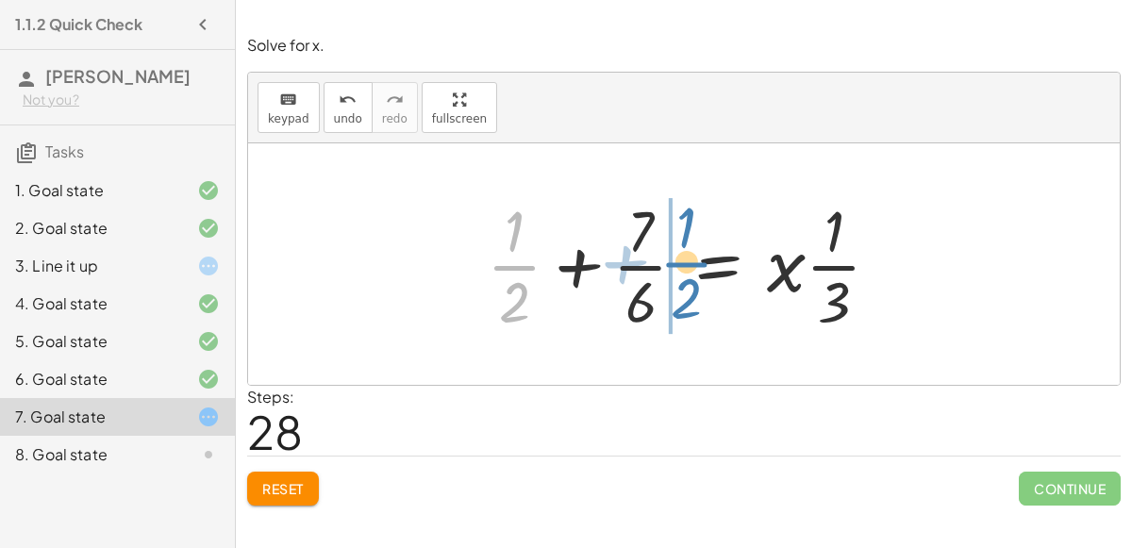
drag, startPoint x: 506, startPoint y: 277, endPoint x: 675, endPoint y: 274, distance: 169.9
click at [675, 274] on div at bounding box center [690, 264] width 427 height 145
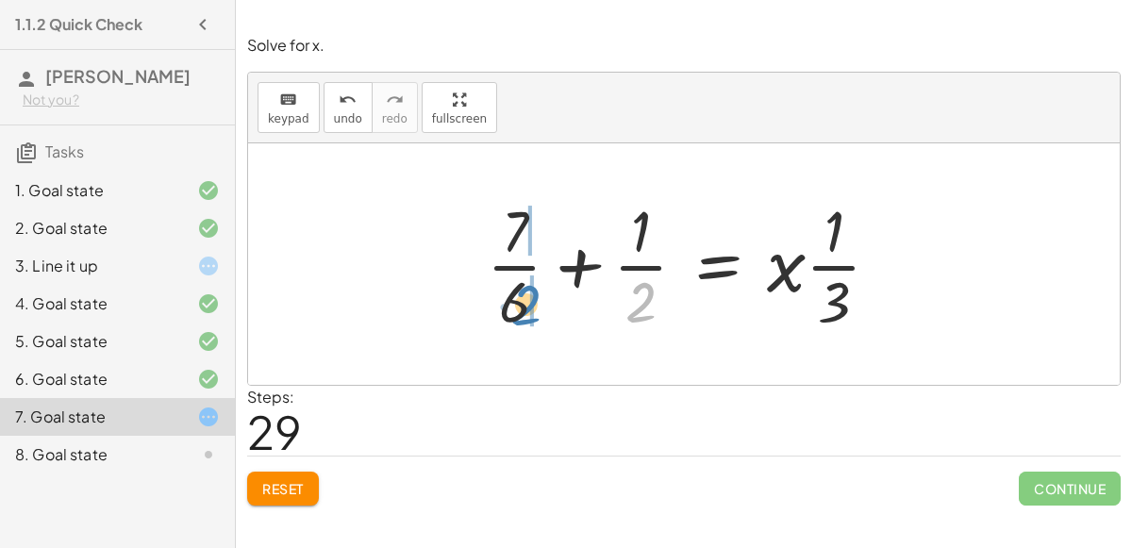
drag, startPoint x: 642, startPoint y: 292, endPoint x: 523, endPoint y: 294, distance: 118.9
click at [523, 294] on div at bounding box center [690, 264] width 427 height 145
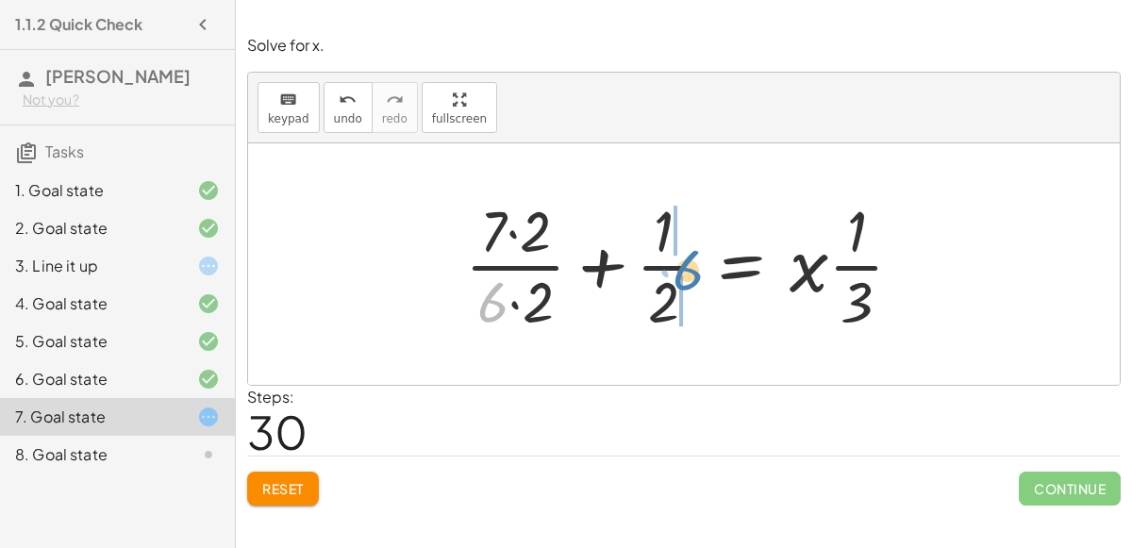
drag, startPoint x: 490, startPoint y: 304, endPoint x: 686, endPoint y: 271, distance: 199.0
click at [686, 271] on div at bounding box center [692, 264] width 472 height 145
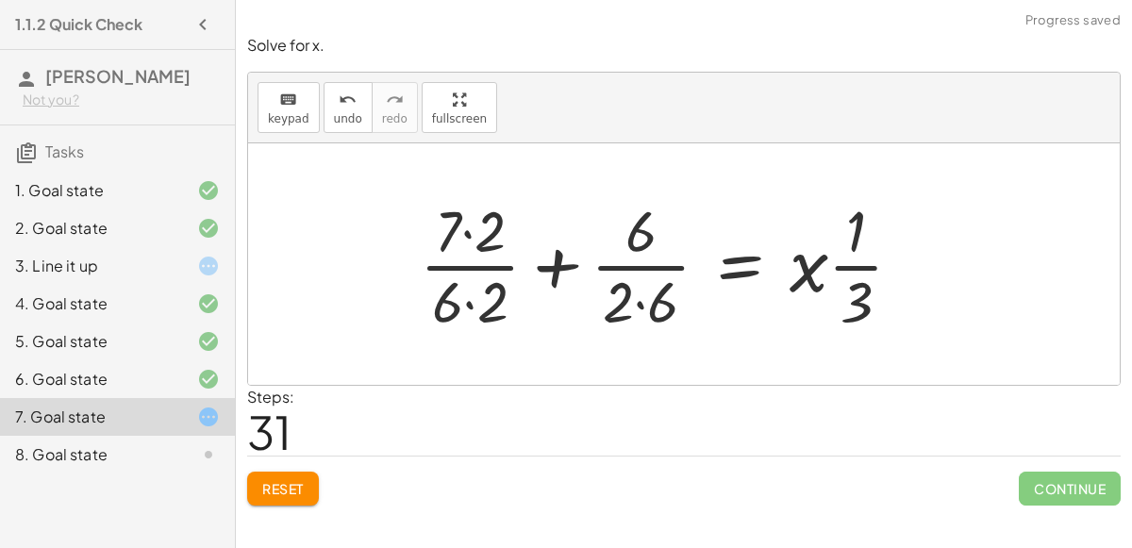
click at [634, 299] on div at bounding box center [668, 264] width 517 height 145
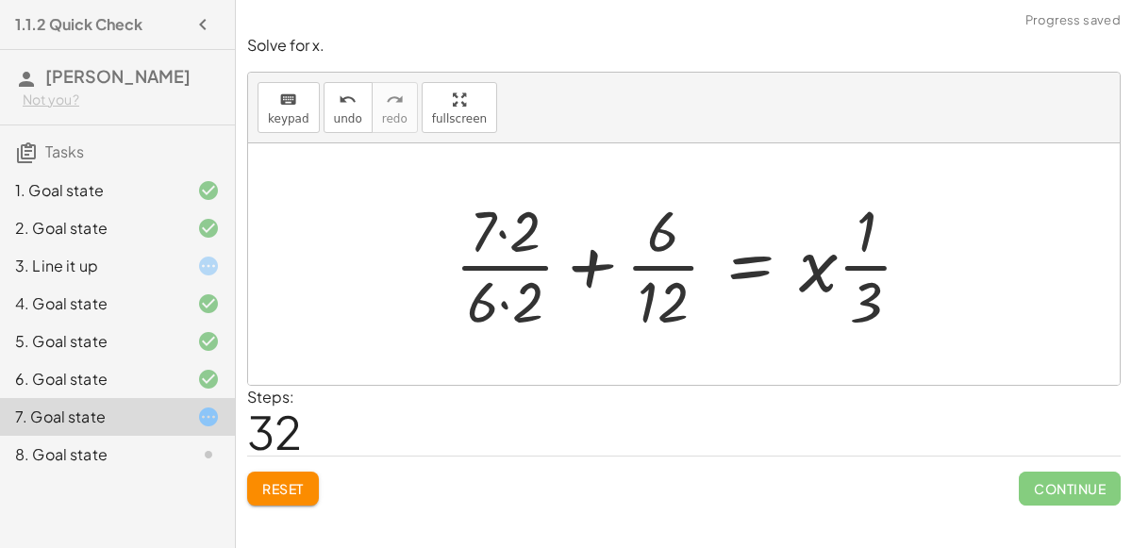
click at [501, 230] on div at bounding box center [691, 264] width 492 height 145
click at [503, 302] on div at bounding box center [691, 264] width 492 height 145
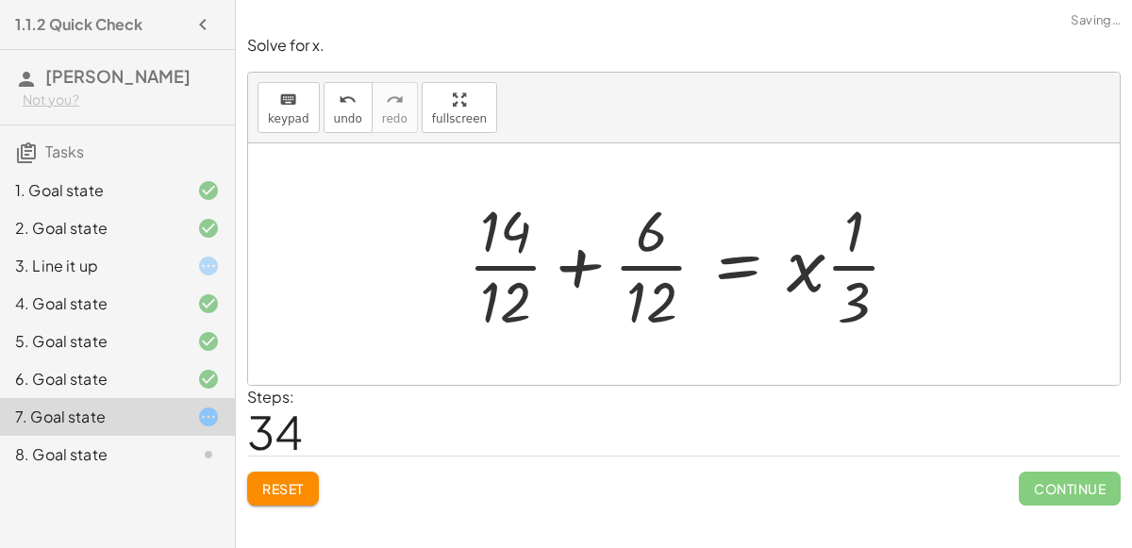
click at [577, 269] on div at bounding box center [692, 264] width 466 height 145
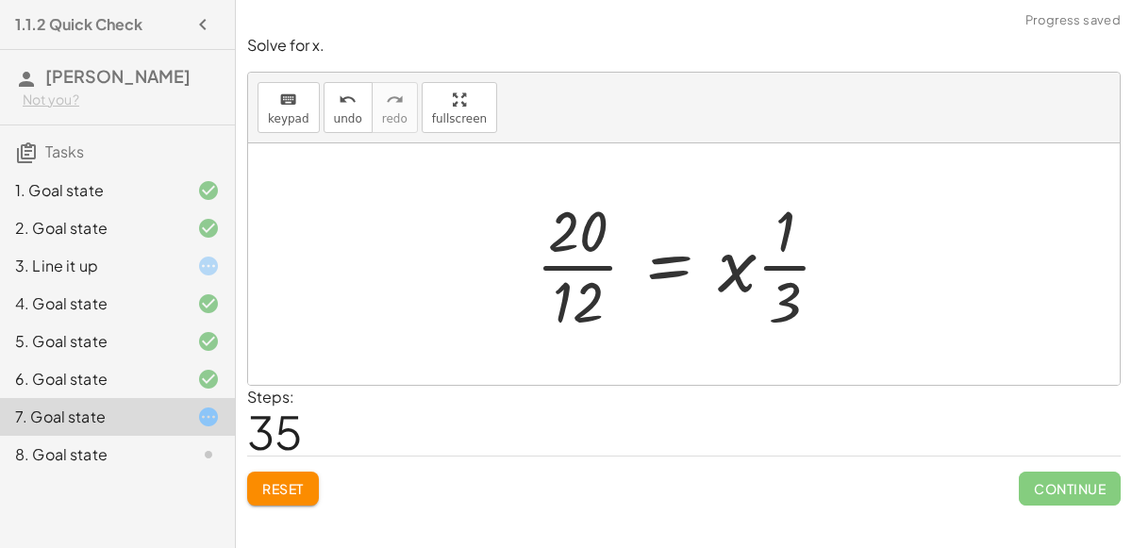
click at [775, 264] on div at bounding box center [690, 264] width 329 height 145
drag, startPoint x: 785, startPoint y: 288, endPoint x: 795, endPoint y: 232, distance: 56.6
click at [795, 232] on div at bounding box center [690, 264] width 329 height 145
click at [784, 264] on div at bounding box center [690, 264] width 329 height 145
click at [783, 264] on div at bounding box center [690, 264] width 329 height 145
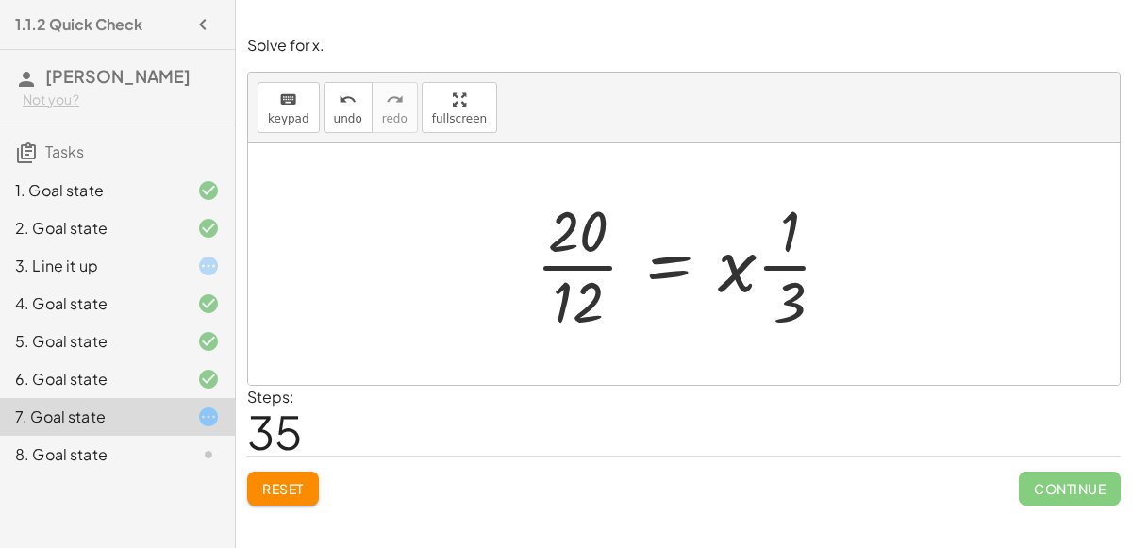
click at [716, 269] on div at bounding box center [690, 264] width 329 height 145
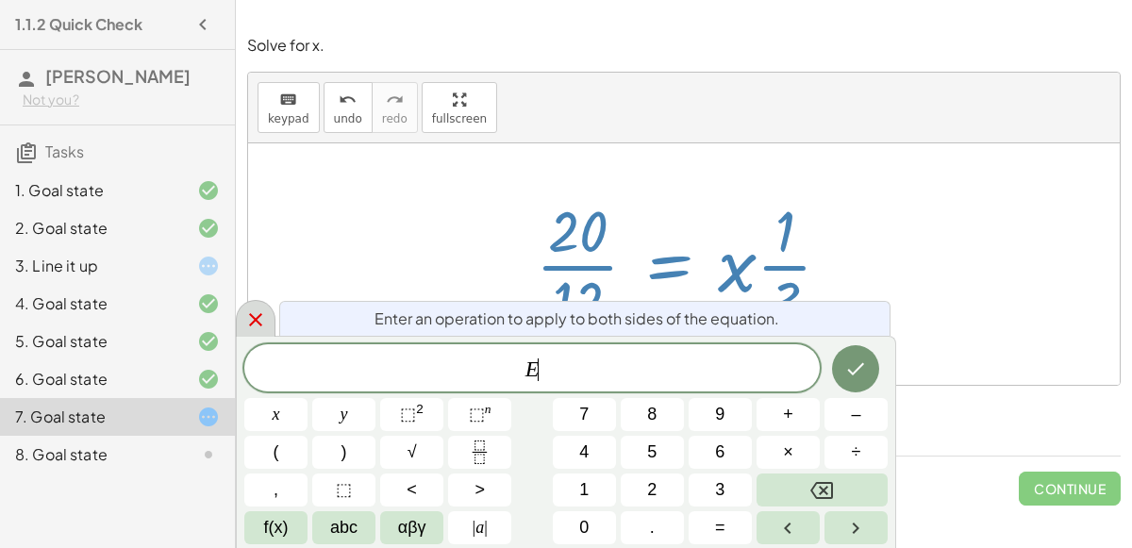
click at [260, 315] on icon at bounding box center [255, 319] width 13 height 13
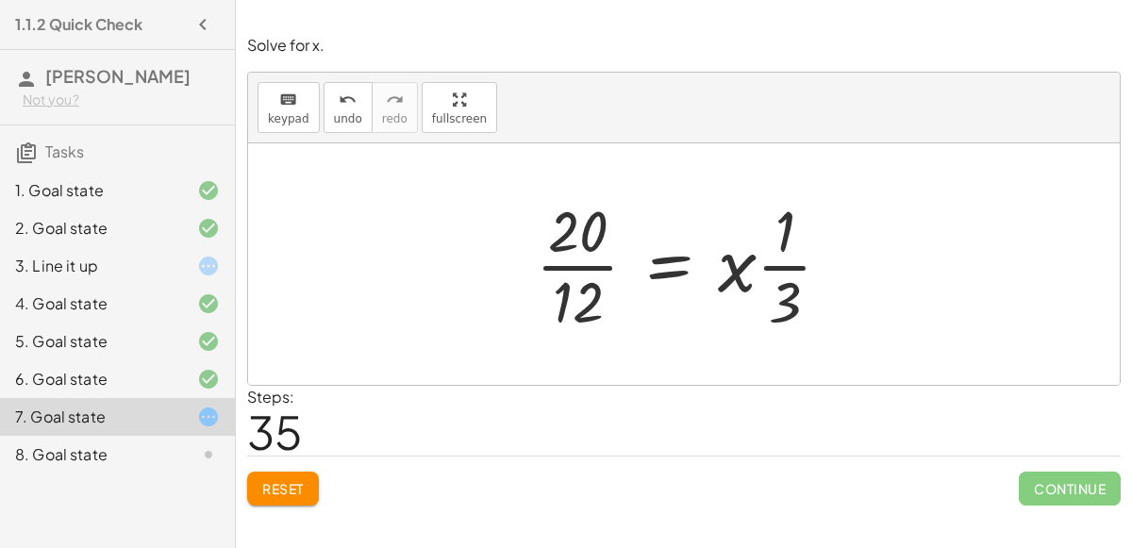
click at [568, 263] on div at bounding box center [690, 264] width 329 height 145
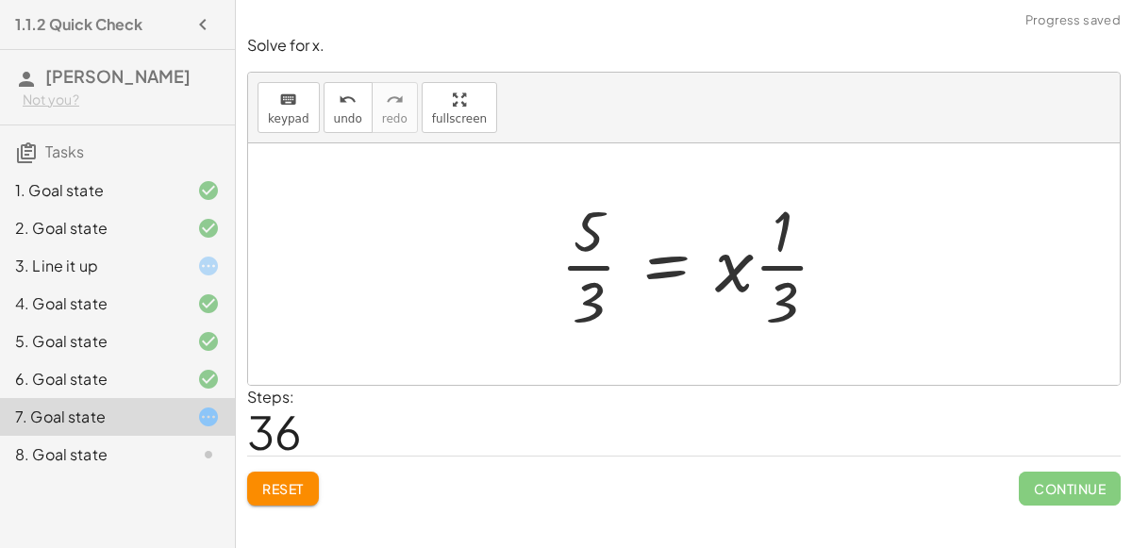
click at [573, 265] on div at bounding box center [702, 264] width 302 height 145
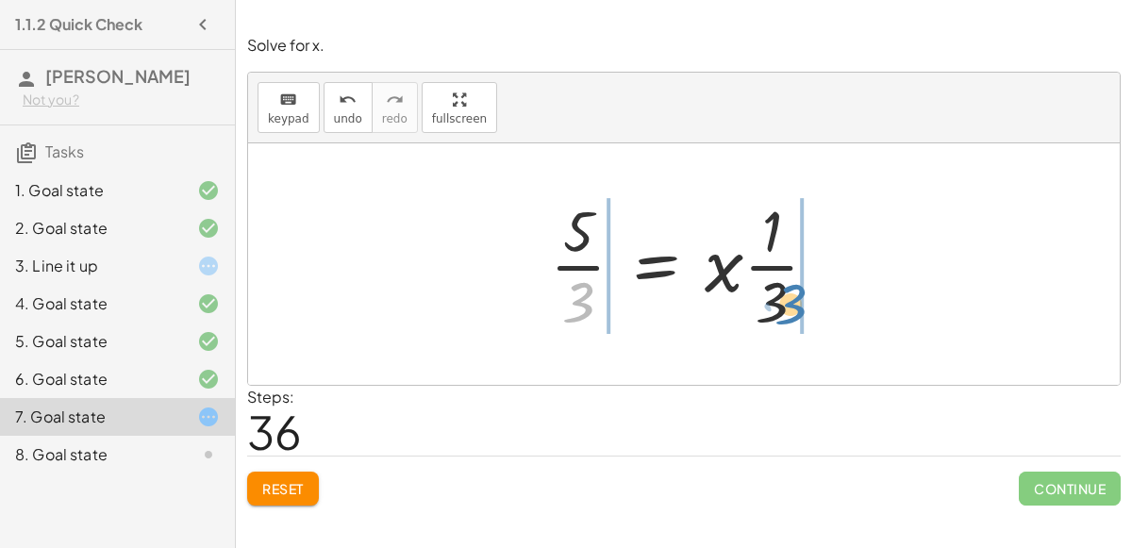
drag, startPoint x: 563, startPoint y: 293, endPoint x: 779, endPoint y: 294, distance: 216.0
click at [779, 294] on div at bounding box center [692, 264] width 302 height 145
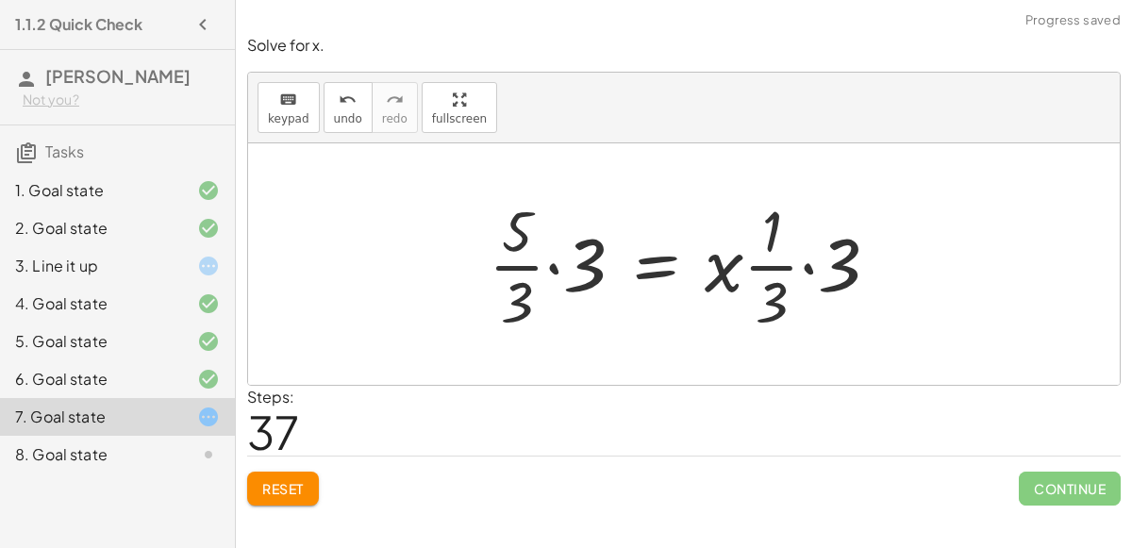
click at [805, 265] on div at bounding box center [691, 264] width 425 height 145
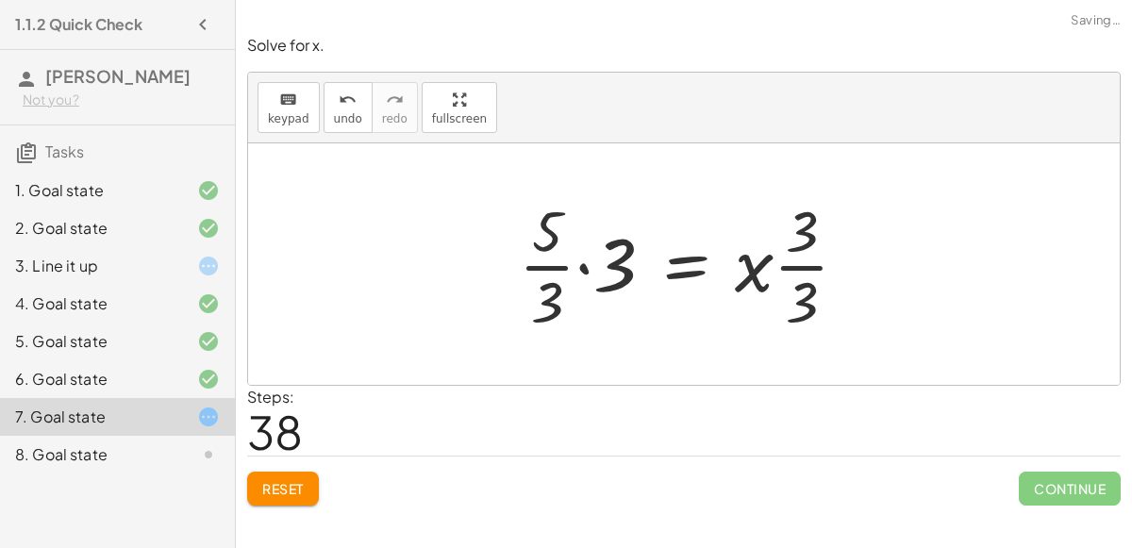
click at [775, 278] on div at bounding box center [690, 264] width 363 height 145
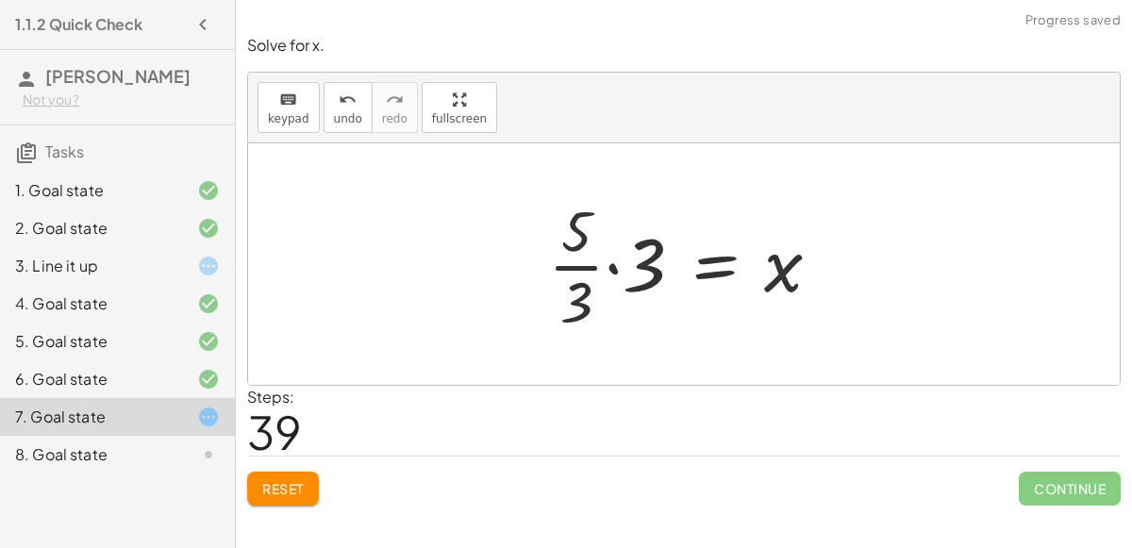
click at [618, 263] on div at bounding box center [692, 264] width 307 height 145
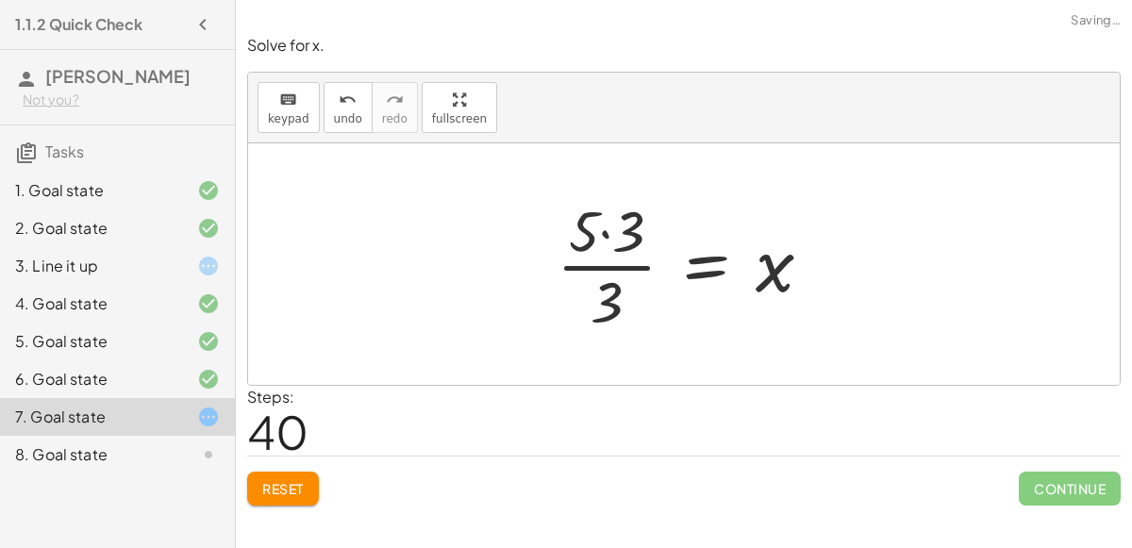
click at [604, 230] on div at bounding box center [692, 264] width 290 height 145
click at [612, 264] on div at bounding box center [704, 264] width 263 height 145
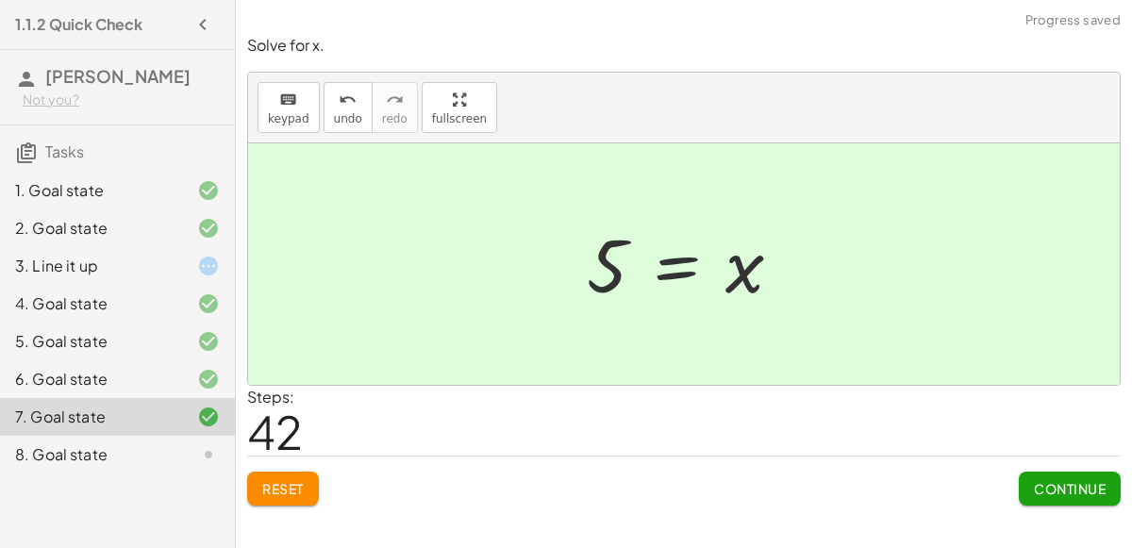
click at [1047, 481] on span "Continue" at bounding box center [1070, 488] width 72 height 17
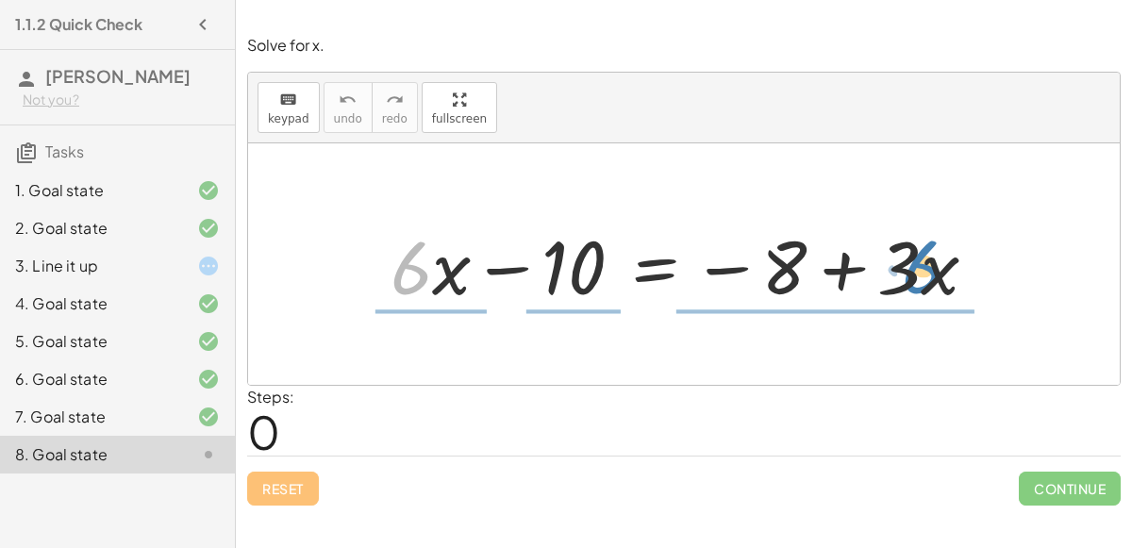
drag, startPoint x: 408, startPoint y: 266, endPoint x: 919, endPoint y: 265, distance: 511.3
click at [919, 265] on div at bounding box center [691, 264] width 621 height 97
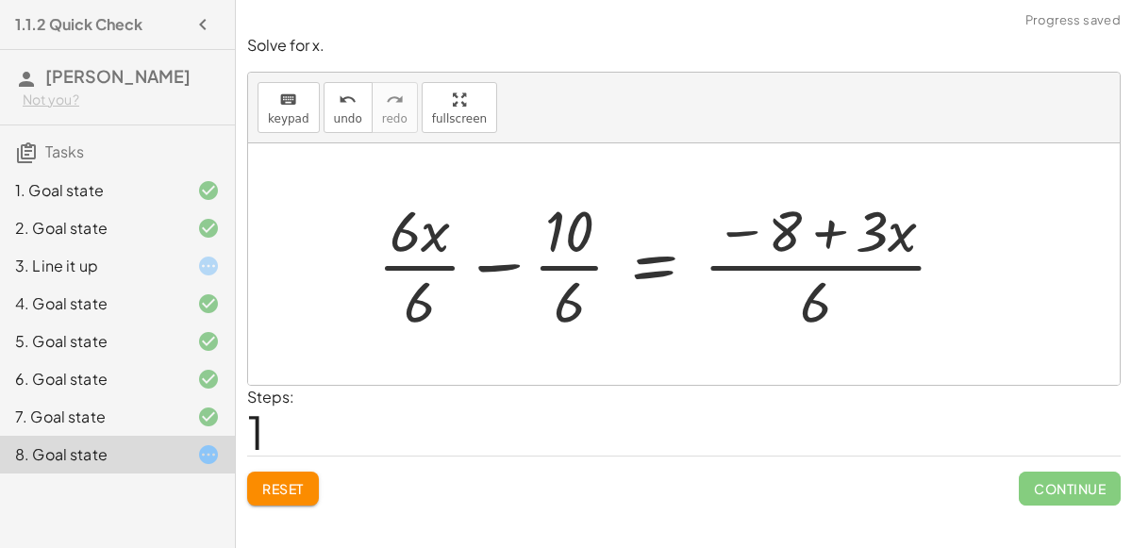
click at [816, 268] on div at bounding box center [670, 264] width 604 height 145
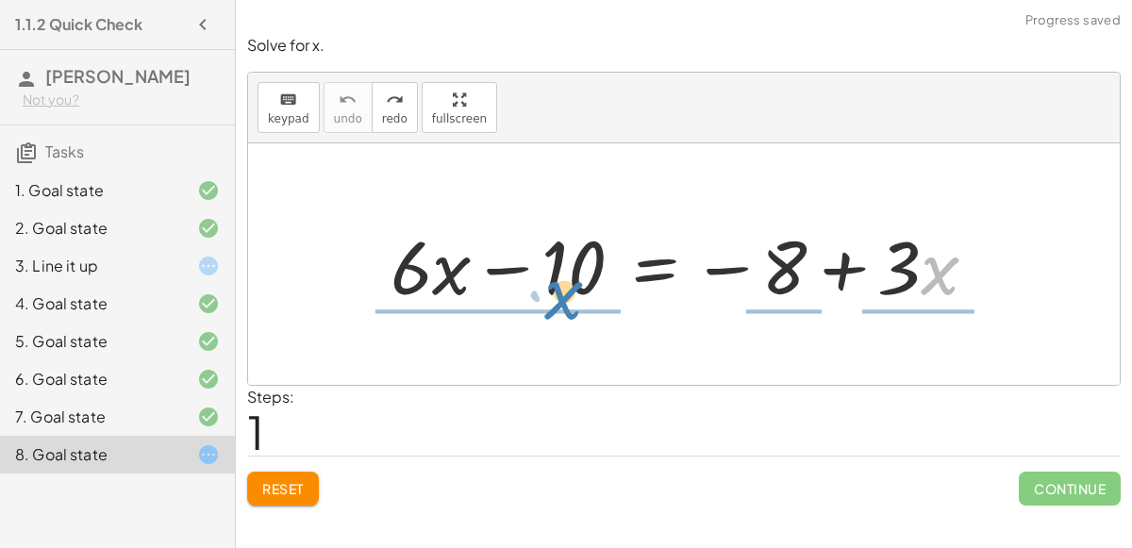
drag, startPoint x: 926, startPoint y: 287, endPoint x: 543, endPoint y: 317, distance: 384.2
click at [543, 317] on div "· x + · 3 + · 6 · x − 10 = − 8 + · 3 · x" at bounding box center [684, 264] width 872 height 242
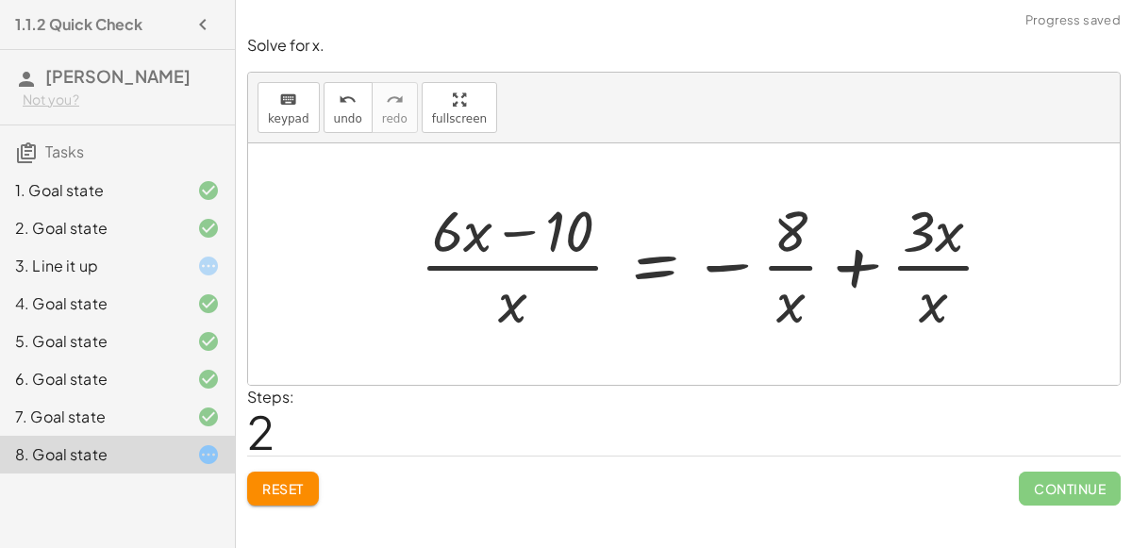
click at [843, 266] on div at bounding box center [714, 264] width 609 height 145
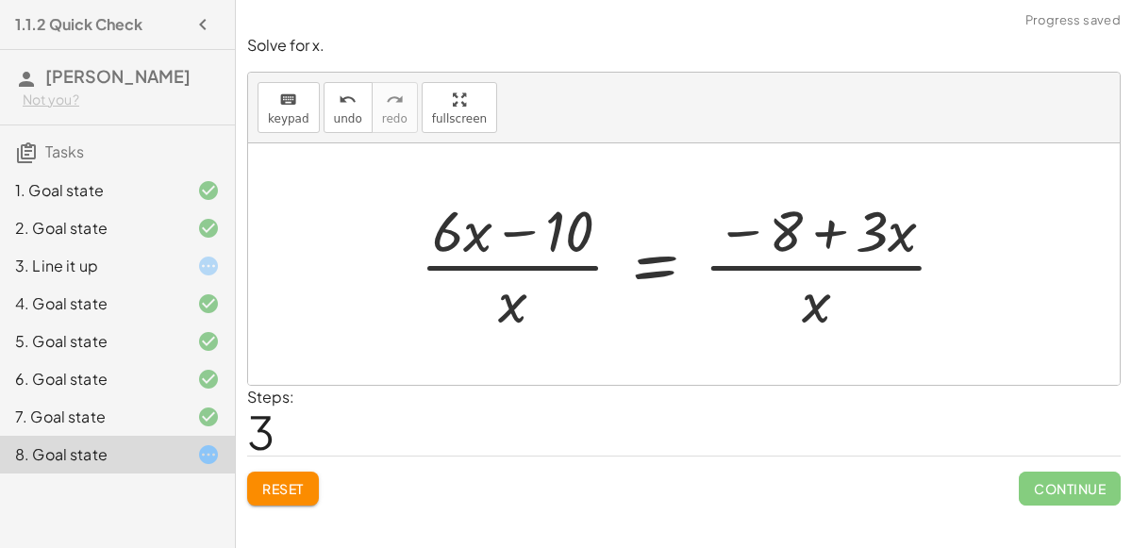
click at [842, 265] on div at bounding box center [690, 264] width 561 height 145
click at [825, 232] on div at bounding box center [690, 264] width 561 height 145
drag, startPoint x: 809, startPoint y: 307, endPoint x: 891, endPoint y: 236, distance: 107.7
click at [891, 236] on div at bounding box center [690, 264] width 561 height 145
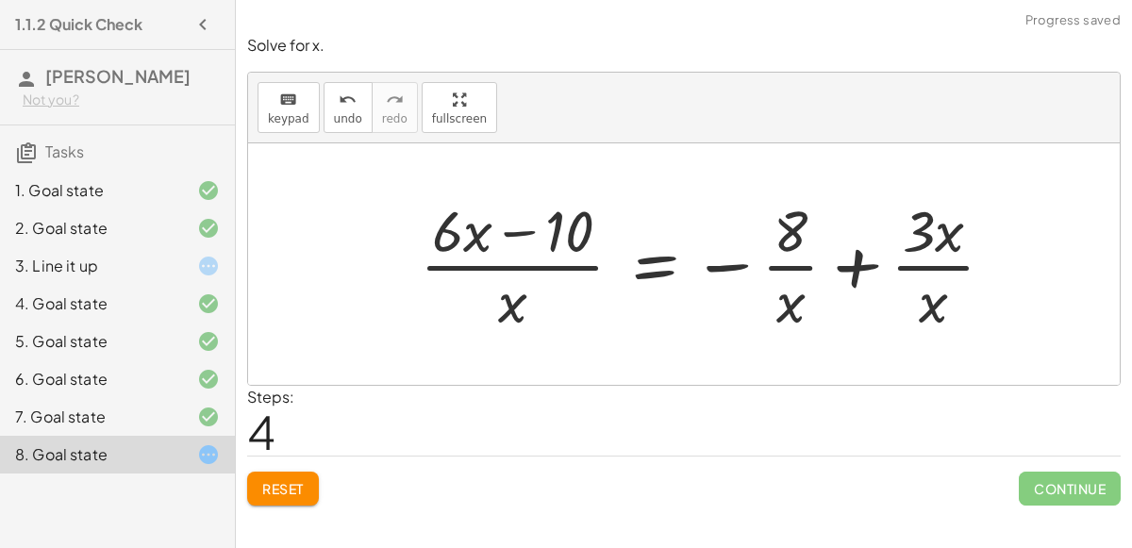
click at [938, 268] on div at bounding box center [714, 264] width 609 height 145
click at [949, 242] on div at bounding box center [714, 264] width 609 height 145
click at [806, 262] on div at bounding box center [714, 264] width 609 height 145
click at [495, 271] on div at bounding box center [714, 264] width 609 height 145
click at [494, 268] on div at bounding box center [714, 264] width 609 height 145
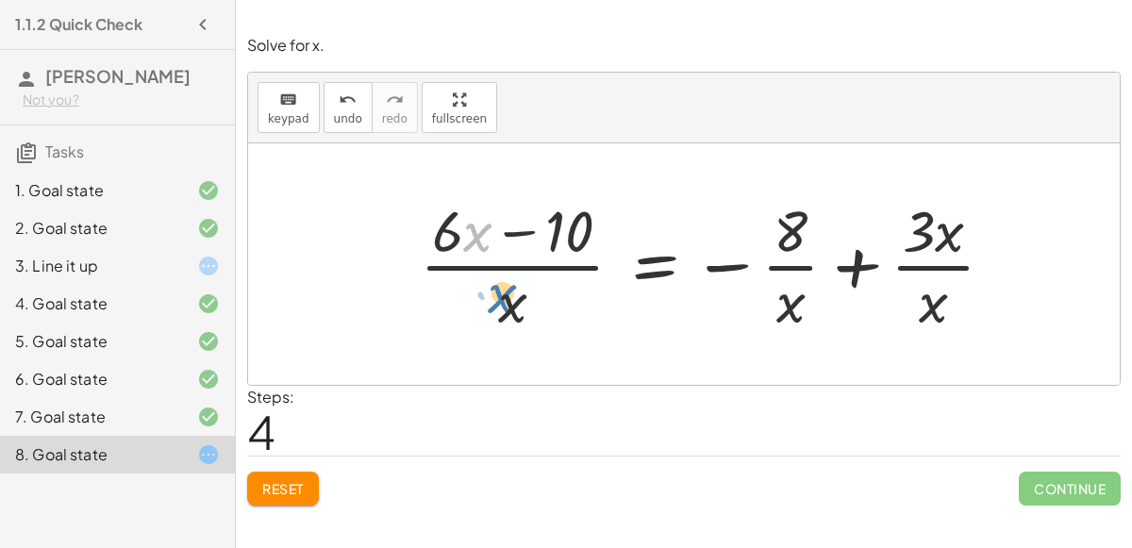
drag, startPoint x: 472, startPoint y: 239, endPoint x: 495, endPoint y: 298, distance: 63.9
click at [495, 298] on div at bounding box center [714, 264] width 609 height 145
click at [342, 112] on span "undo" at bounding box center [348, 118] width 28 height 13
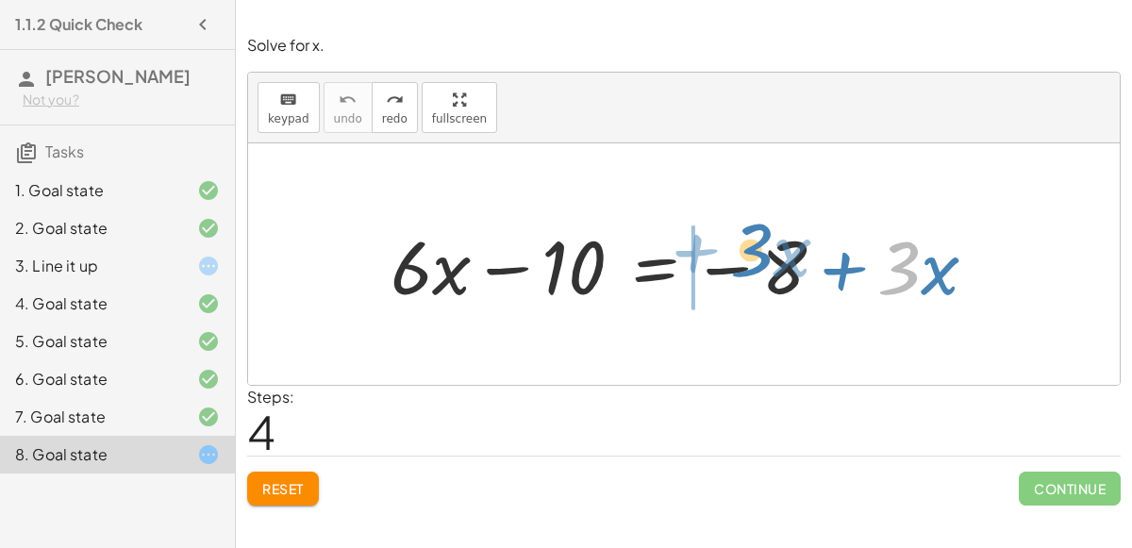
drag, startPoint x: 917, startPoint y: 272, endPoint x: 768, endPoint y: 253, distance: 150.3
click at [768, 253] on div at bounding box center [691, 264] width 621 height 97
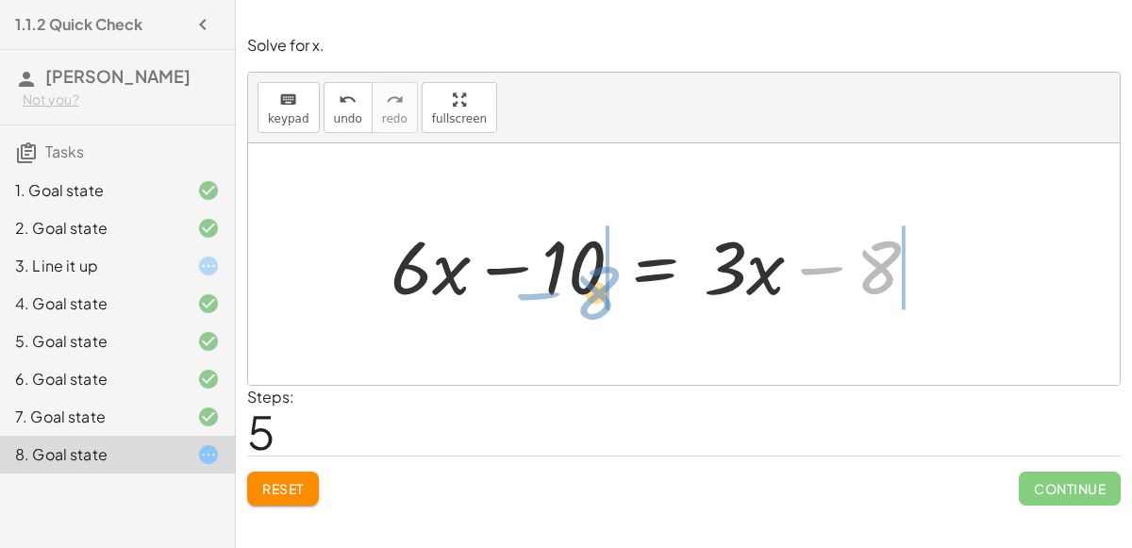
drag, startPoint x: 875, startPoint y: 257, endPoint x: 594, endPoint y: 281, distance: 281.3
click at [594, 281] on div at bounding box center [662, 264] width 562 height 97
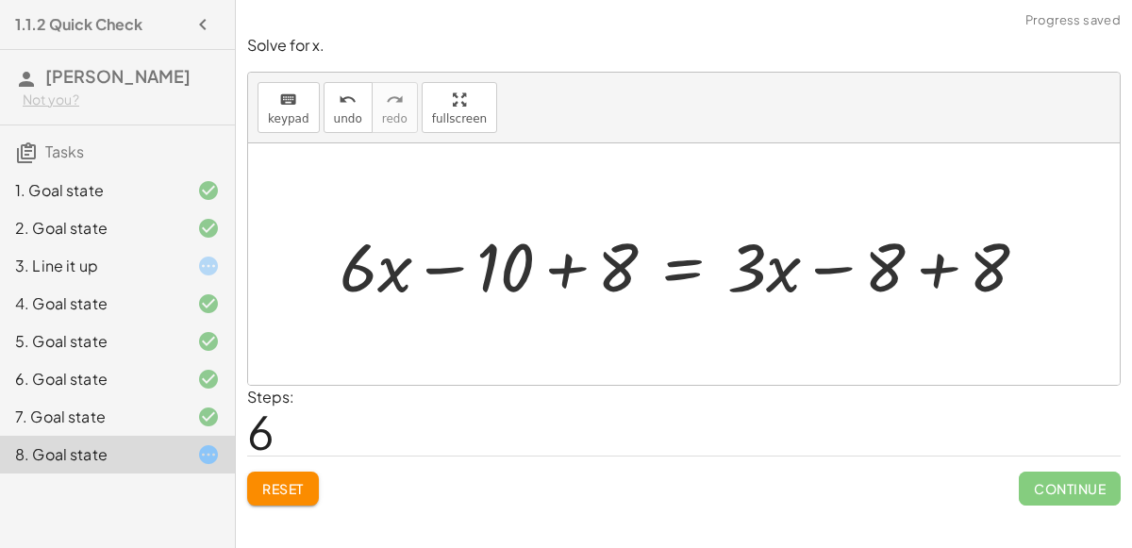
click at [565, 274] on div at bounding box center [691, 264] width 723 height 89
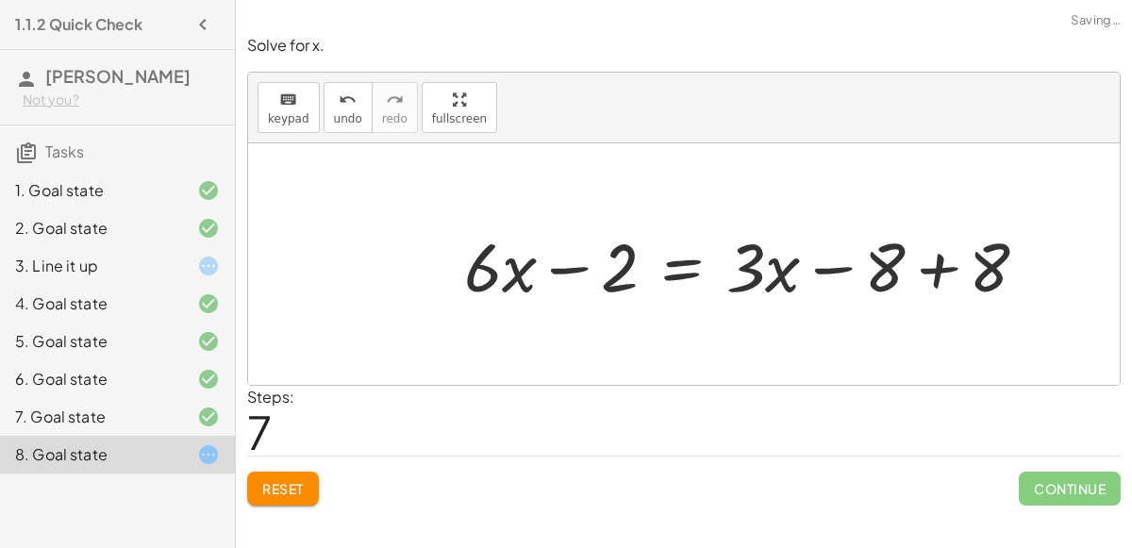
click at [934, 264] on div at bounding box center [753, 264] width 597 height 89
click at [934, 264] on div at bounding box center [684, 264] width 872 height 242
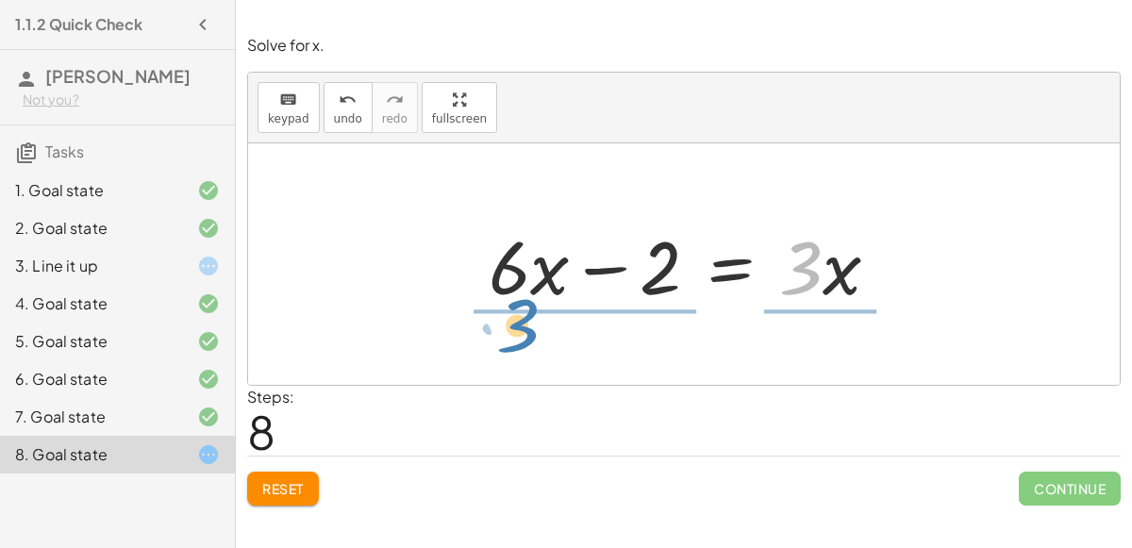
drag, startPoint x: 812, startPoint y: 261, endPoint x: 531, endPoint y: 318, distance: 286.8
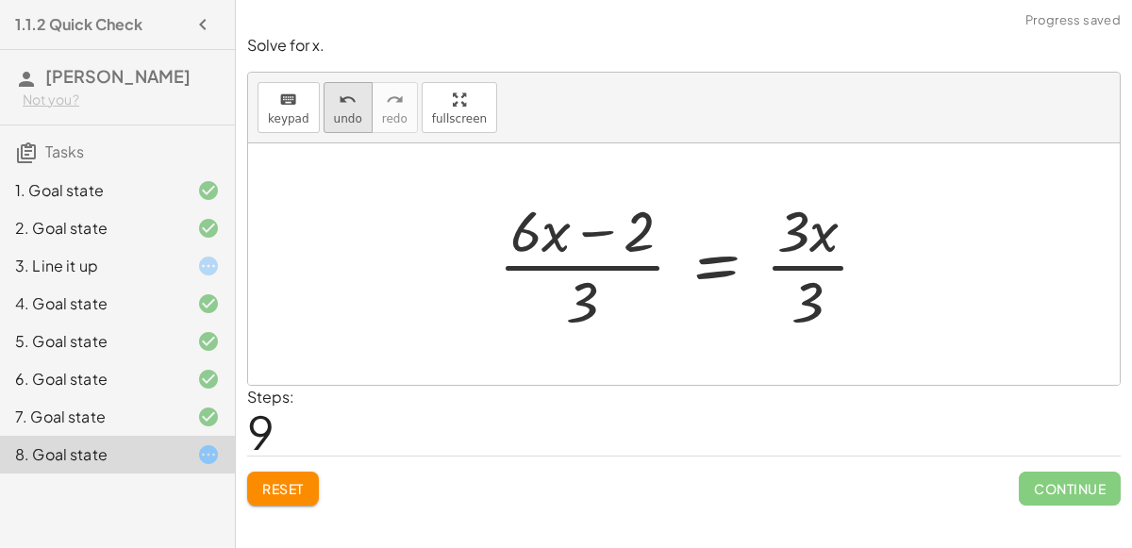
click at [339, 90] on icon "undo" at bounding box center [348, 100] width 18 height 23
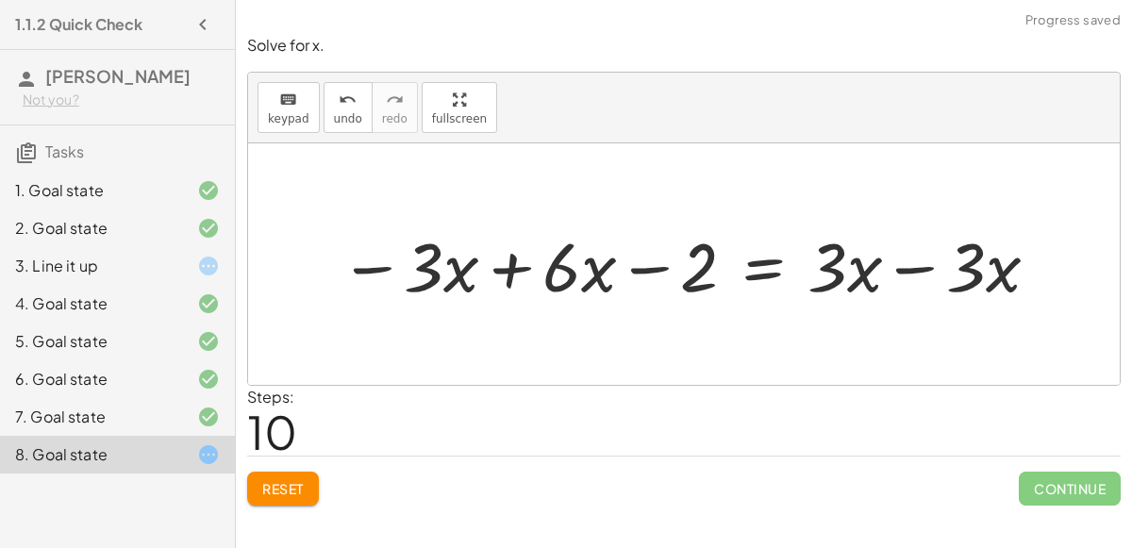
click at [901, 271] on div at bounding box center [691, 265] width 722 height 90
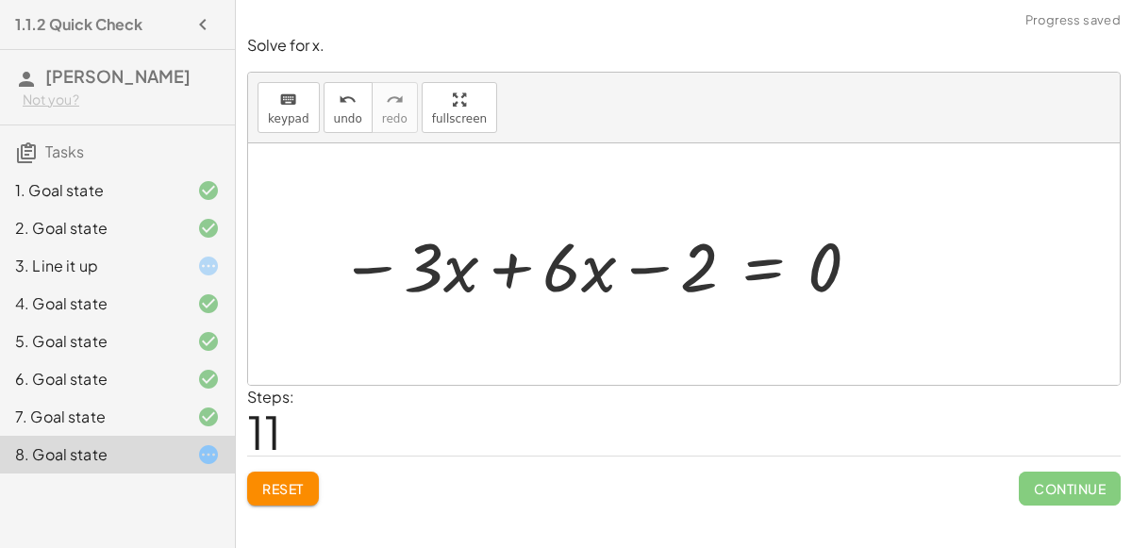
click at [506, 272] on div at bounding box center [601, 265] width 542 height 90
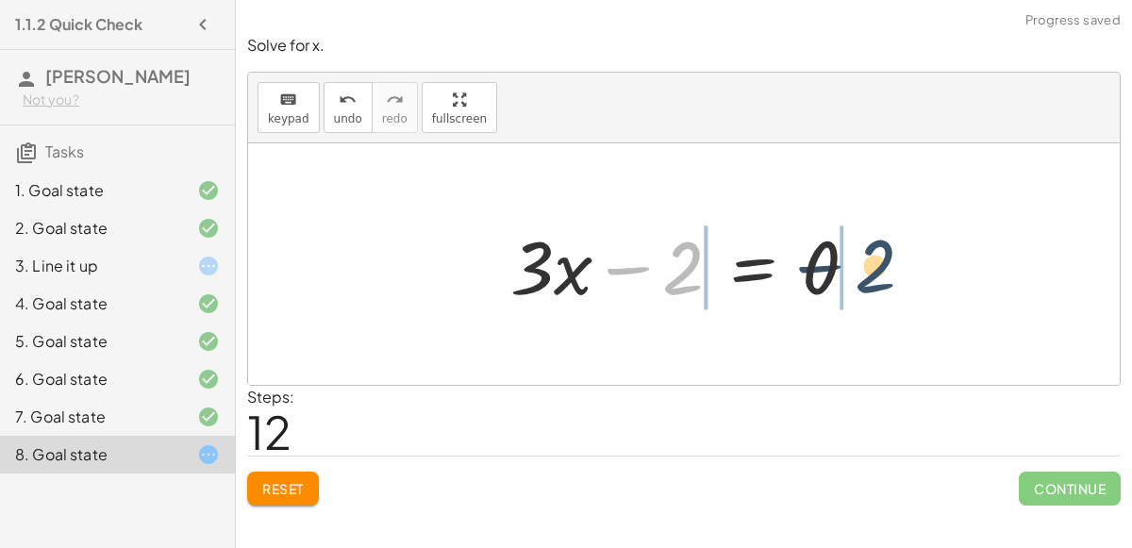
drag, startPoint x: 682, startPoint y: 266, endPoint x: 881, endPoint y: 268, distance: 199.1
click at [881, 268] on div at bounding box center [691, 264] width 381 height 97
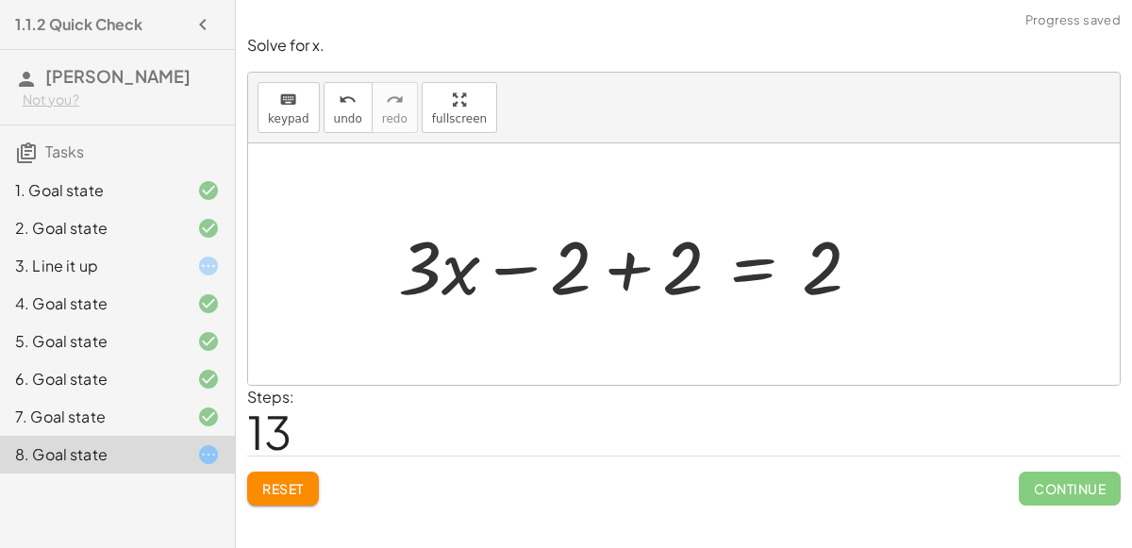
click at [628, 265] on div at bounding box center [637, 264] width 497 height 97
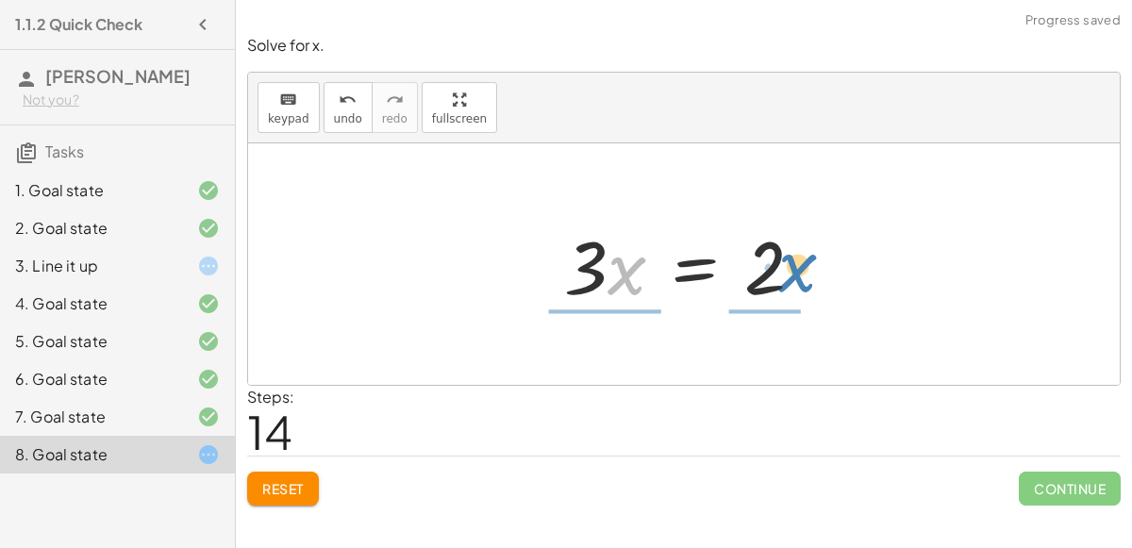
drag, startPoint x: 613, startPoint y: 272, endPoint x: 780, endPoint y: 276, distance: 167.1
click at [780, 276] on div at bounding box center [692, 264] width 274 height 97
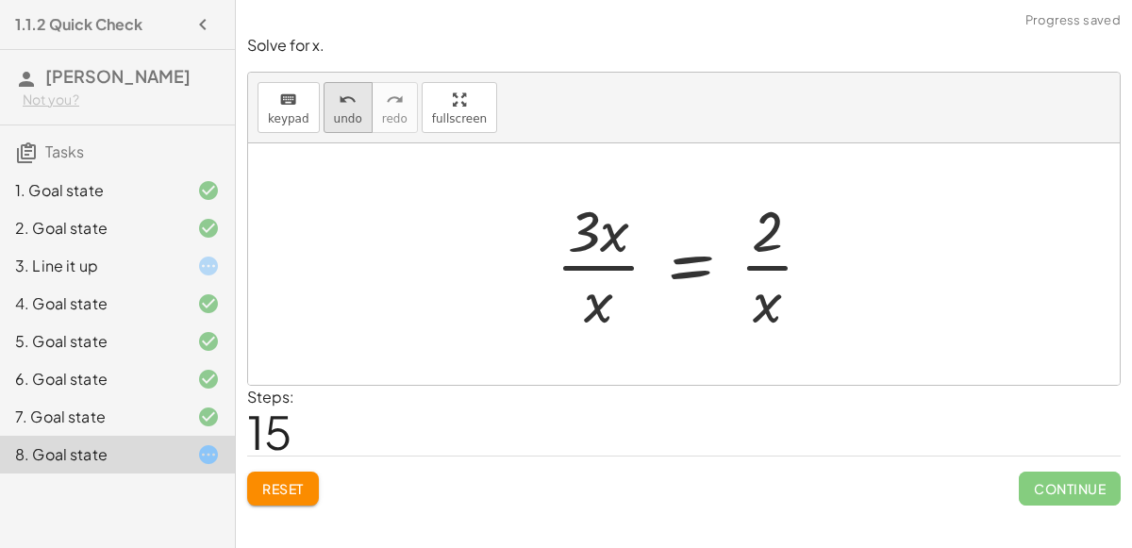
click at [338, 114] on span "undo" at bounding box center [348, 118] width 28 height 13
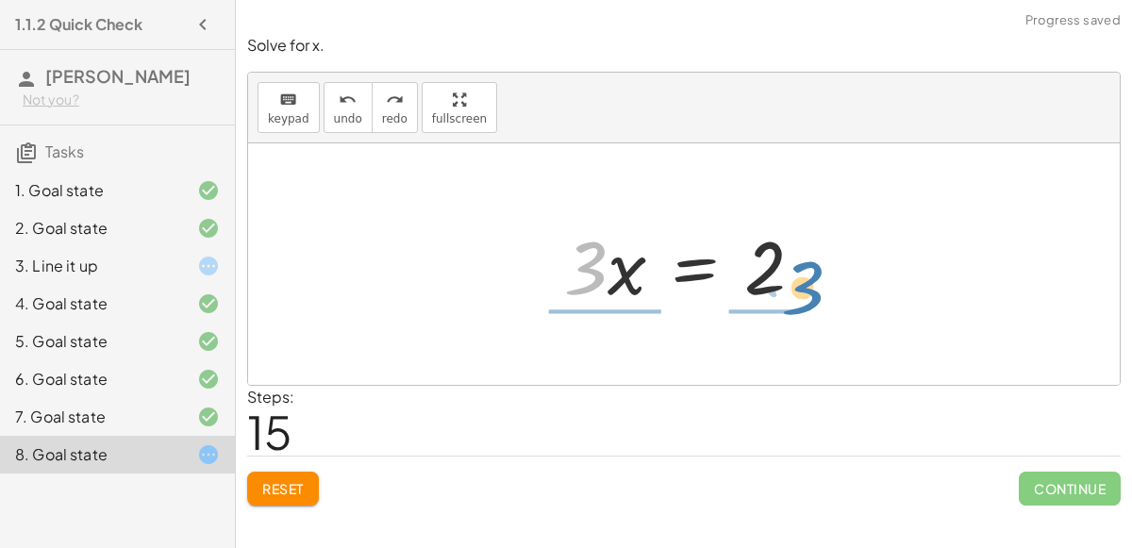
drag, startPoint x: 578, startPoint y: 267, endPoint x: 797, endPoint y: 283, distance: 219.5
click at [797, 283] on div at bounding box center [692, 264] width 274 height 97
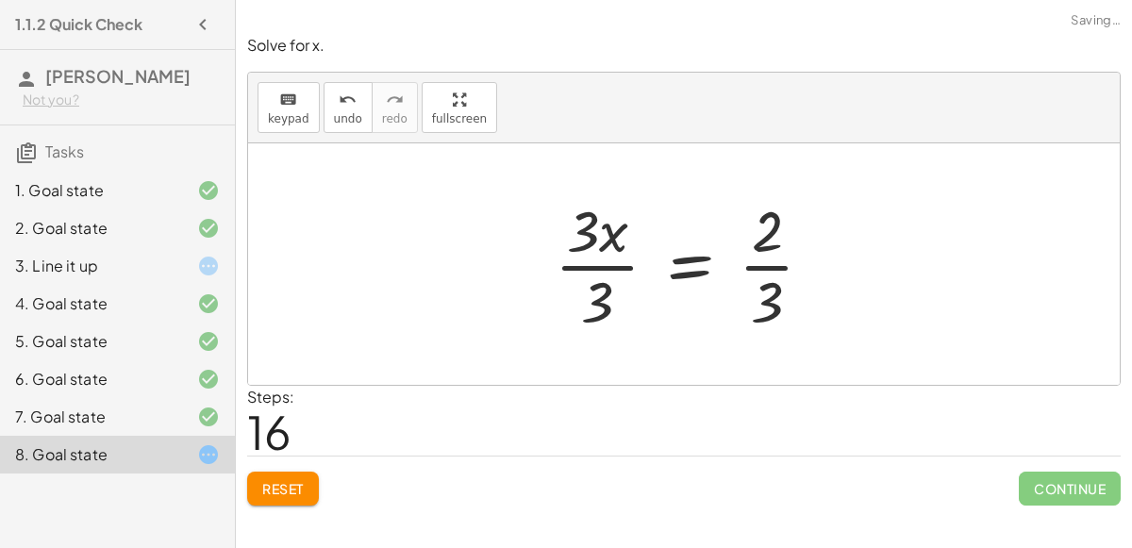
click at [615, 264] on div at bounding box center [691, 264] width 292 height 145
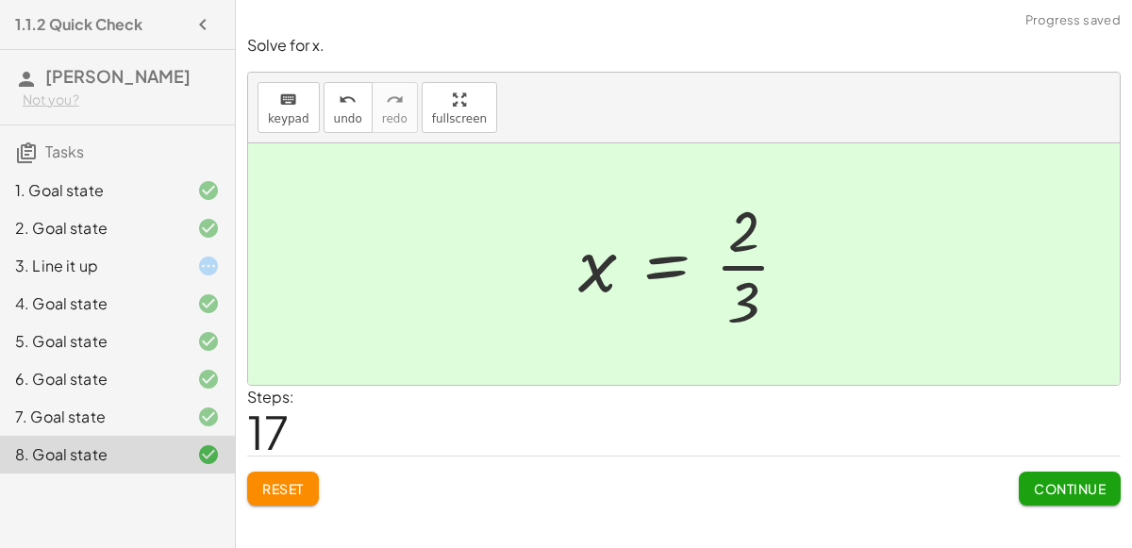
click at [1073, 508] on div "Solve for x. keyboard keypad undo undo redo redo fullscreen + · 6 · x − 10 = − …" at bounding box center [684, 270] width 896 height 493
click at [1058, 494] on span "Continue" at bounding box center [1070, 488] width 72 height 17
